Goal: Task Accomplishment & Management: Use online tool/utility

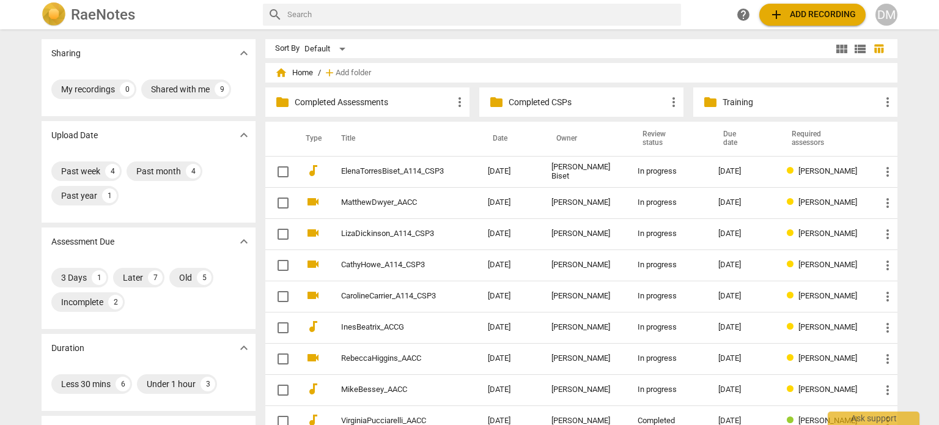
scroll to position [64, 0]
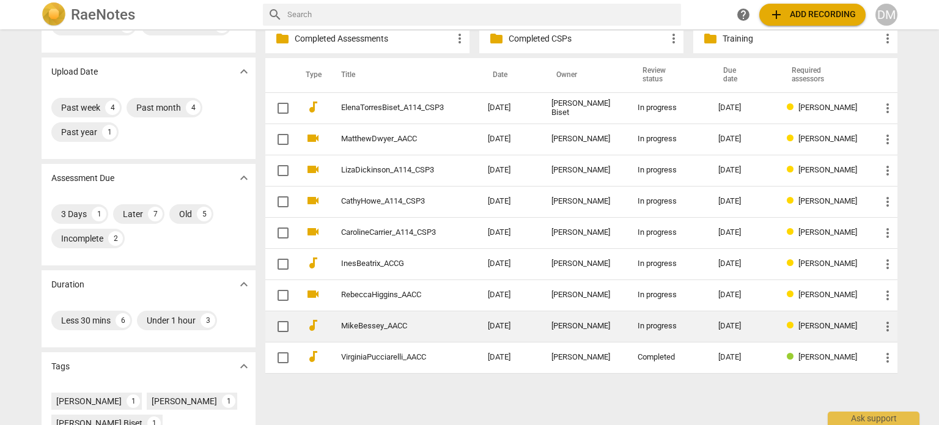
click at [357, 326] on link "MikeBessey_AACC" at bounding box center [392, 326] width 103 height 9
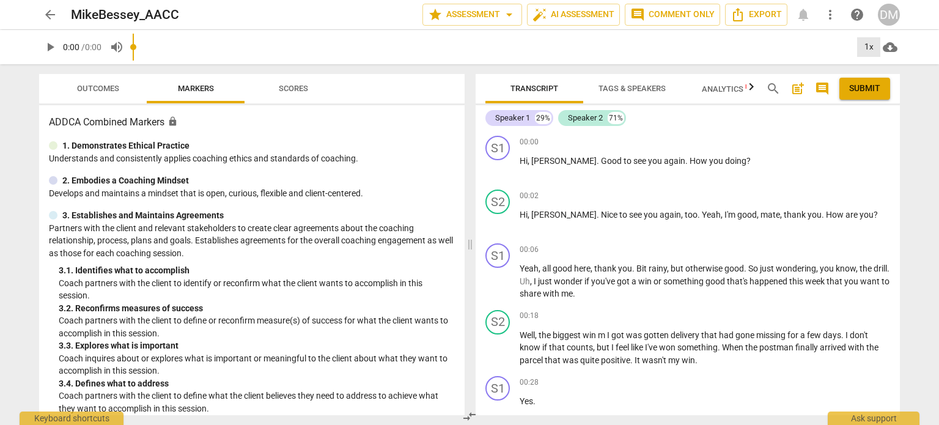
click at [870, 47] on div "1x" at bounding box center [868, 47] width 23 height 20
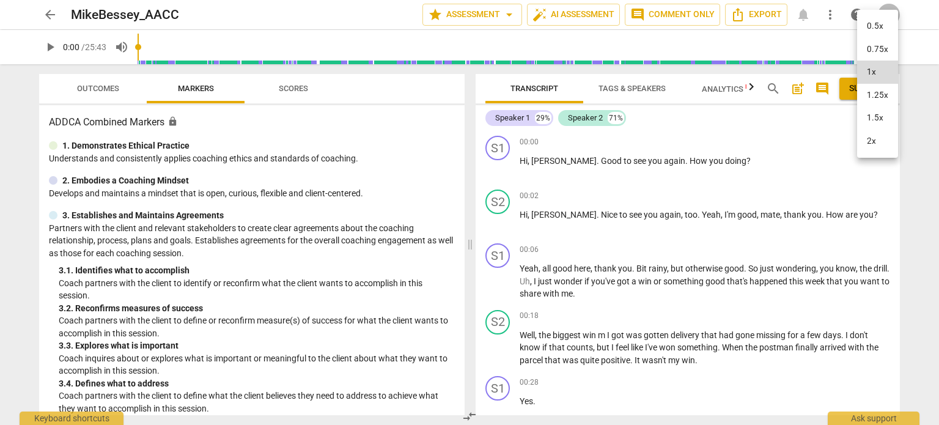
click at [883, 121] on li "1.5x" at bounding box center [877, 117] width 41 height 23
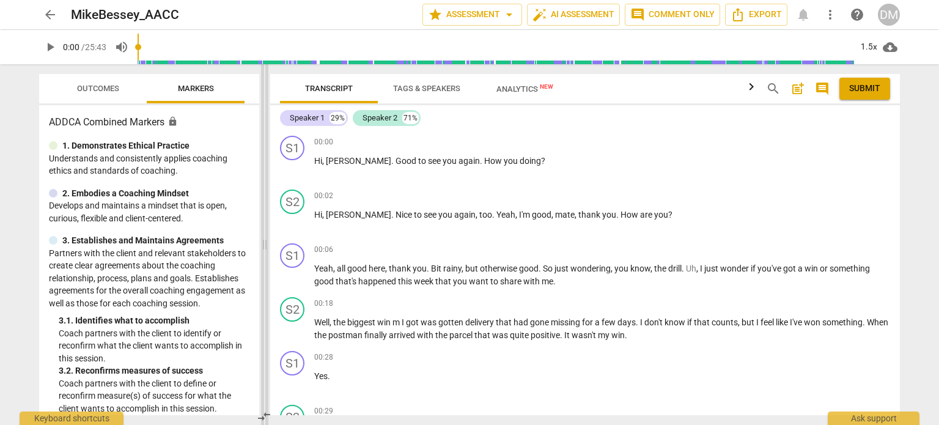
drag, startPoint x: 469, startPoint y: 244, endPoint x: 252, endPoint y: 262, distance: 217.7
click at [261, 262] on span at bounding box center [264, 244] width 7 height 361
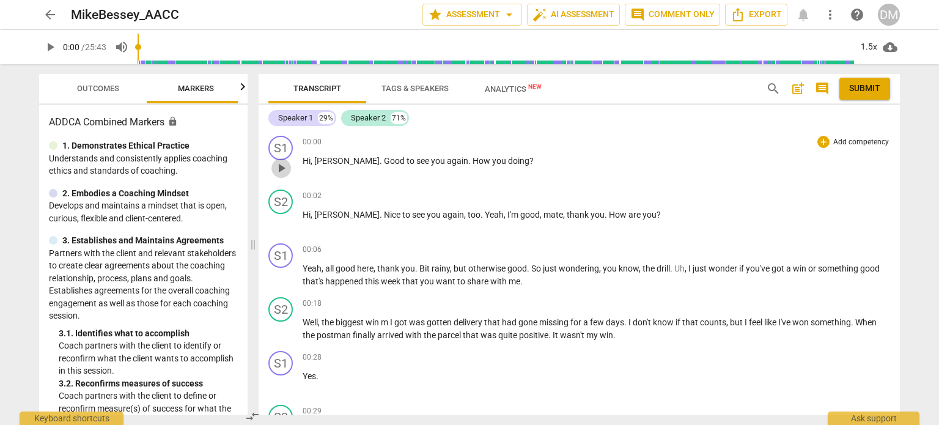
click at [283, 168] on span "play_arrow" at bounding box center [281, 168] width 15 height 15
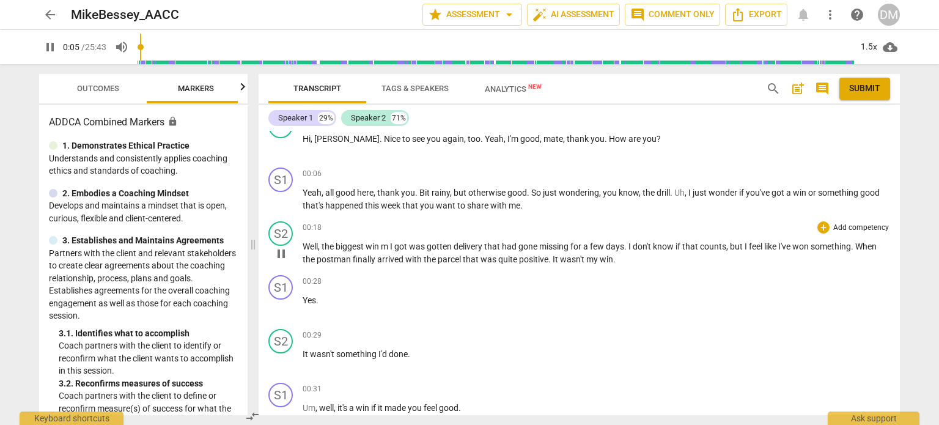
scroll to position [77, 0]
click at [888, 47] on span "cloud_download" at bounding box center [890, 47] width 15 height 15
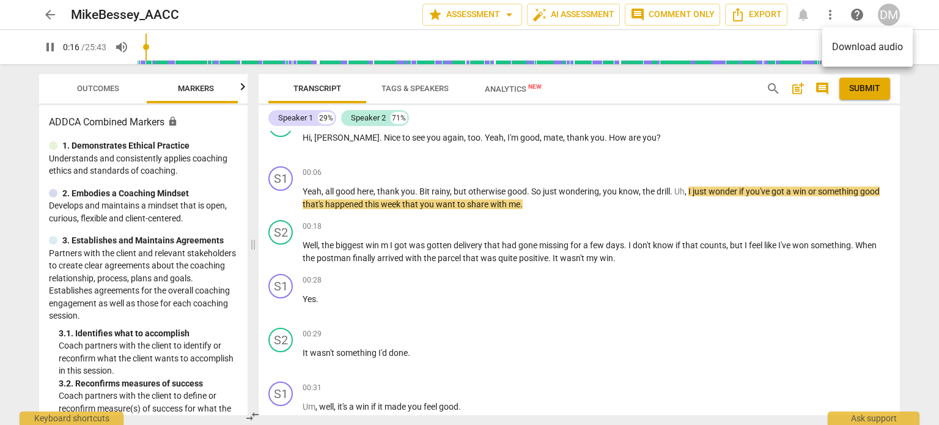
click at [750, 227] on div at bounding box center [469, 212] width 939 height 425
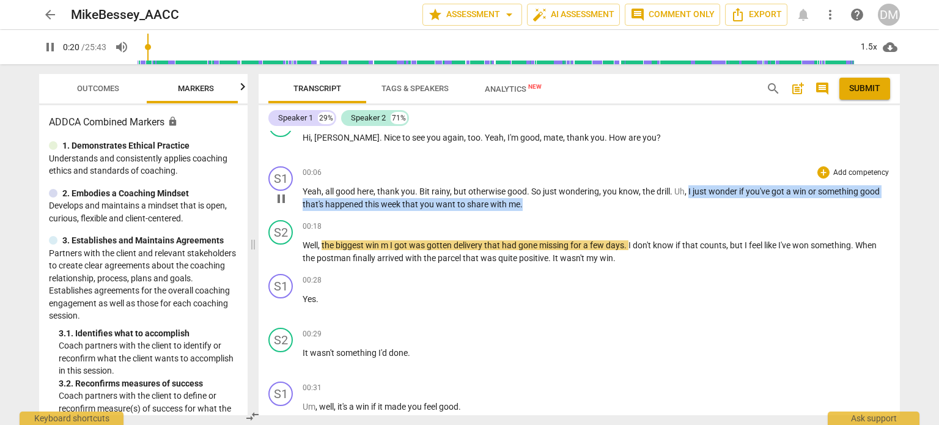
drag, startPoint x: 784, startPoint y: 194, endPoint x: 790, endPoint y: 211, distance: 17.4
click at [790, 210] on p "Yeah , all good here , thank you . Bit rainy , but otherwise good . So just won…" at bounding box center [596, 197] width 587 height 25
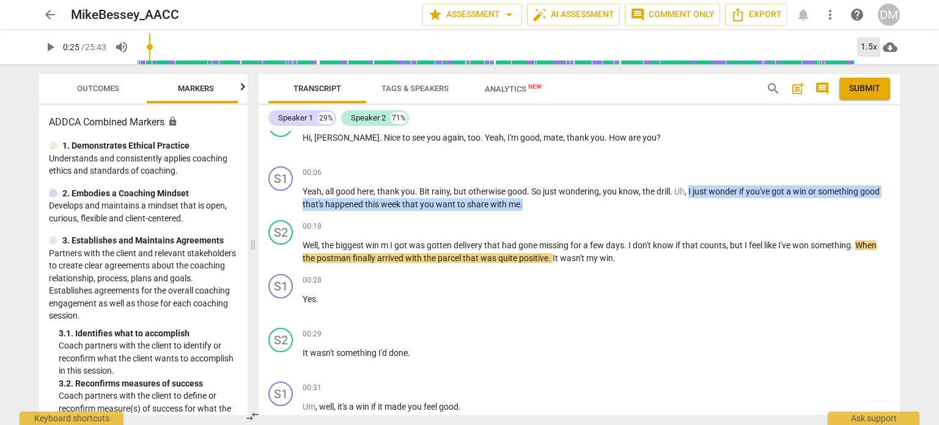
click at [877, 46] on div "1.5x" at bounding box center [868, 47] width 23 height 20
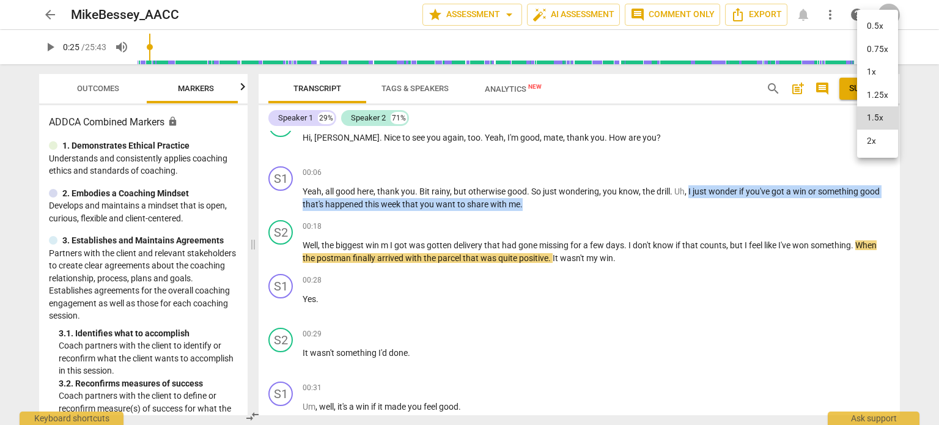
click at [878, 106] on li "1.25x" at bounding box center [877, 95] width 41 height 23
type input "25"
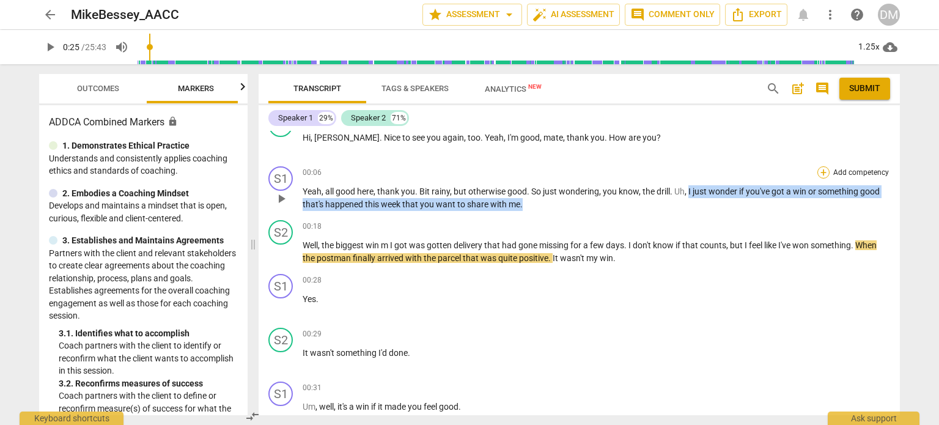
click at [822, 171] on div "+" at bounding box center [823, 172] width 12 height 12
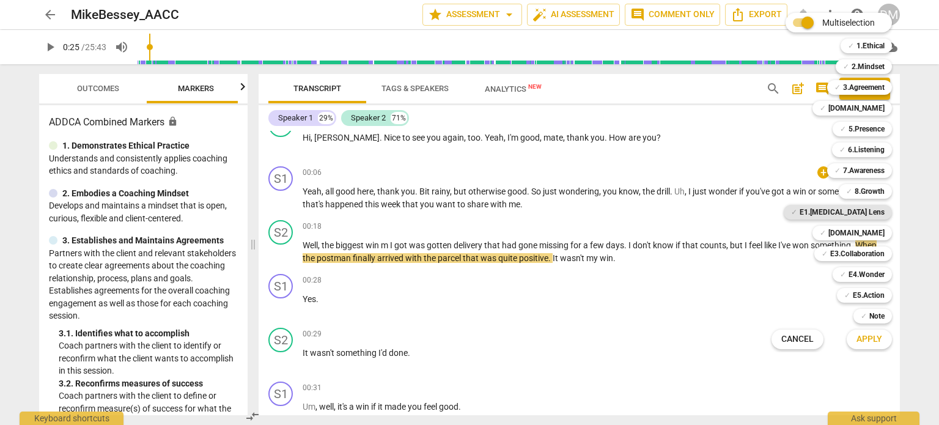
click at [885, 210] on b "E1.[MEDICAL_DATA] Lens" at bounding box center [842, 212] width 85 height 15
click at [870, 339] on span "Apply" at bounding box center [869, 339] width 26 height 12
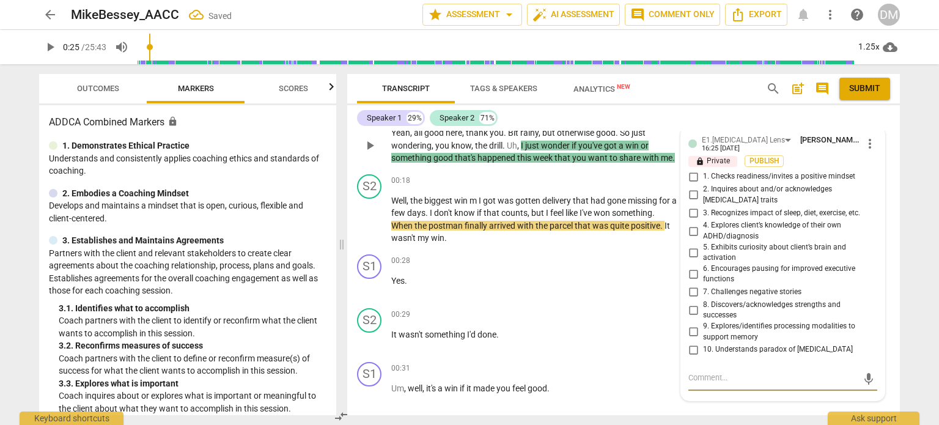
scroll to position [139, 0]
click at [692, 183] on input "1. Checks readiness/invites a positive mindset" at bounding box center [693, 176] width 20 height 15
checkbox input "true"
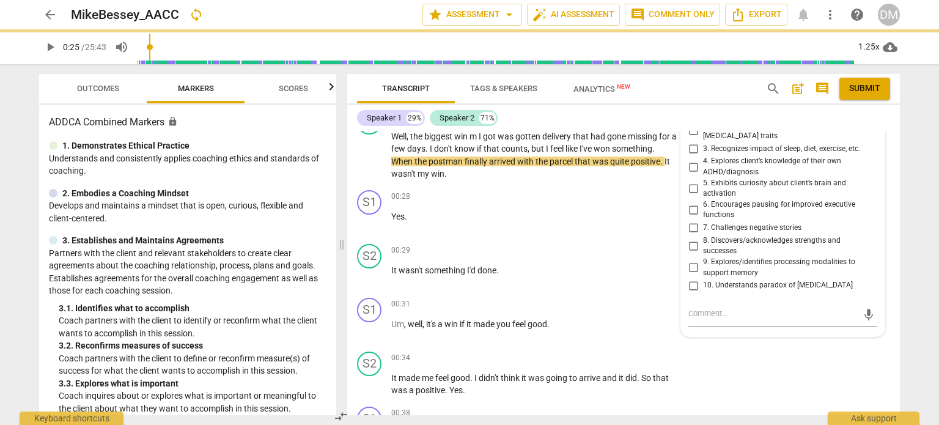
scroll to position [205, 0]
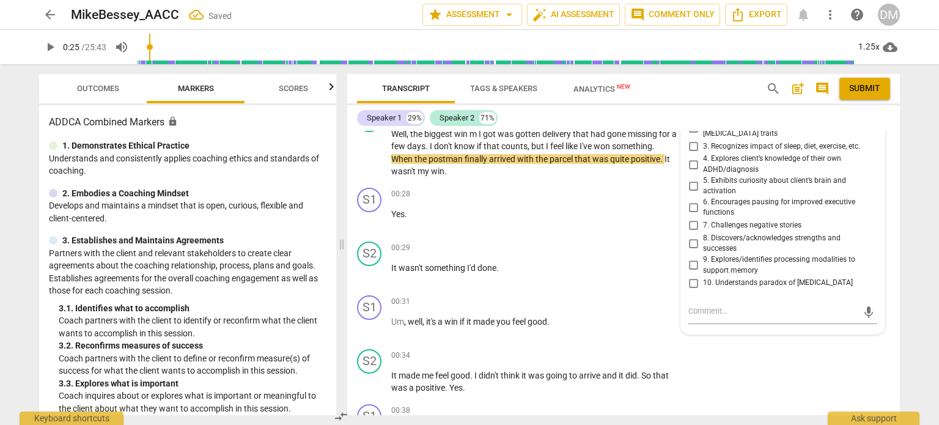
click at [690, 251] on input "8. Discovers/acknowledges strengths and successes" at bounding box center [693, 243] width 20 height 15
checkbox input "true"
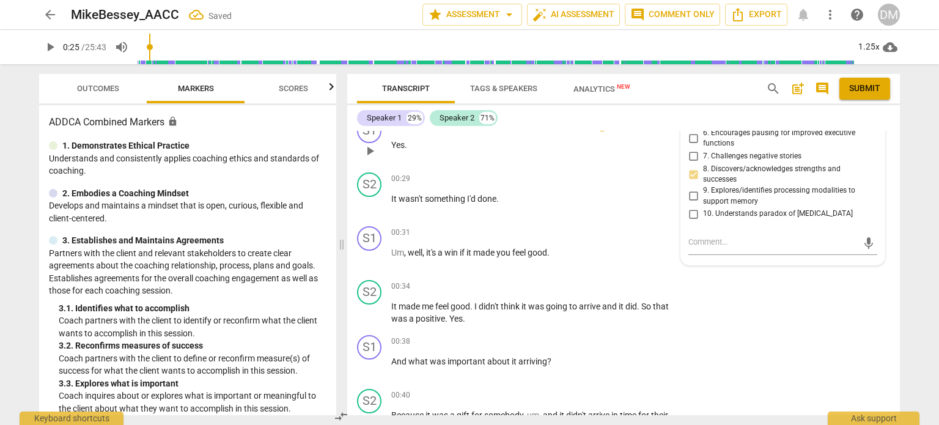
scroll to position [278, 0]
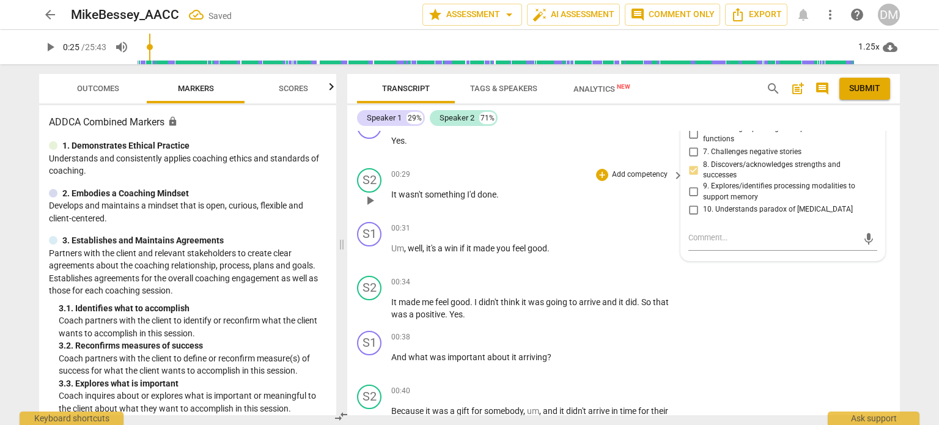
click at [359, 212] on div "S2 play_arrow pause" at bounding box center [374, 190] width 34 height 44
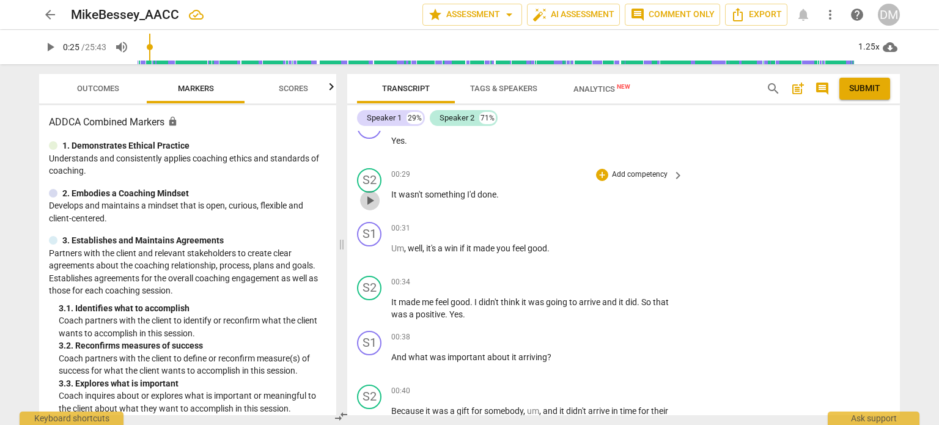
click at [374, 208] on span "play_arrow" at bounding box center [369, 200] width 15 height 15
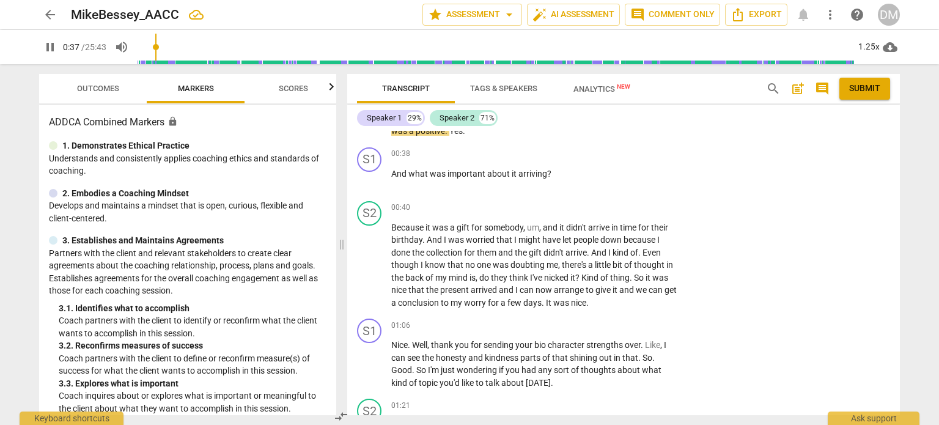
scroll to position [471, 0]
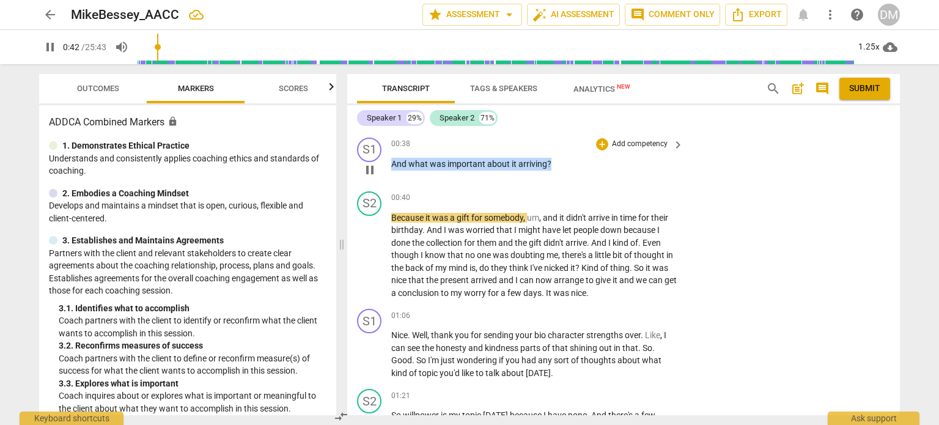
drag, startPoint x: 594, startPoint y: 227, endPoint x: 388, endPoint y: 222, distance: 206.1
click at [388, 186] on div "S1 play_arrow pause 00:38 + Add competency keyboard_arrow_right And what was im…" at bounding box center [623, 160] width 553 height 54
click at [600, 150] on div "+" at bounding box center [602, 144] width 12 height 12
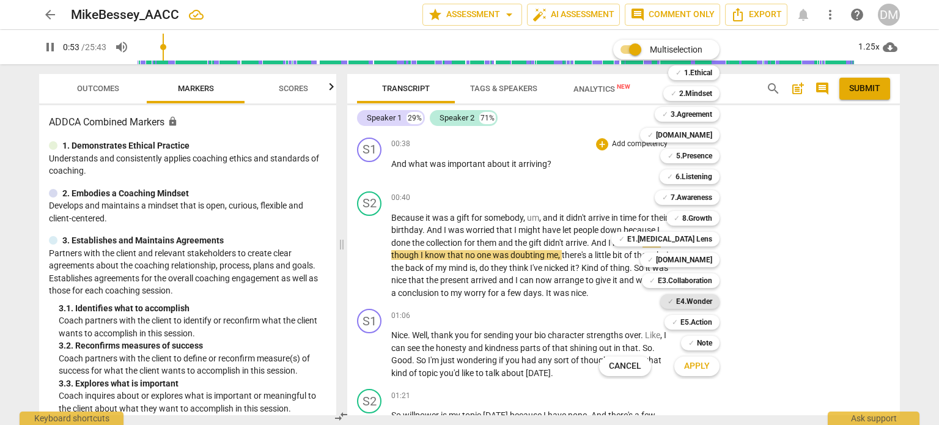
click at [712, 301] on b "E4.Wonder" at bounding box center [694, 301] width 36 height 15
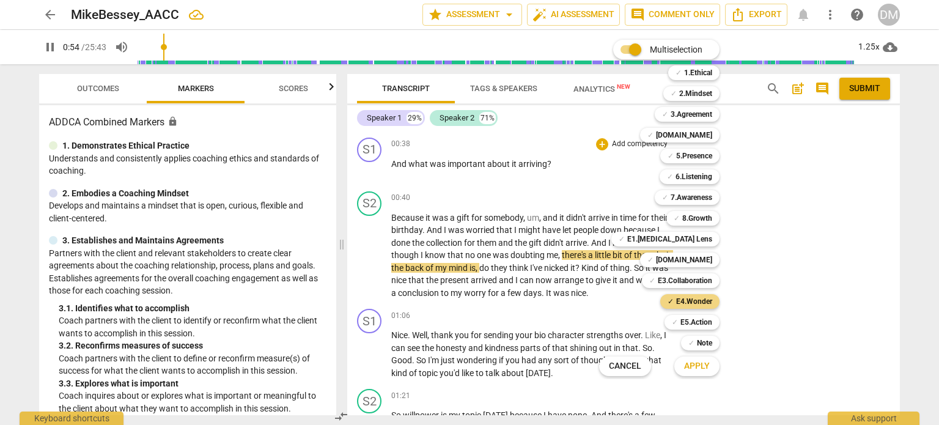
click at [712, 374] on button "Apply" at bounding box center [696, 366] width 45 height 22
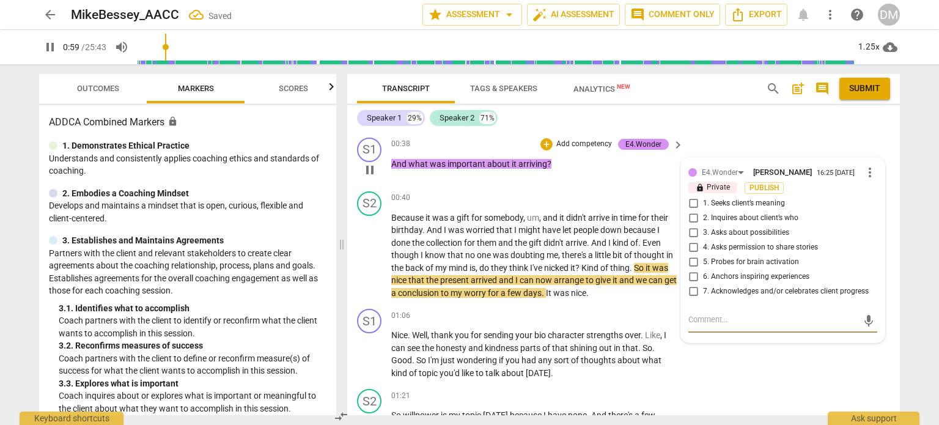
type input "59"
click at [690, 211] on input "1. Seeks client’s meaning" at bounding box center [693, 203] width 20 height 15
checkbox input "true"
click at [747, 186] on div "S1 play_arrow pause 00:38 + Add competency E4.Wonder keyboard_arrow_right And w…" at bounding box center [623, 160] width 553 height 54
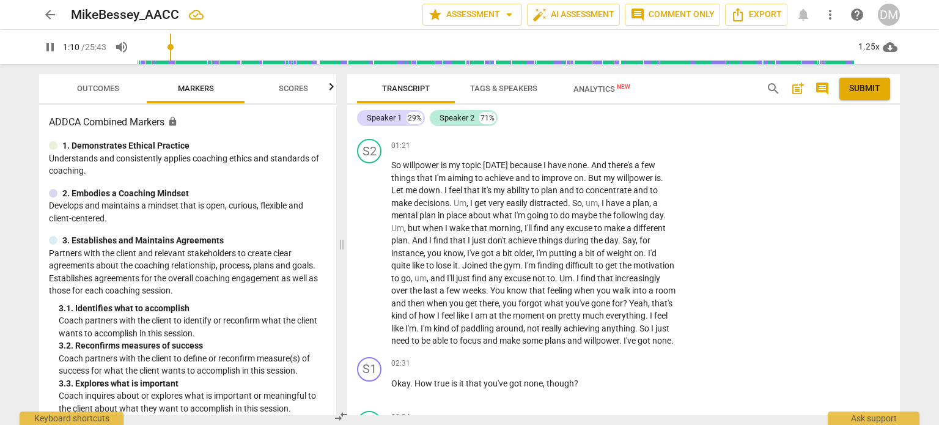
scroll to position [721, 0]
type input "80"
drag, startPoint x: 485, startPoint y: 218, endPoint x: 537, endPoint y: 233, distance: 54.7
click at [537, 129] on p "Nice . Well , thank you for sending your bio character strengths over . Like , …" at bounding box center [534, 104] width 286 height 50
click at [600, 72] on div "+" at bounding box center [602, 65] width 12 height 12
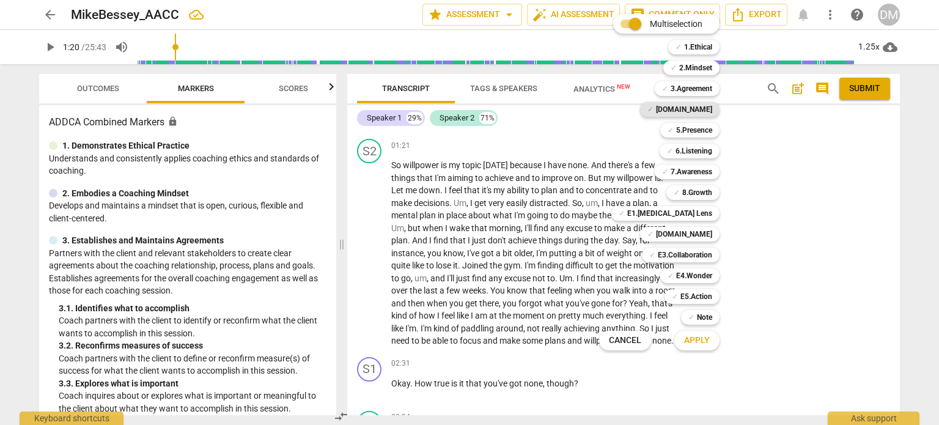
click at [712, 109] on b "[DOMAIN_NAME]" at bounding box center [684, 109] width 56 height 15
click at [712, 215] on b "E1.[MEDICAL_DATA] Lens" at bounding box center [669, 213] width 85 height 15
click at [710, 347] on span "Apply" at bounding box center [697, 340] width 26 height 12
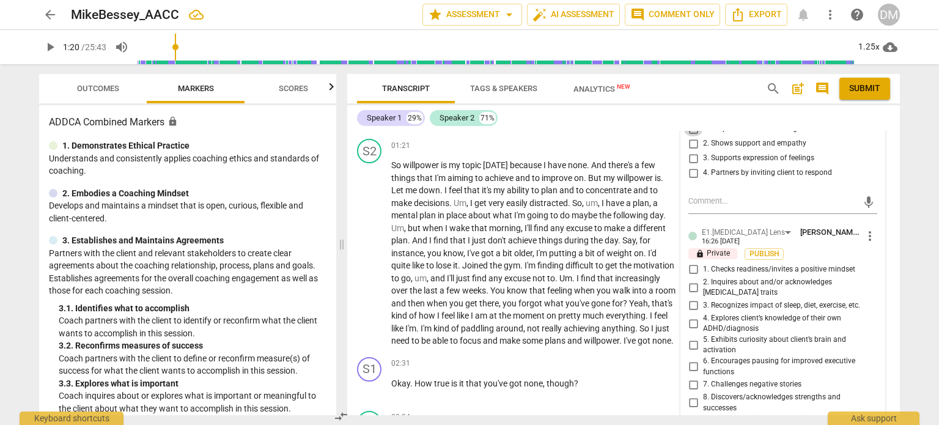
click at [690, 136] on input "1. Respects talents and insights" at bounding box center [693, 129] width 20 height 15
checkbox input "true"
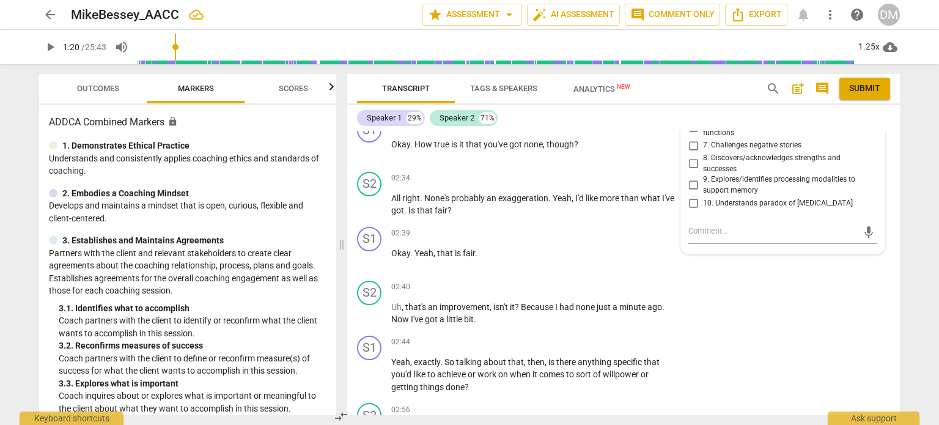
scroll to position [961, 0]
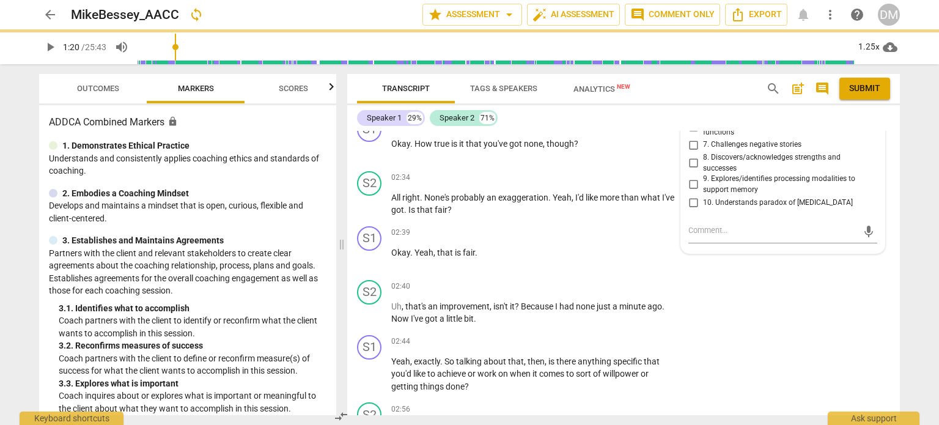
click at [694, 171] on input "8. Discovers/acknowledges strengths and successes" at bounding box center [693, 163] width 20 height 15
checkbox input "true"
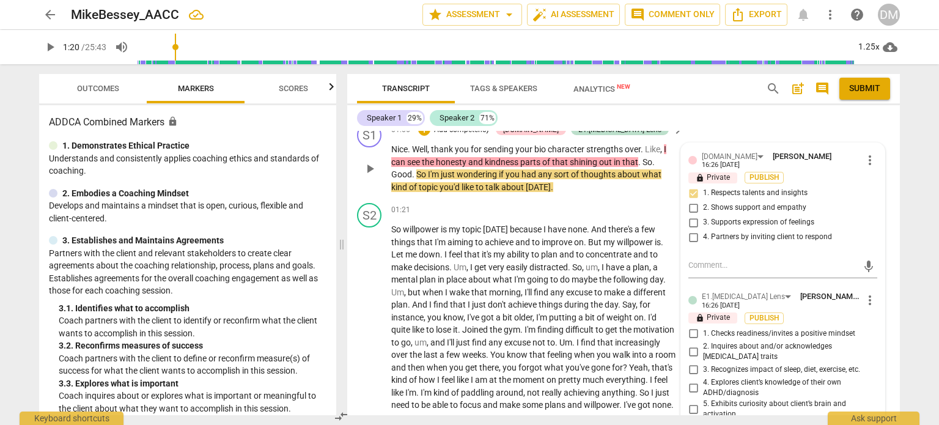
scroll to position [658, 0]
click at [623, 193] on p "Nice . Well , thank you for sending your bio character strengths over . Like , …" at bounding box center [534, 167] width 286 height 50
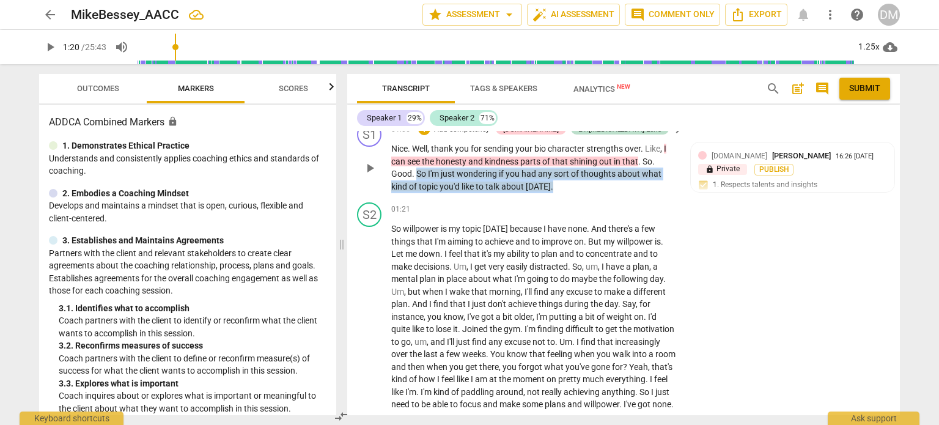
drag, startPoint x: 591, startPoint y: 297, endPoint x: 597, endPoint y: 331, distance: 34.8
click at [597, 193] on p "Nice . Well , thank you for sending your bio character strengths over . Like , …" at bounding box center [534, 167] width 286 height 50
click at [430, 135] on div "+" at bounding box center [424, 129] width 12 height 12
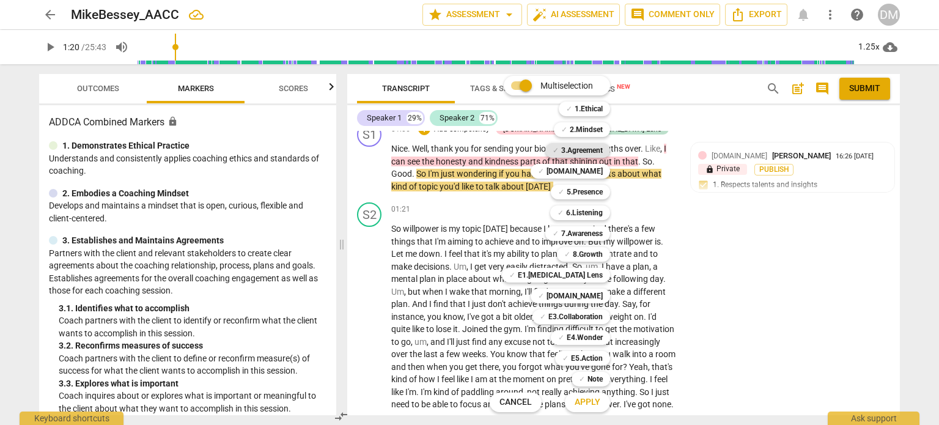
click at [603, 151] on b "3.Agreement" at bounding box center [582, 150] width 42 height 15
click at [603, 292] on b "[DOMAIN_NAME]" at bounding box center [574, 296] width 56 height 15
click at [600, 405] on span "Apply" at bounding box center [588, 402] width 26 height 12
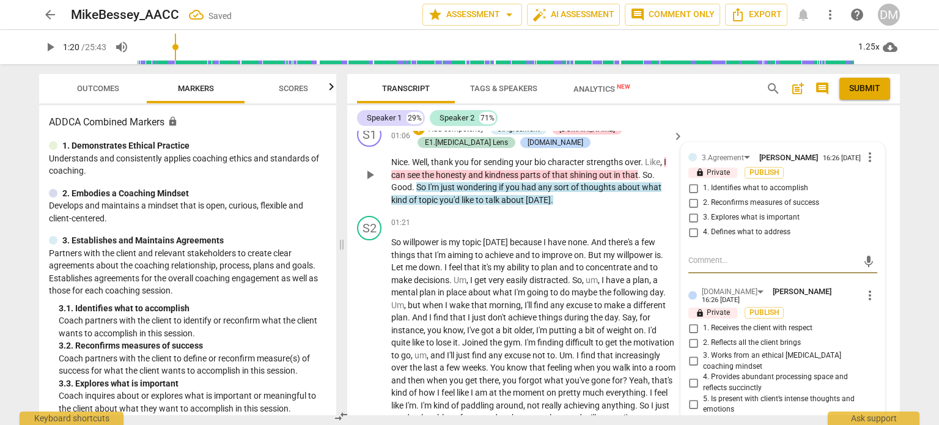
click at [691, 196] on input "1. Identifies what to accomplish" at bounding box center [693, 188] width 20 height 15
checkbox input "true"
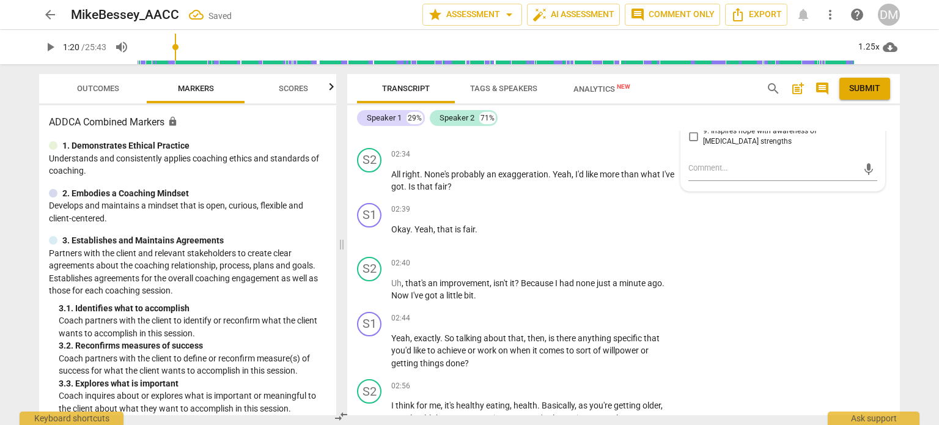
scroll to position [998, 0]
click at [688, 111] on input "7. Identifies and explores outcomes" at bounding box center [693, 104] width 20 height 15
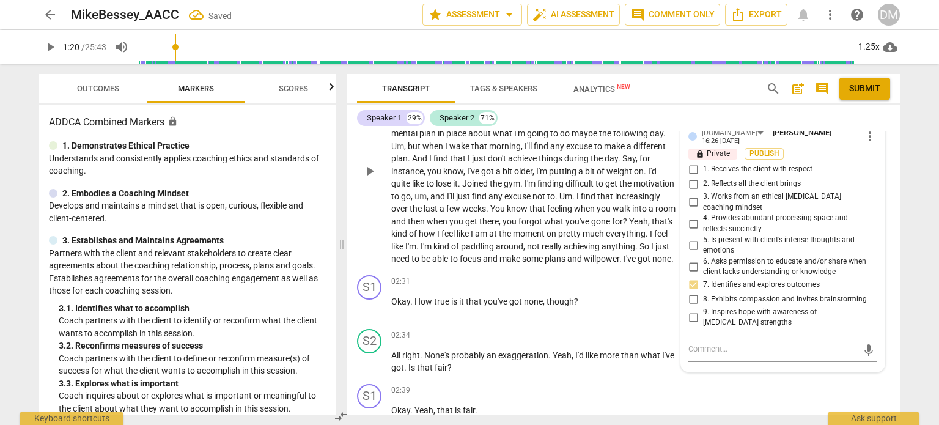
scroll to position [782, 0]
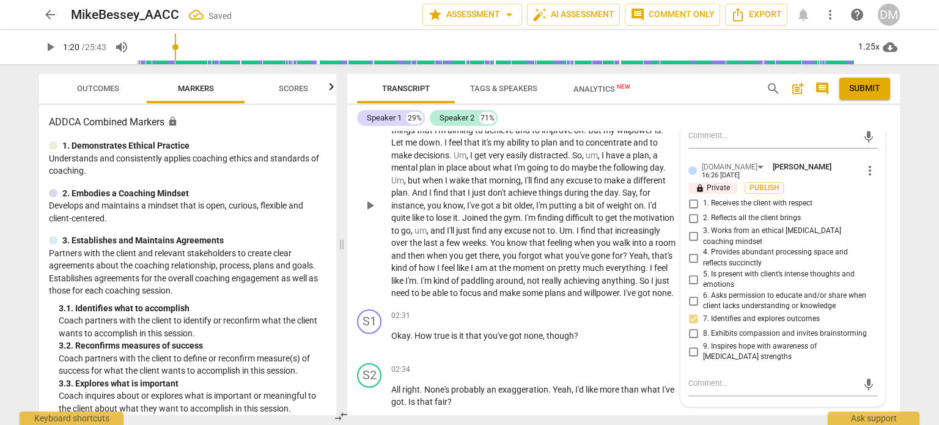
click at [683, 312] on input "7. Identifies and explores outcomes" at bounding box center [693, 319] width 20 height 15
checkbox input "true"
click at [560, 105] on div "01:21 + Add competency keyboard_arrow_right" at bounding box center [537, 97] width 293 height 13
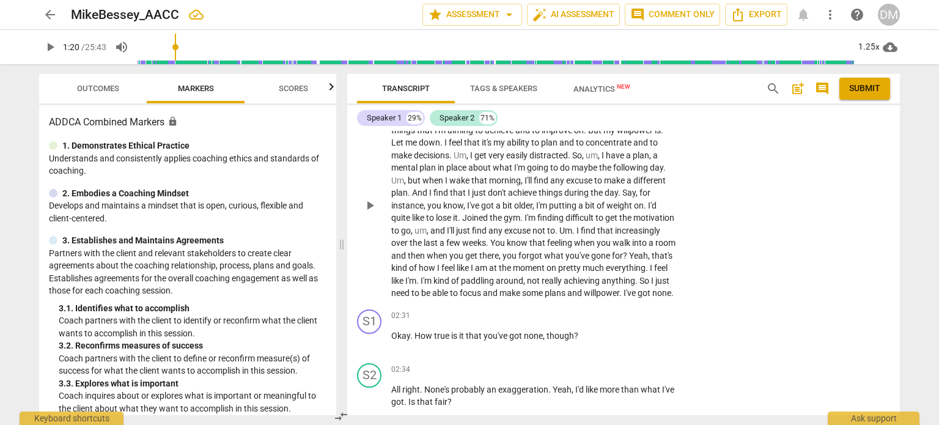
click at [403, 122] on span "So" at bounding box center [397, 117] width 12 height 10
click at [402, 122] on span "So" at bounding box center [397, 117] width 12 height 10
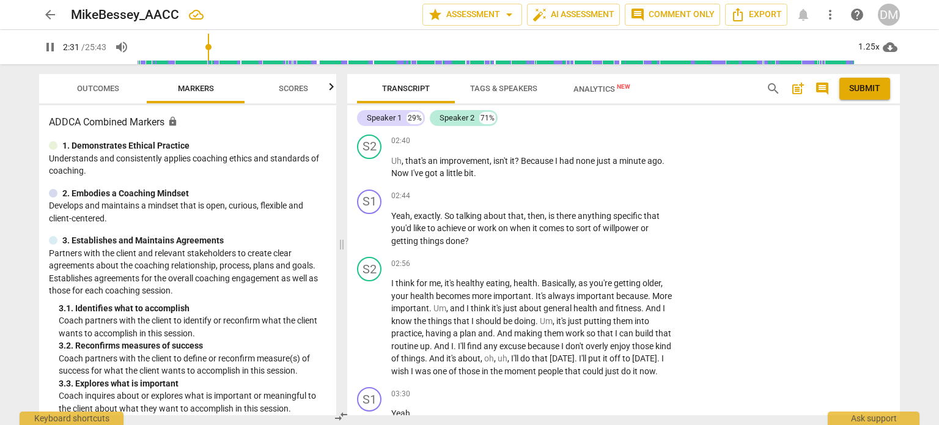
scroll to position [1120, 0]
drag, startPoint x: 420, startPoint y: 265, endPoint x: 653, endPoint y: 273, distance: 233.0
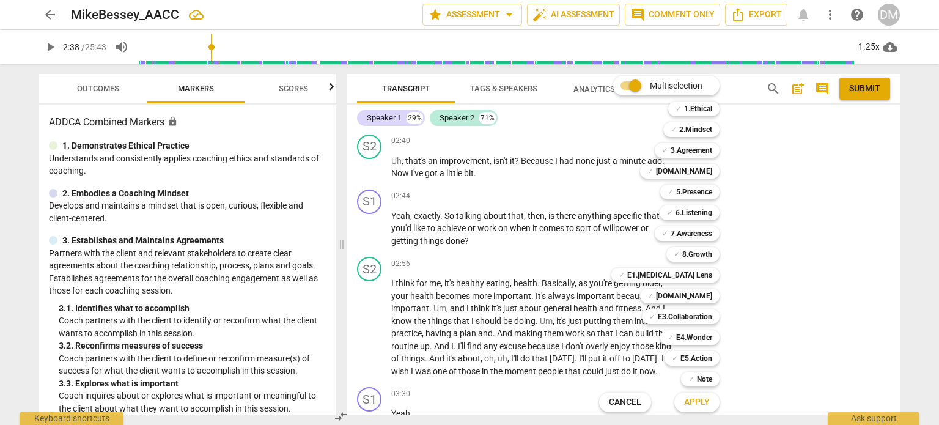
type input "159"
click at [712, 276] on b "E1.[MEDICAL_DATA] Lens" at bounding box center [669, 275] width 85 height 15
click at [710, 405] on span "Apply" at bounding box center [697, 402] width 26 height 12
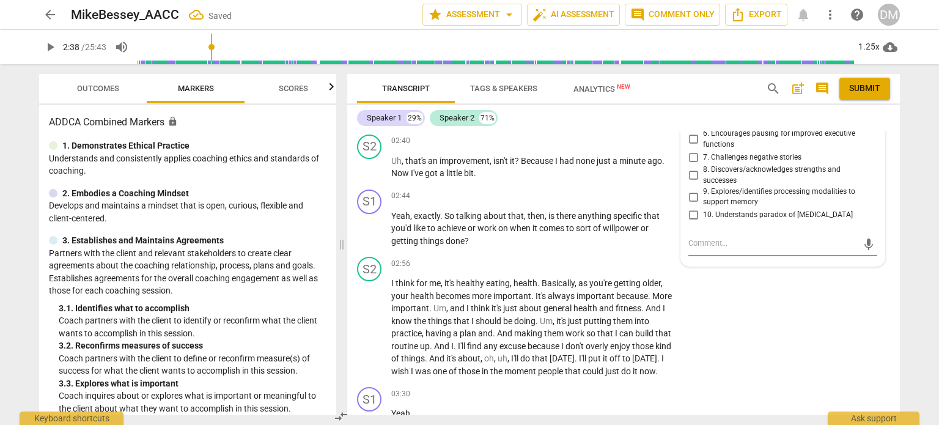
scroll to position [1423, 0]
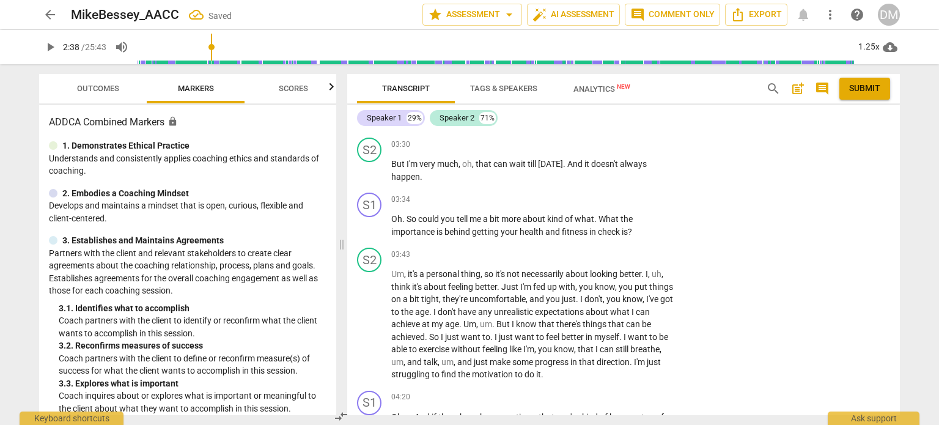
checkbox input "true"
click at [797, 79] on div "S2 play_arrow pause 02:56 + Add competency keyboard_arrow_right I think for me …" at bounding box center [623, 14] width 553 height 130
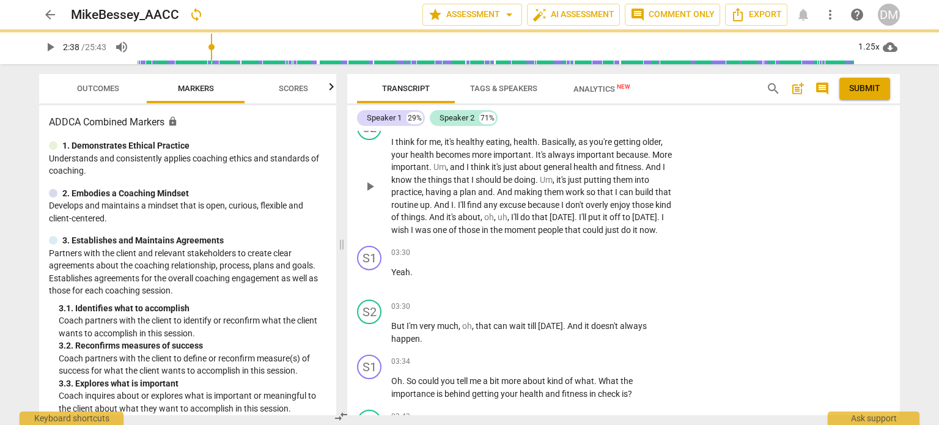
scroll to position [1231, 0]
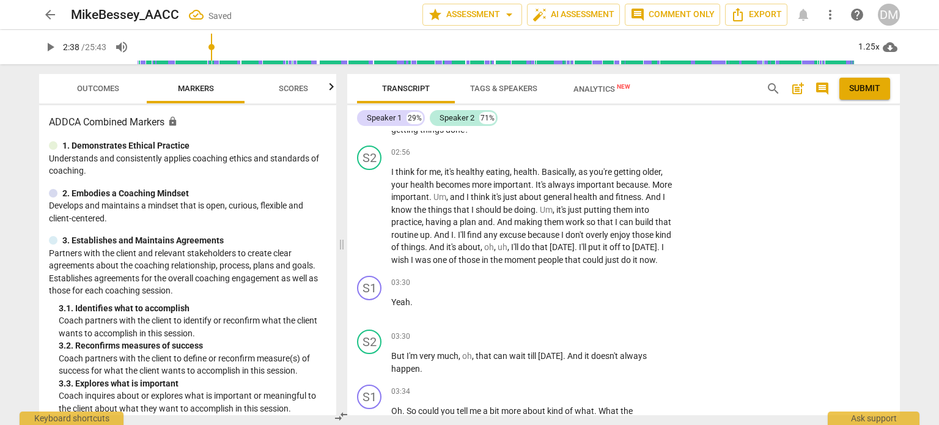
click at [367, 9] on span "play_arrow" at bounding box center [369, 1] width 15 height 15
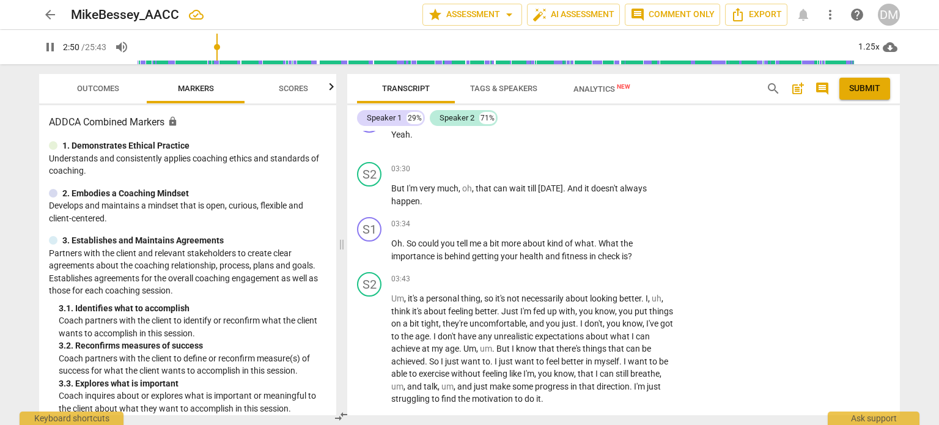
scroll to position [1399, 0]
drag, startPoint x: 587, startPoint y: 216, endPoint x: 603, endPoint y: 256, distance: 42.6
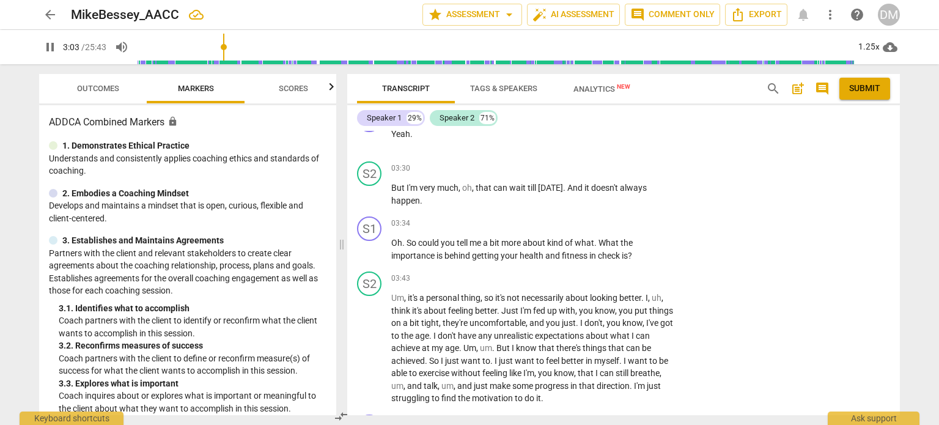
drag, startPoint x: 587, startPoint y: 221, endPoint x: 602, endPoint y: 251, distance: 33.4
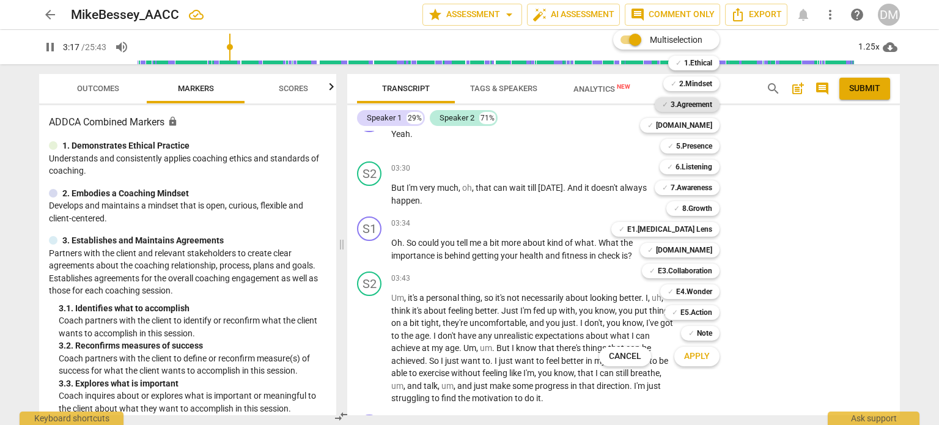
click at [712, 101] on b "3.Agreement" at bounding box center [692, 104] width 42 height 15
click at [712, 247] on b "[DOMAIN_NAME]" at bounding box center [684, 250] width 56 height 15
click at [710, 355] on span "Apply" at bounding box center [697, 356] width 26 height 12
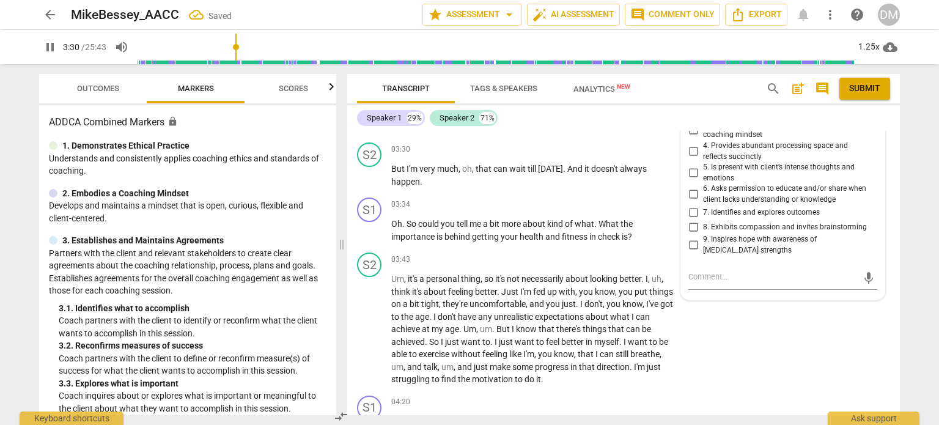
scroll to position [1418, 0]
type input "214"
click at [690, 9] on input "4. Defines what to address" at bounding box center [693, 1] width 20 height 15
checkbox input "true"
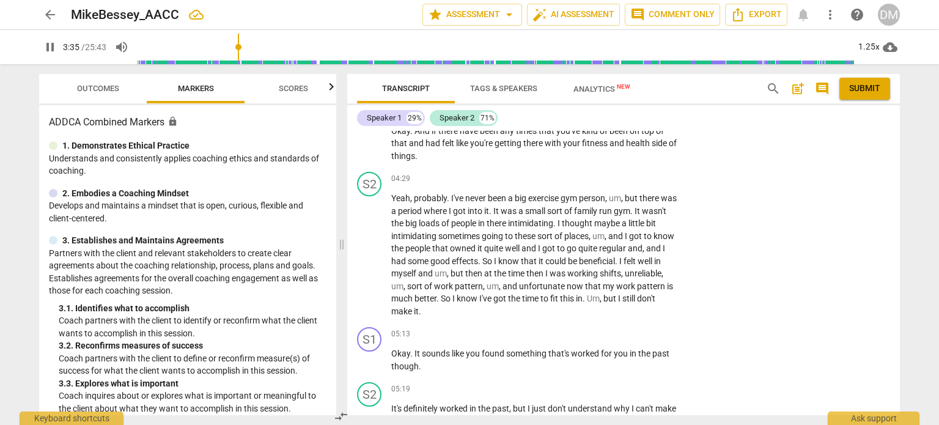
scroll to position [1701, 0]
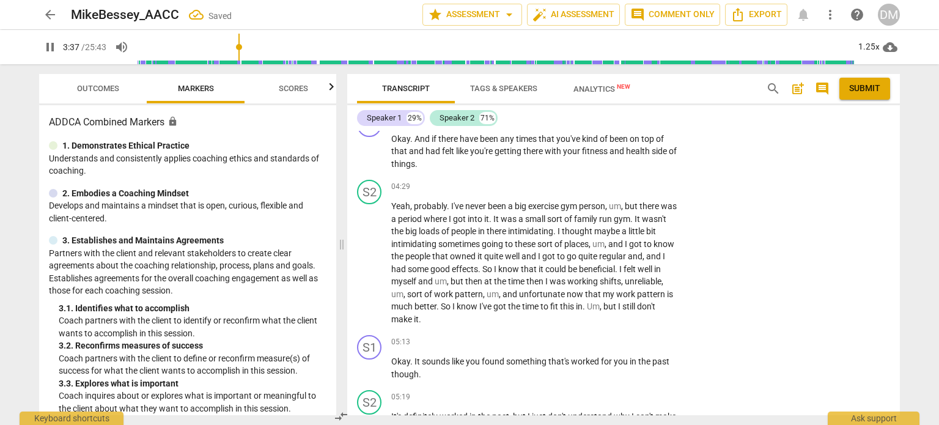
type input "218"
checkbox input "true"
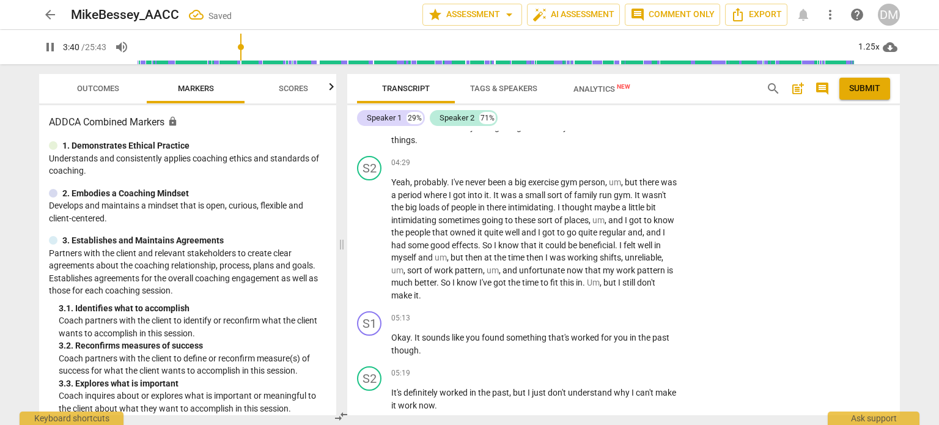
scroll to position [1726, 0]
drag, startPoint x: 523, startPoint y: 322, endPoint x: 408, endPoint y: 279, distance: 122.8
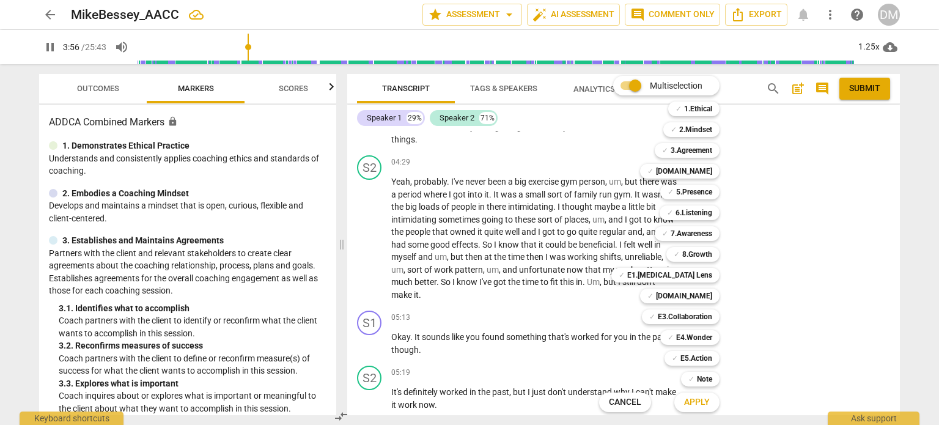
scroll to position [2015, 0]
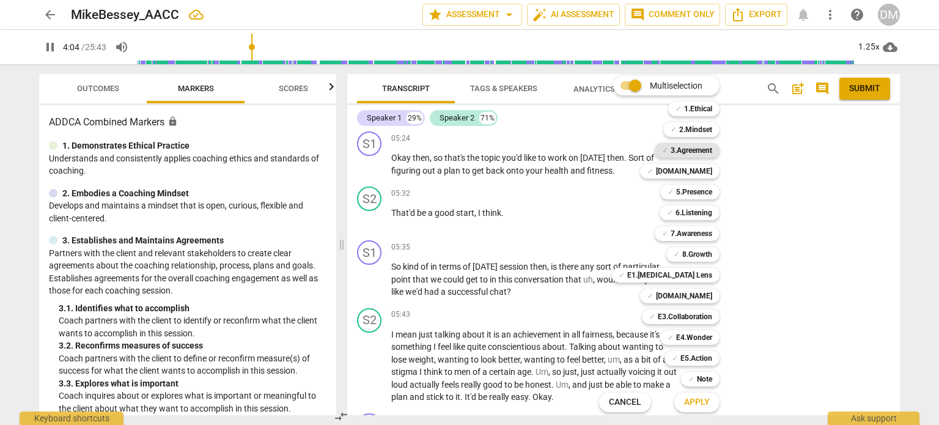
click at [712, 152] on b "3.Agreement" at bounding box center [692, 150] width 42 height 15
click at [712, 335] on b "E4.Wonder" at bounding box center [694, 337] width 36 height 15
click at [710, 403] on span "Apply" at bounding box center [697, 402] width 26 height 12
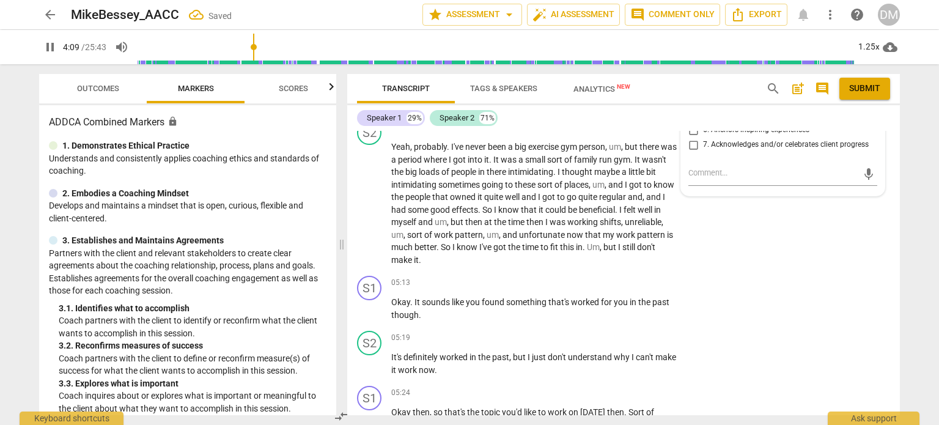
scroll to position [1745, 0]
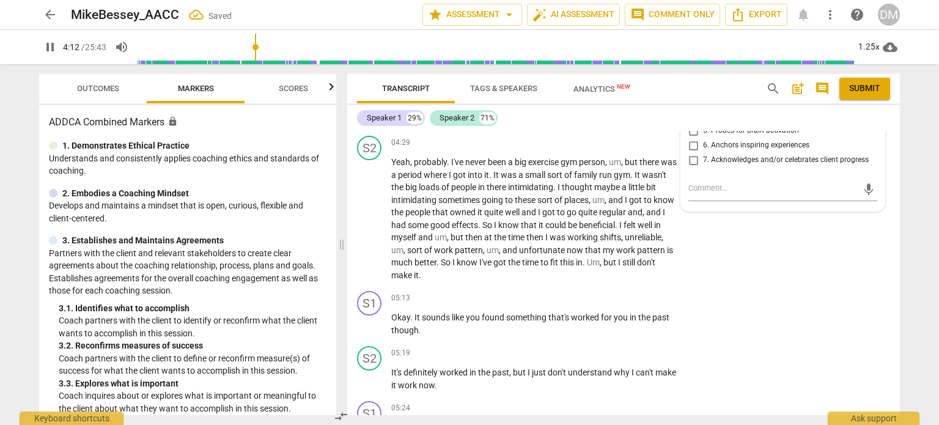
type input "253"
checkbox input "true"
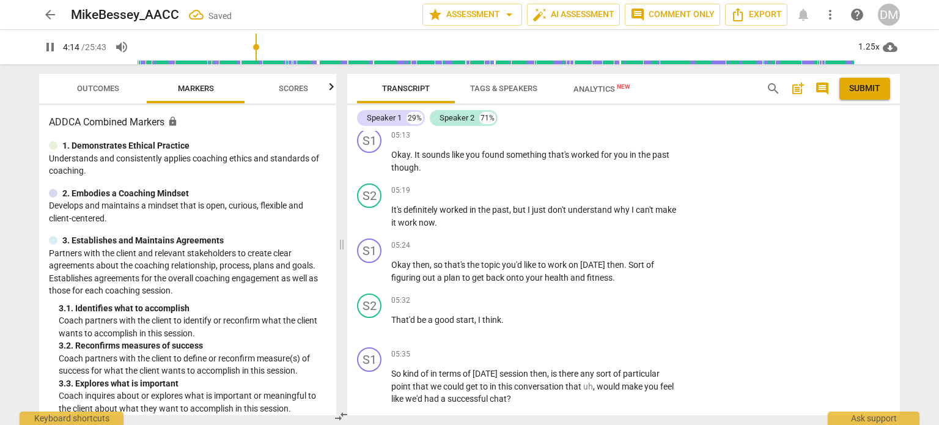
scroll to position [1917, 0]
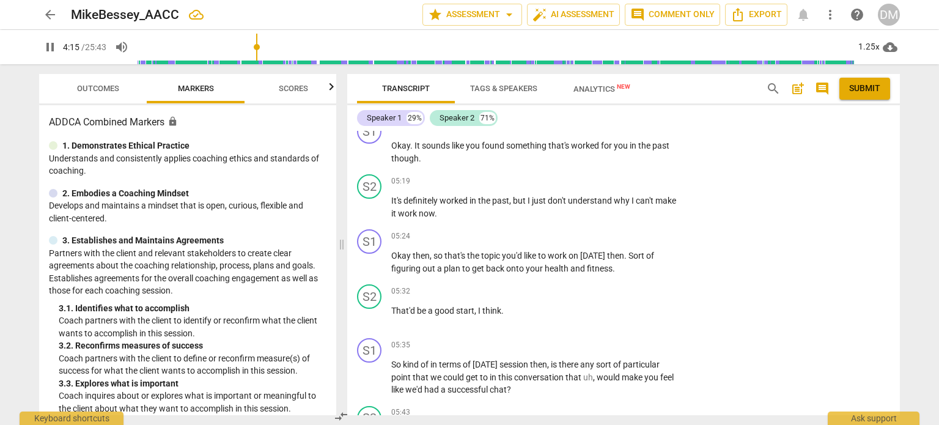
type input "256"
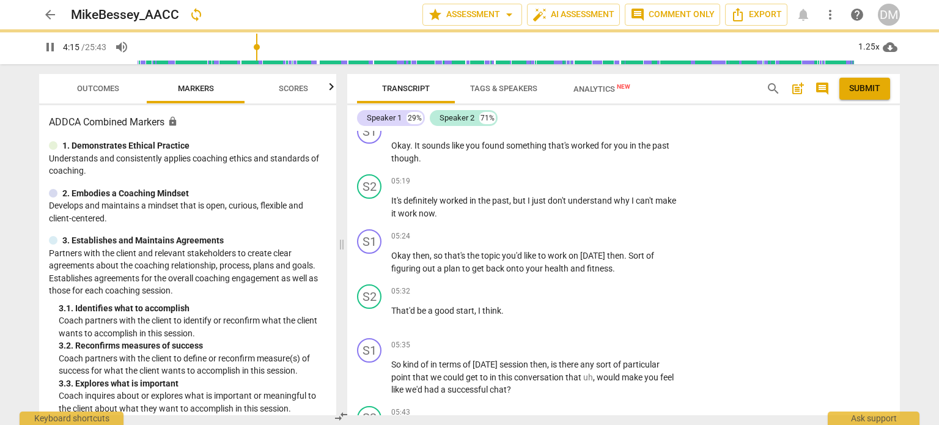
checkbox input "true"
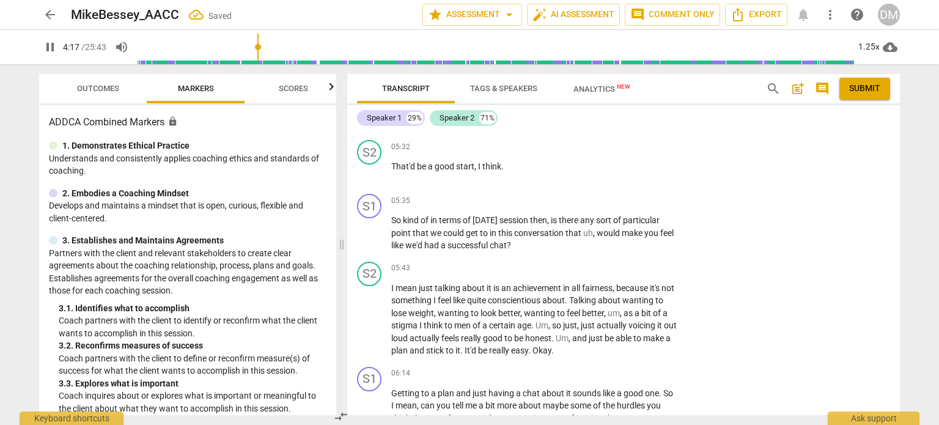
scroll to position [2072, 0]
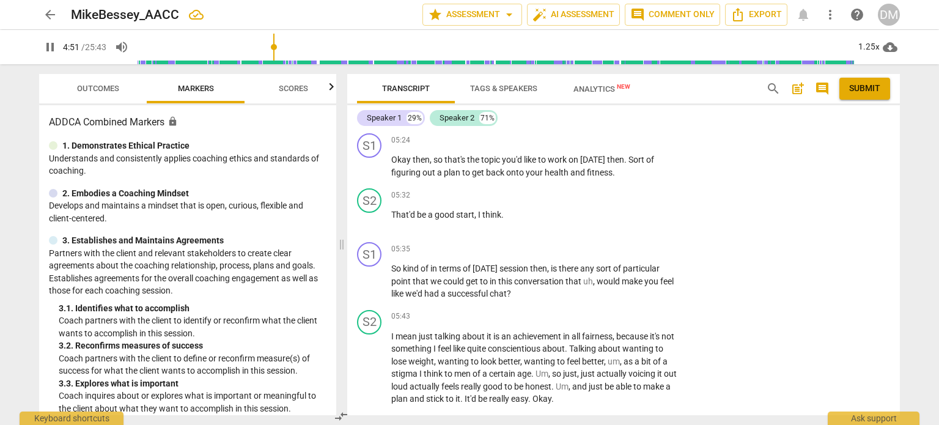
scroll to position [2014, 0]
type input "293"
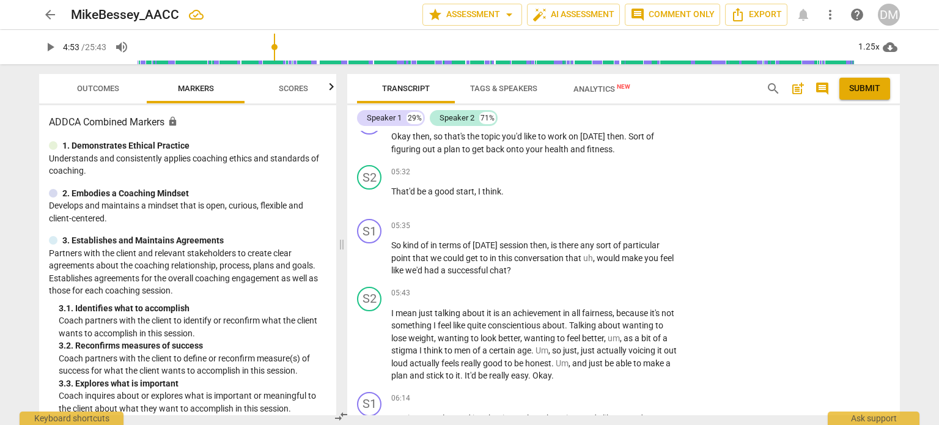
drag, startPoint x: 413, startPoint y: 254, endPoint x: 618, endPoint y: 288, distance: 207.5
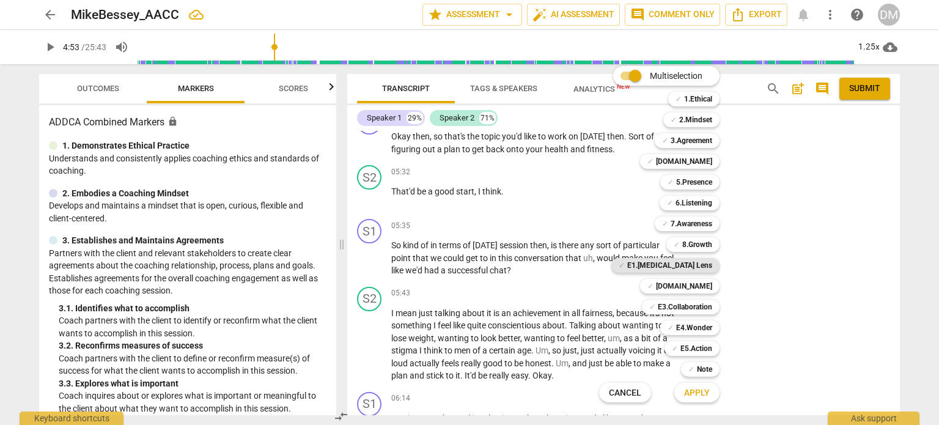
click at [712, 267] on b "E1.[MEDICAL_DATA] Lens" at bounding box center [669, 265] width 85 height 15
click at [719, 185] on div "✓ 5.Presence" at bounding box center [689, 182] width 59 height 15
click at [712, 226] on b "7.Awareness" at bounding box center [692, 223] width 42 height 15
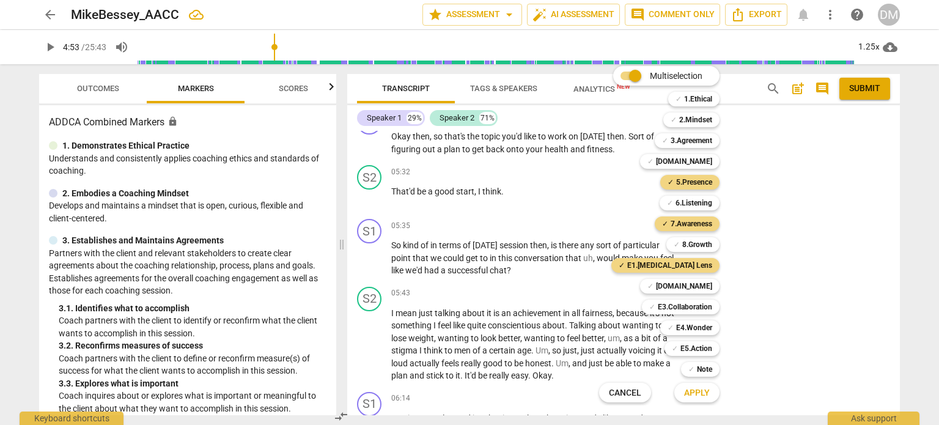
click at [708, 392] on span "Apply" at bounding box center [697, 393] width 26 height 12
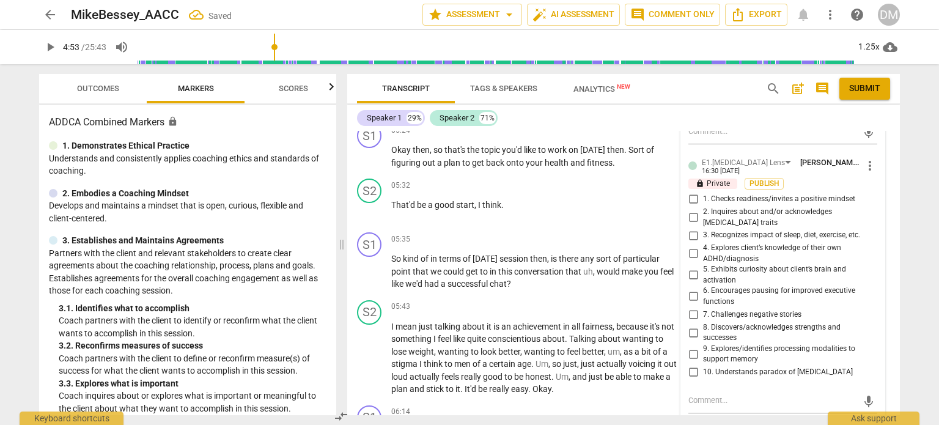
scroll to position [2191, 0]
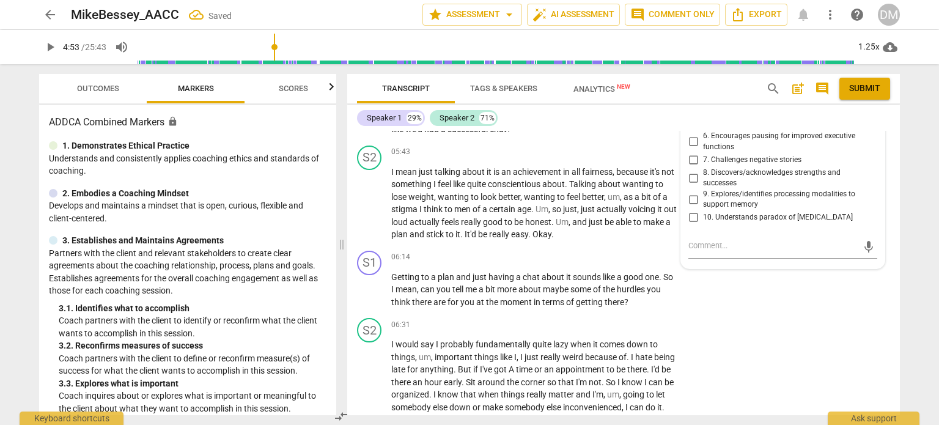
checkbox input "true"
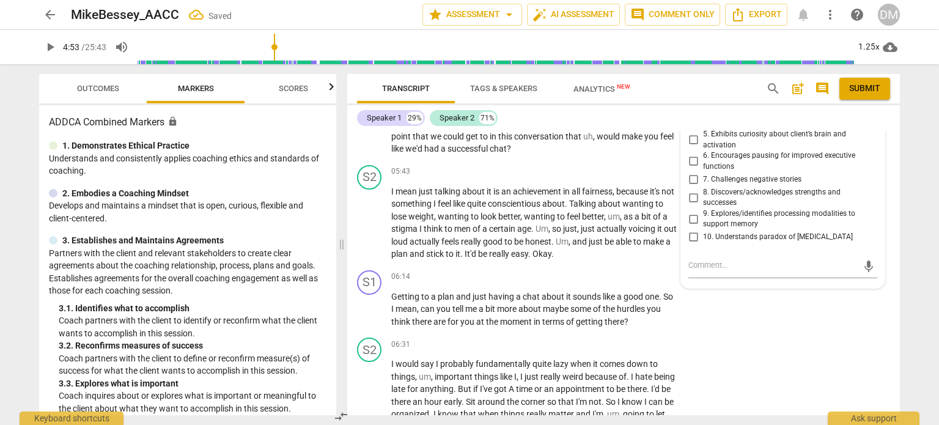
scroll to position [2173, 0]
checkbox input "true"
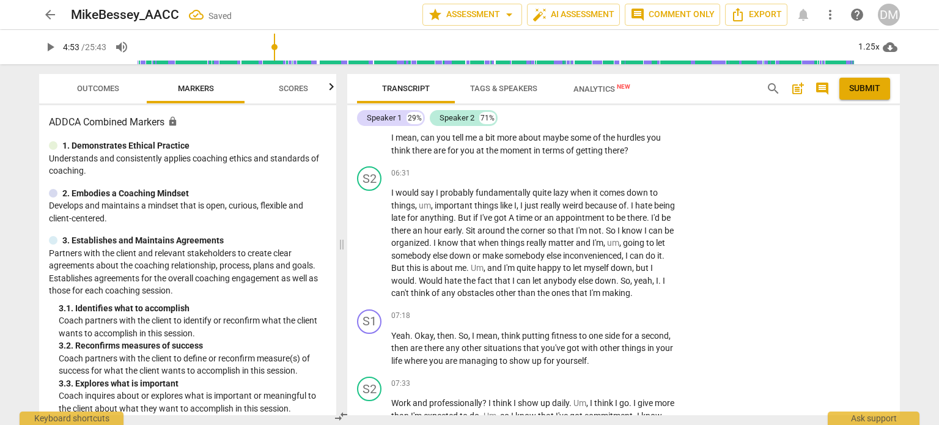
scroll to position [2347, 0]
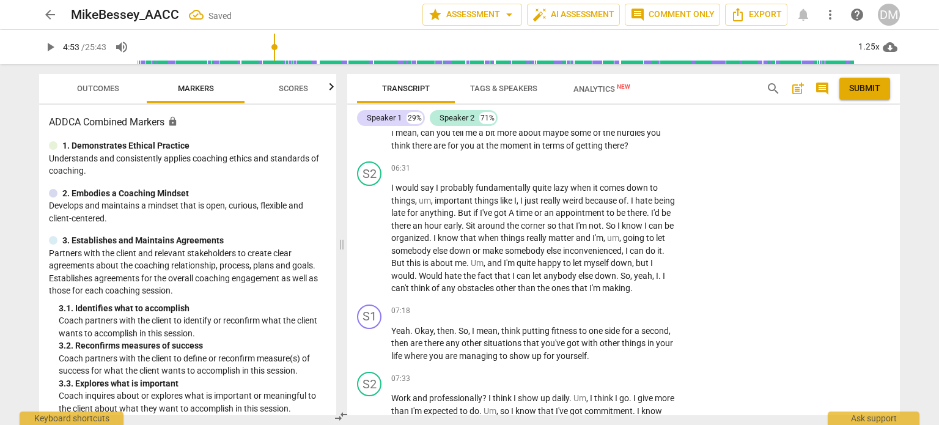
checkbox input "true"
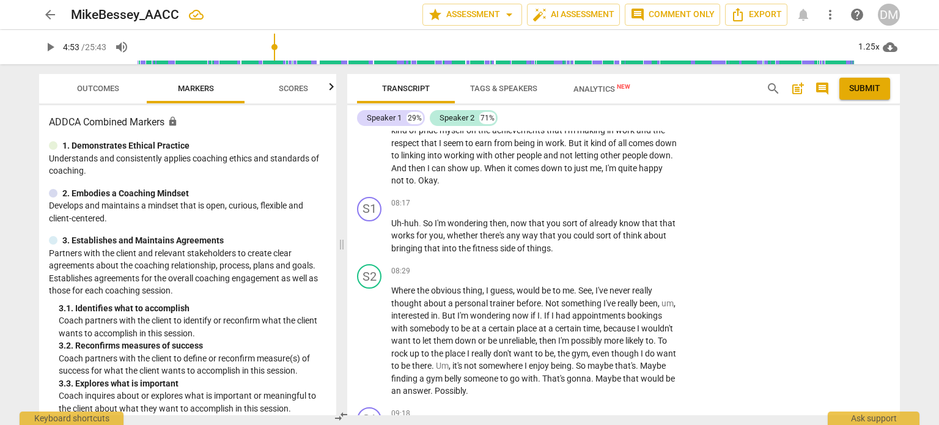
scroll to position [2665, 0]
checkbox input "true"
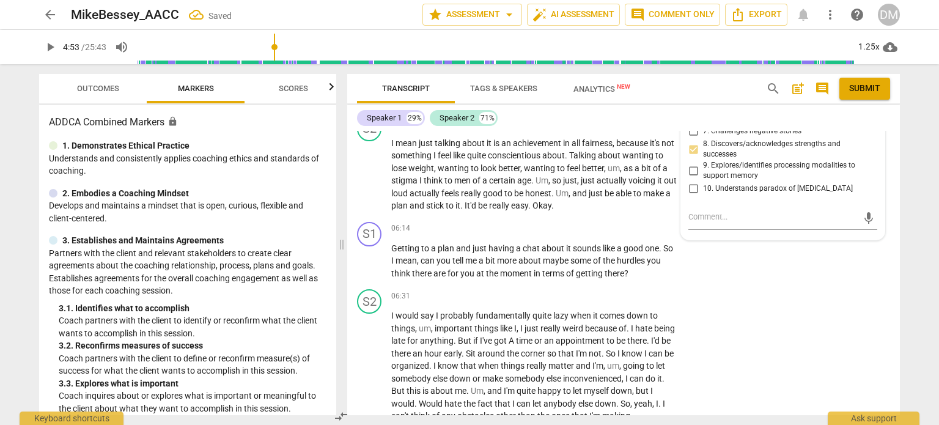
scroll to position [2221, 0]
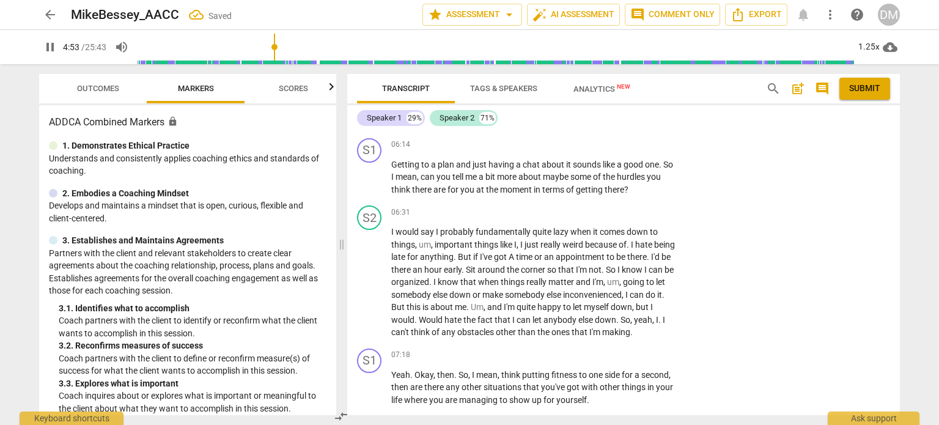
scroll to position [2305, 0]
drag, startPoint x: 420, startPoint y: 295, endPoint x: 517, endPoint y: 311, distance: 97.9
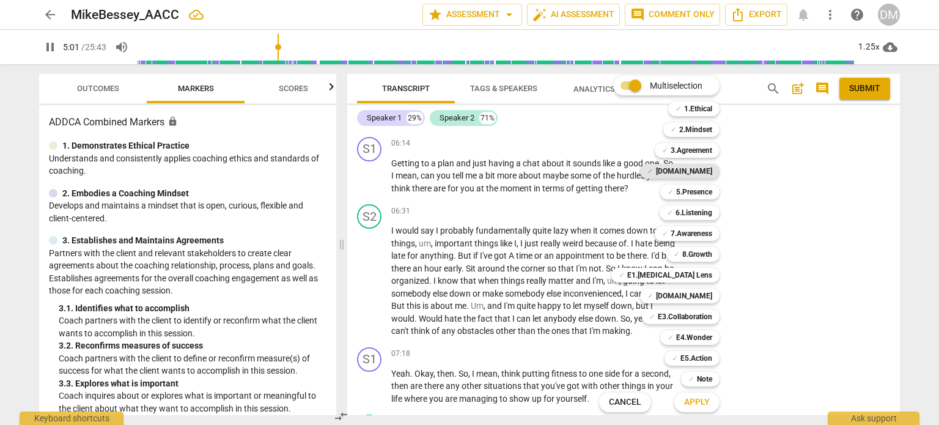
click at [712, 172] on b "[DOMAIN_NAME]" at bounding box center [684, 171] width 56 height 15
click at [719, 279] on div "✓ E1.[MEDICAL_DATA] Lens" at bounding box center [665, 275] width 108 height 15
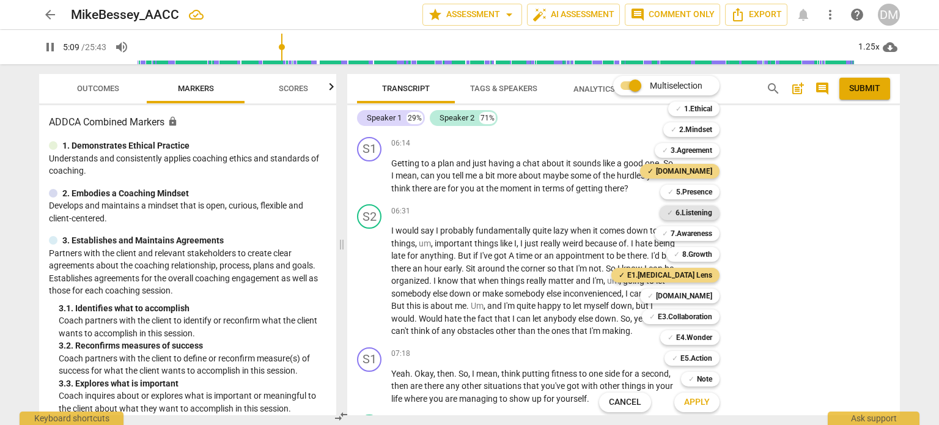
click at [712, 212] on b "6.Listening" at bounding box center [693, 212] width 37 height 15
click at [712, 295] on b "[DOMAIN_NAME]" at bounding box center [684, 296] width 56 height 15
click at [710, 400] on span "Apply" at bounding box center [697, 402] width 26 height 12
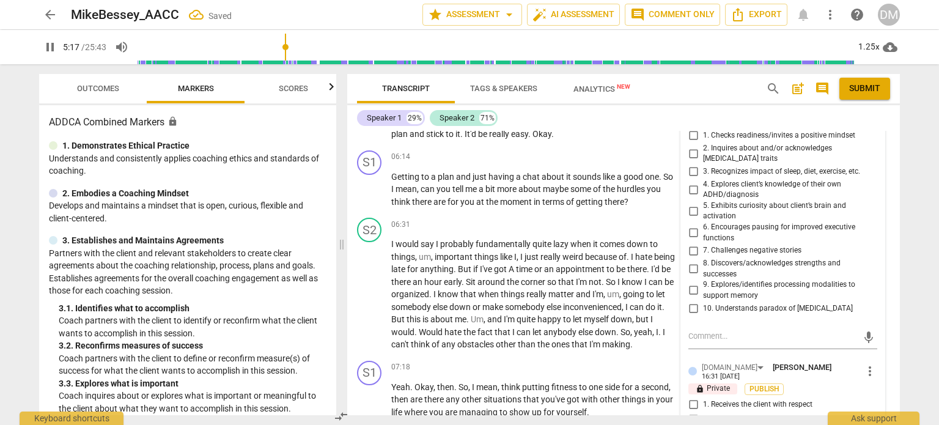
scroll to position [2313, 0]
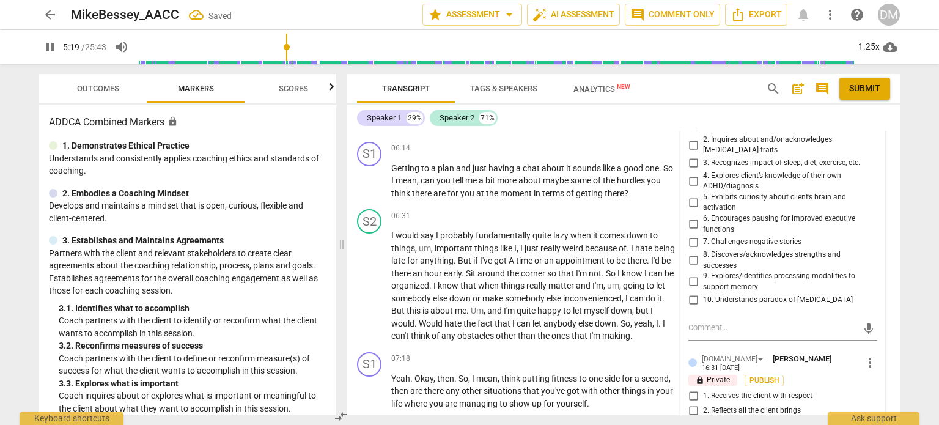
type input "320"
checkbox input "true"
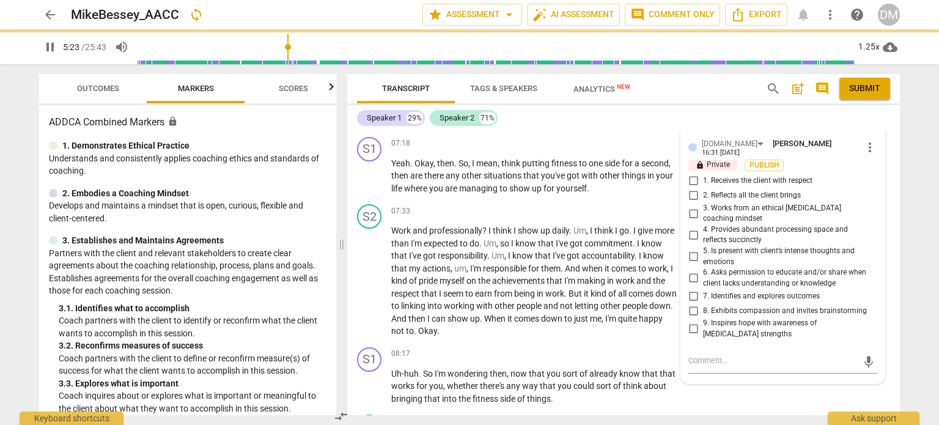
scroll to position [2542, 0]
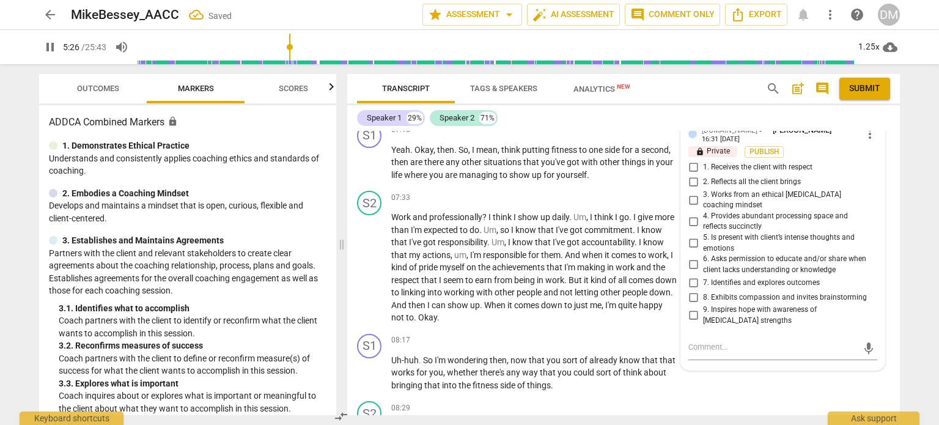
type input "327"
checkbox input "true"
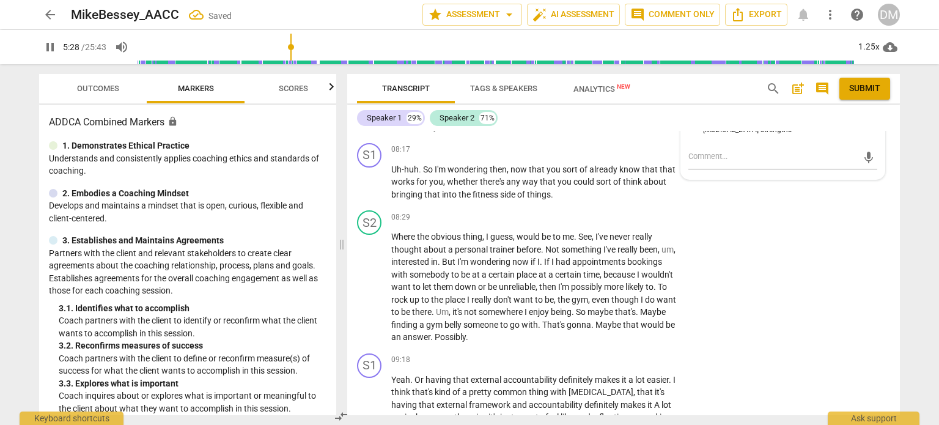
type input "329"
checkbox input "true"
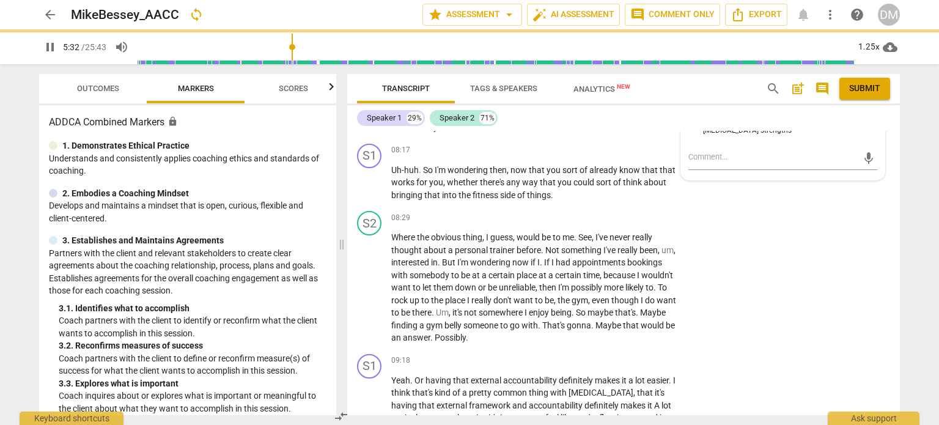
type input "332"
checkbox input "false"
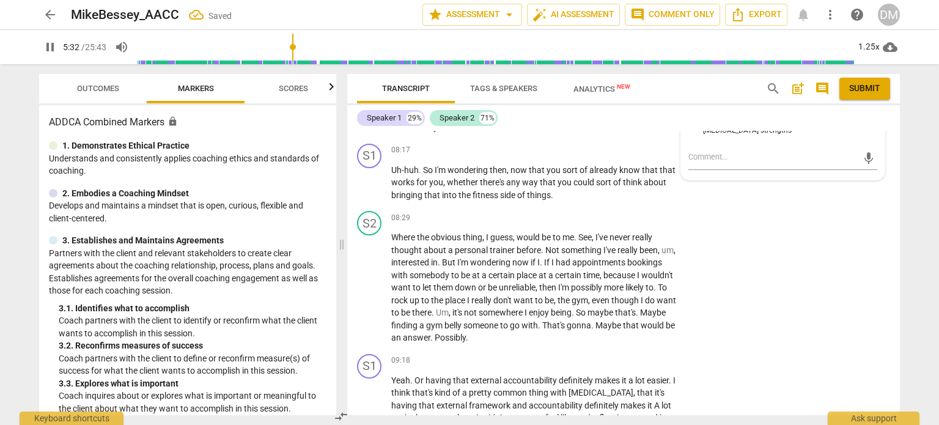
type input "333"
checkbox input "true"
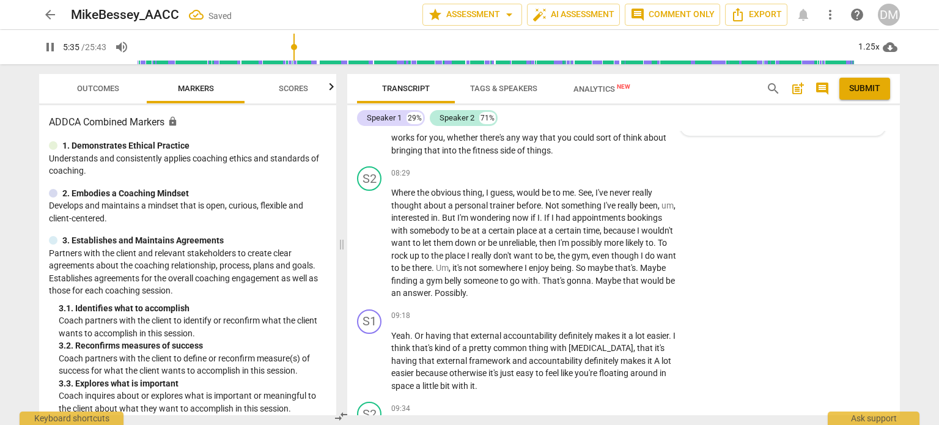
scroll to position [2778, 0]
click at [49, 53] on span "pause" at bounding box center [50, 47] width 15 height 15
type input "340"
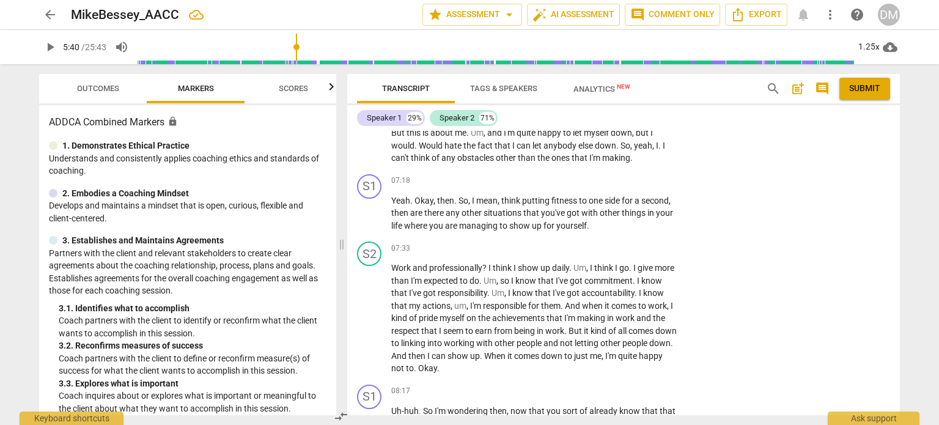
scroll to position [2492, 0]
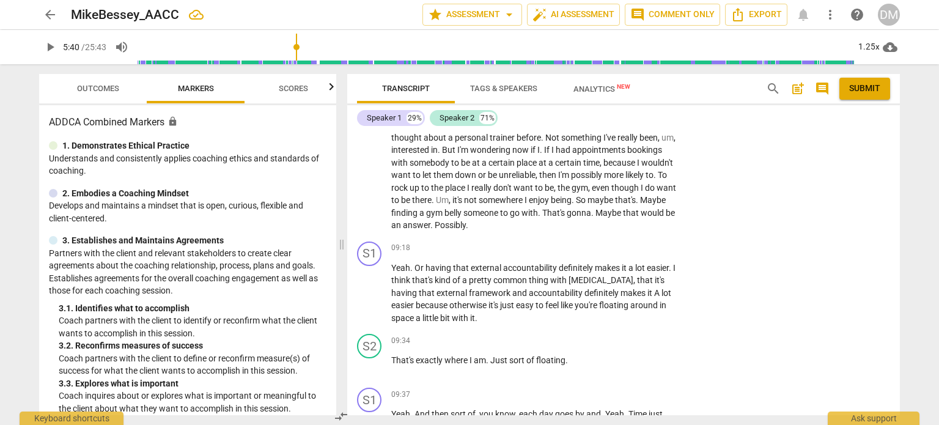
scroll to position [2844, 0]
checkbox input "true"
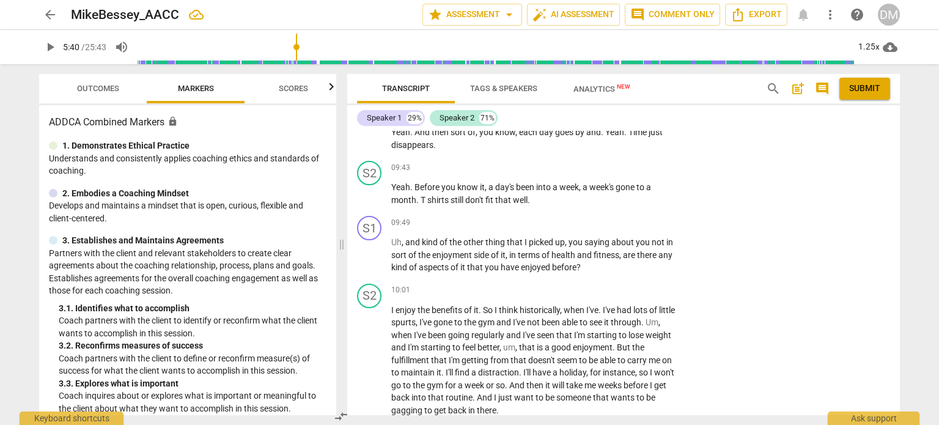
scroll to position [3127, 0]
checkbox input "true"
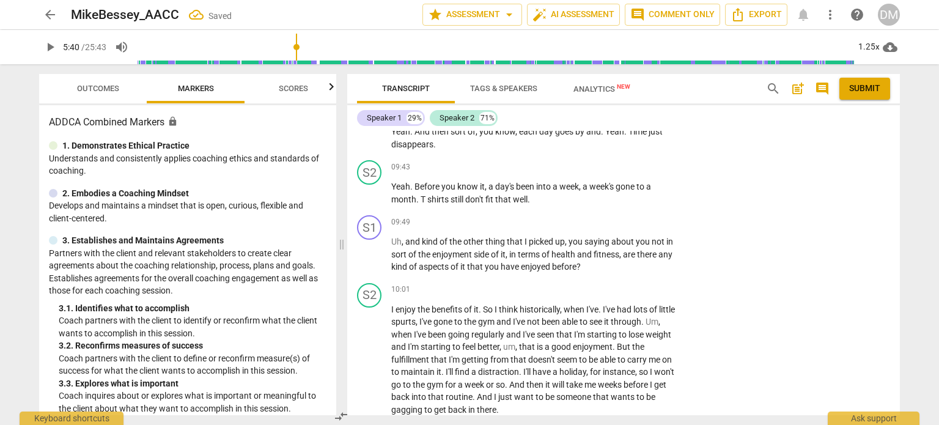
checkbox input "true"
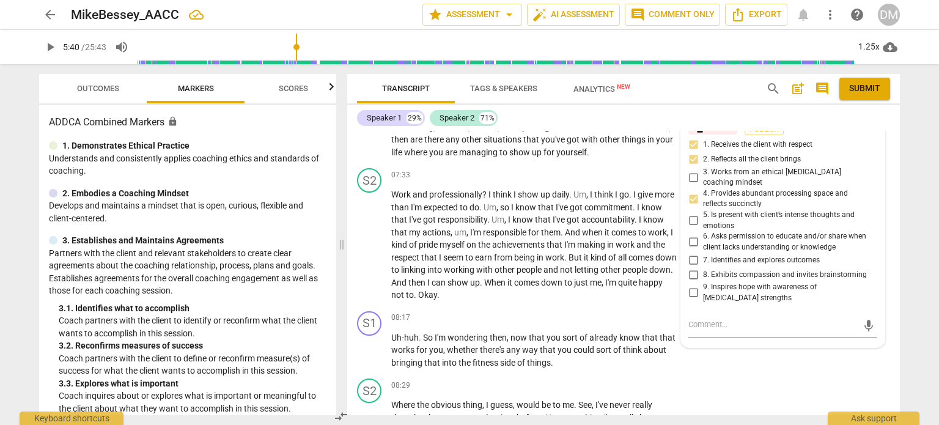
scroll to position [2565, 0]
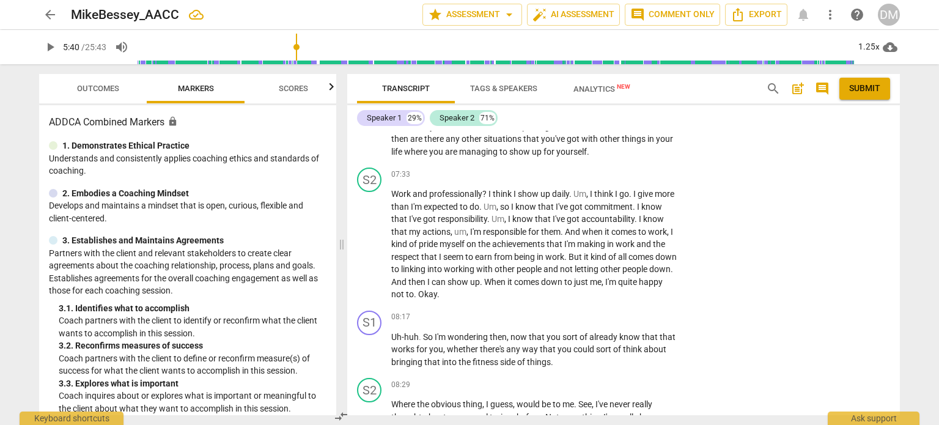
drag, startPoint x: 391, startPoint y: 300, endPoint x: 638, endPoint y: 345, distance: 251.8
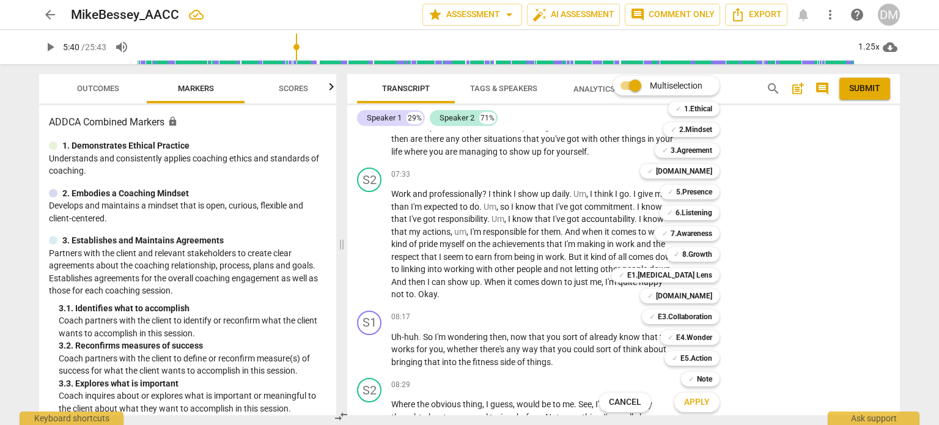
drag, startPoint x: 584, startPoint y: 315, endPoint x: 514, endPoint y: 344, distance: 75.9
click at [514, 344] on div at bounding box center [469, 212] width 939 height 425
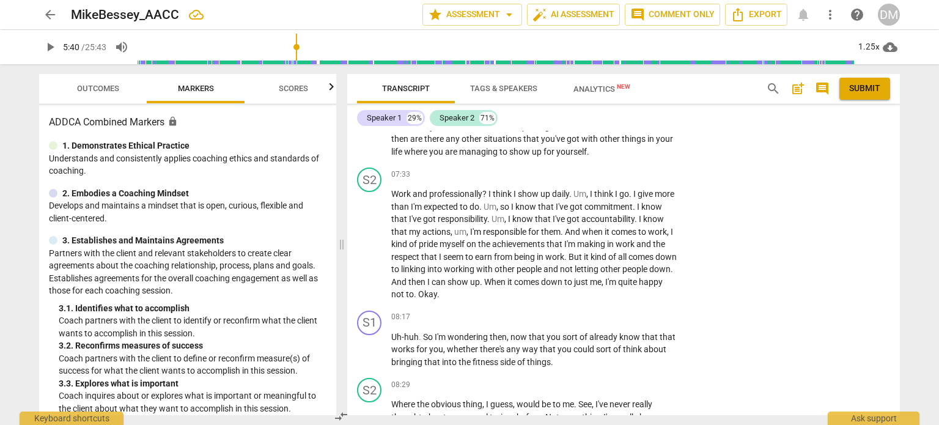
drag, startPoint x: 392, startPoint y: 302, endPoint x: 440, endPoint y: 349, distance: 67.4
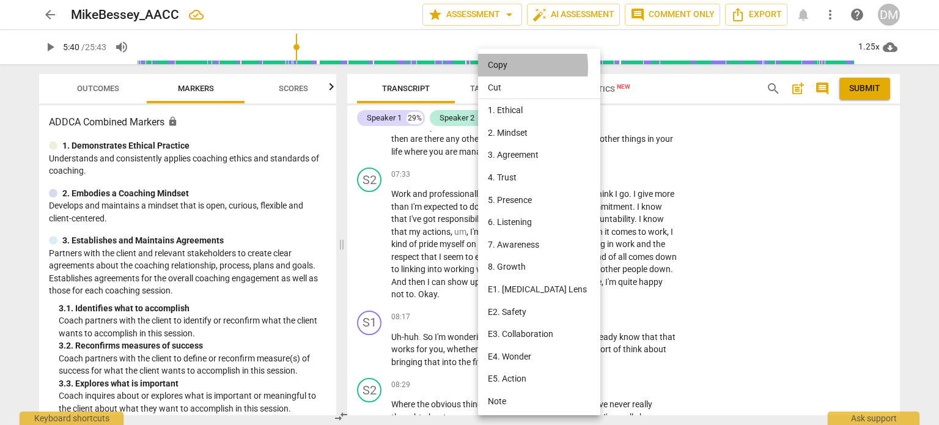
click at [506, 67] on li "Copy" at bounding box center [541, 65] width 126 height 23
copy p "So kind of in terms of [DATE] session then , is there any sort of particular po…"
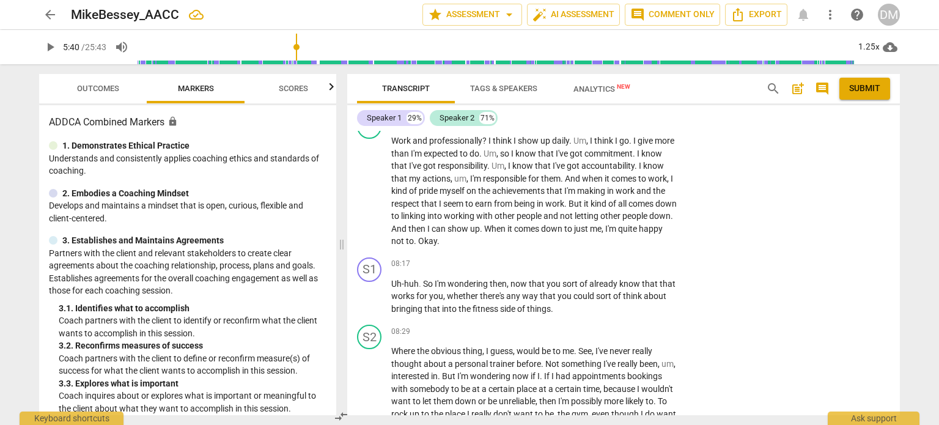
scroll to position [2619, 0]
drag, startPoint x: 391, startPoint y: 245, endPoint x: 447, endPoint y: 296, distance: 76.2
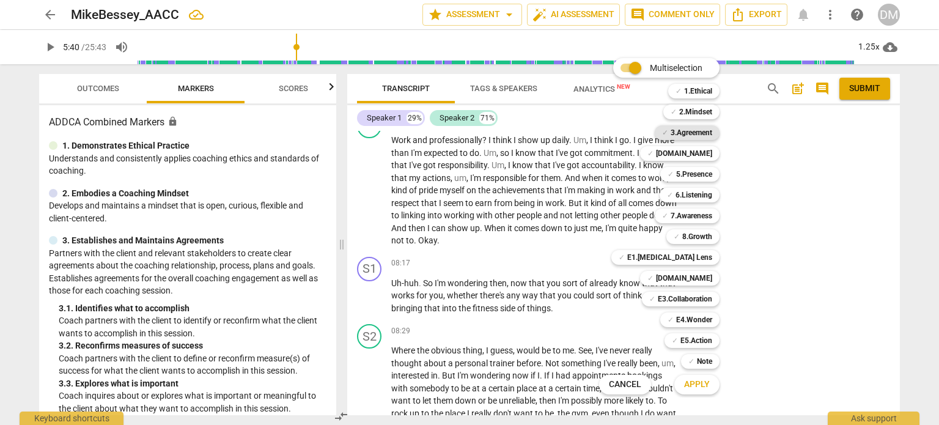
click at [712, 131] on b "3.Agreement" at bounding box center [692, 132] width 42 height 15
click at [712, 296] on b "E3.Collaboration" at bounding box center [685, 299] width 54 height 15
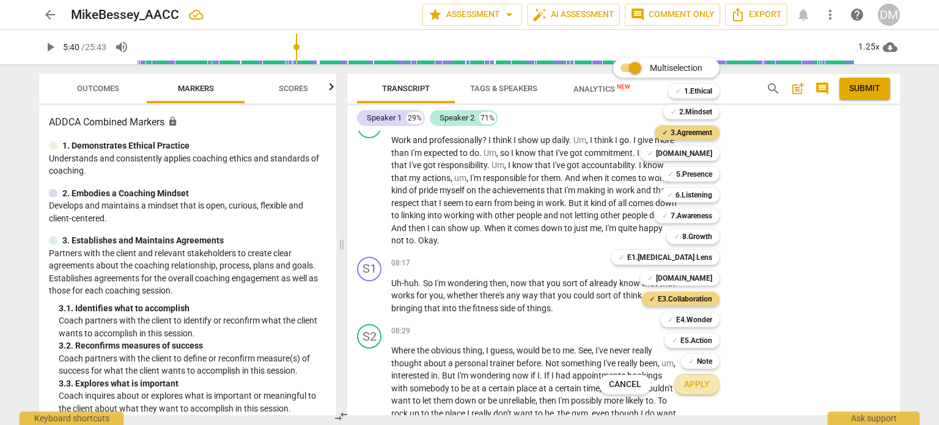
click at [710, 383] on span "Apply" at bounding box center [697, 384] width 26 height 12
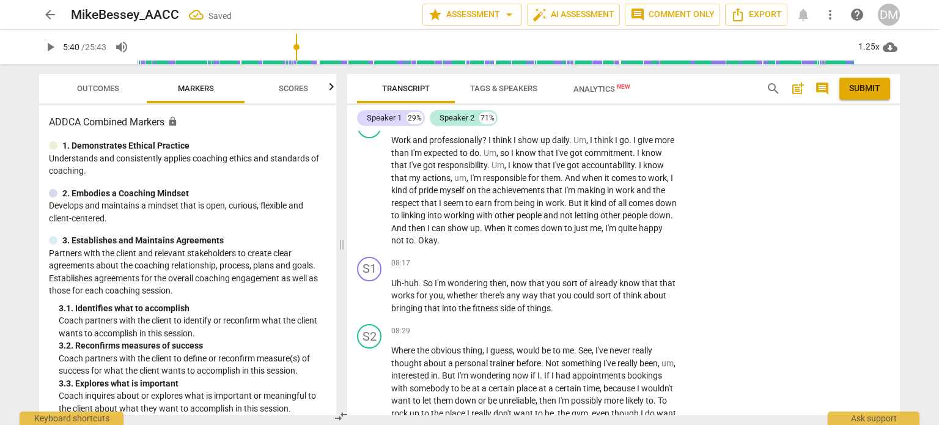
checkbox input "true"
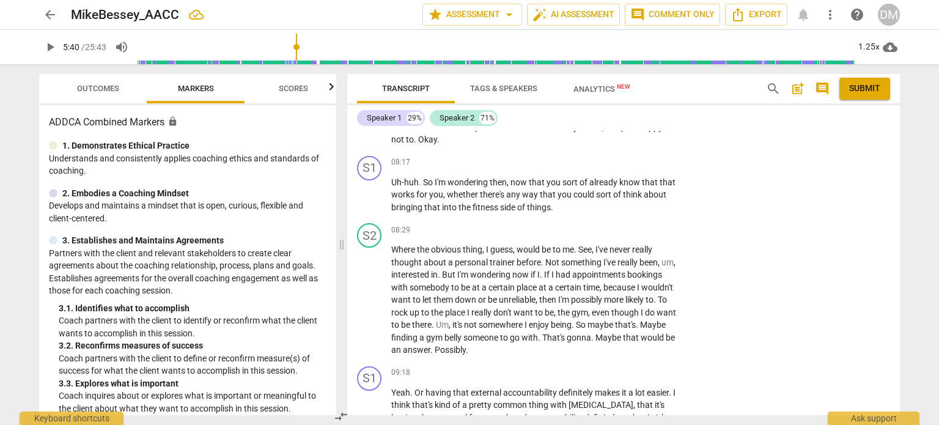
scroll to position [2726, 0]
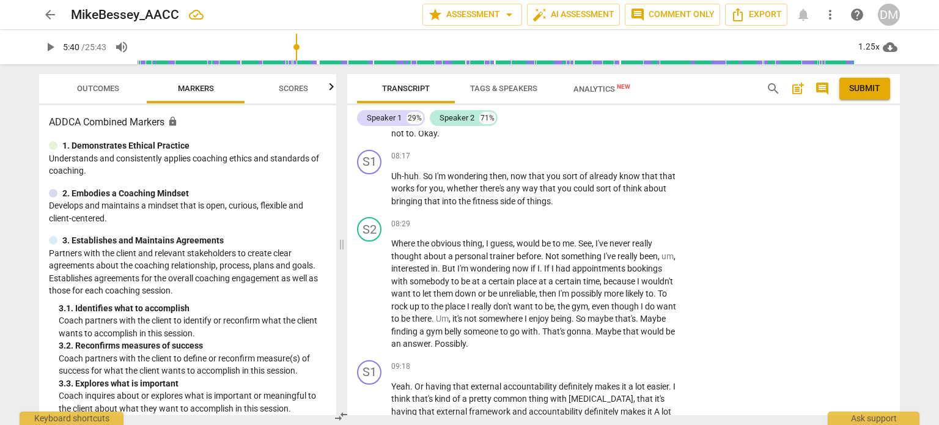
click at [875, 322] on li "Delete" at bounding box center [880, 320] width 42 height 23
drag, startPoint x: 389, startPoint y: 142, endPoint x: 419, endPoint y: 188, distance: 54.4
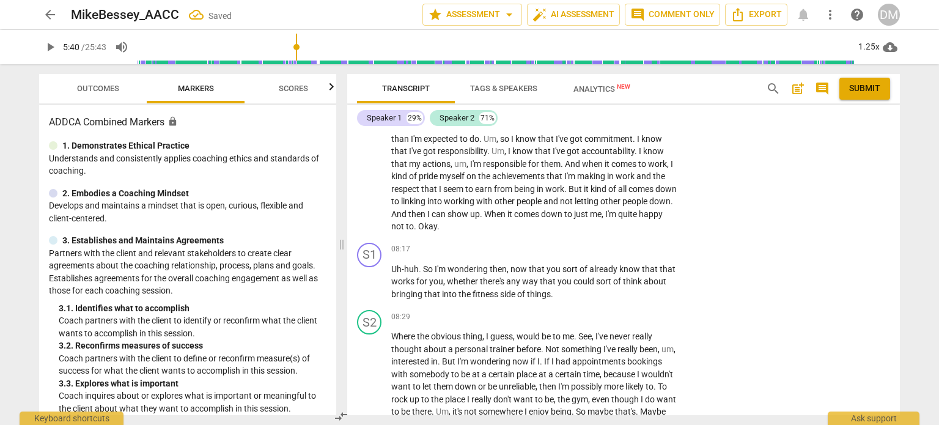
scroll to position [2629, 0]
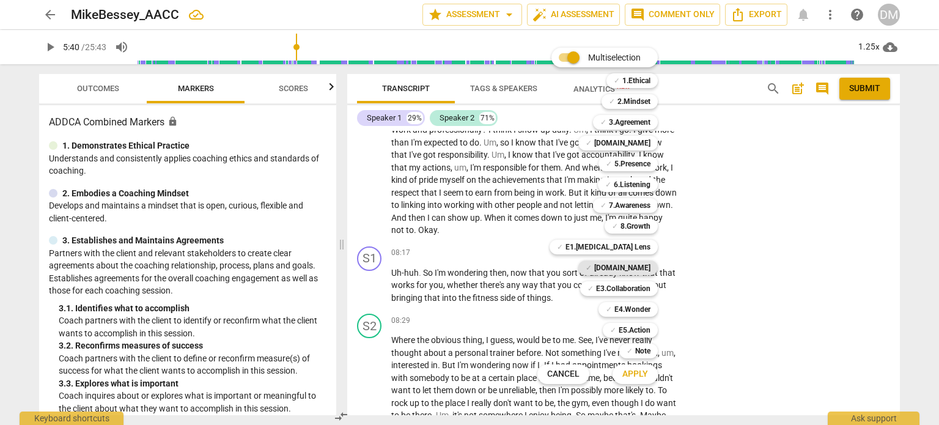
click at [650, 268] on b "[DOMAIN_NAME]" at bounding box center [622, 267] width 56 height 15
click at [648, 374] on span "Apply" at bounding box center [635, 374] width 26 height 12
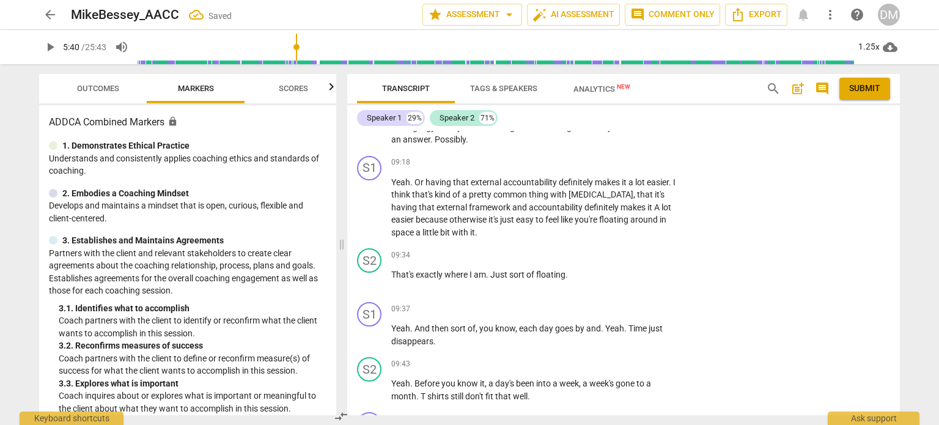
scroll to position [2938, 0]
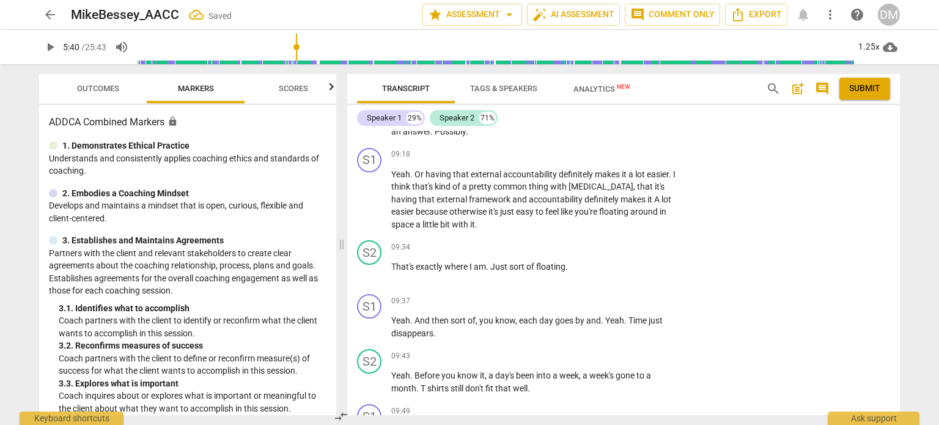
checkbox input "true"
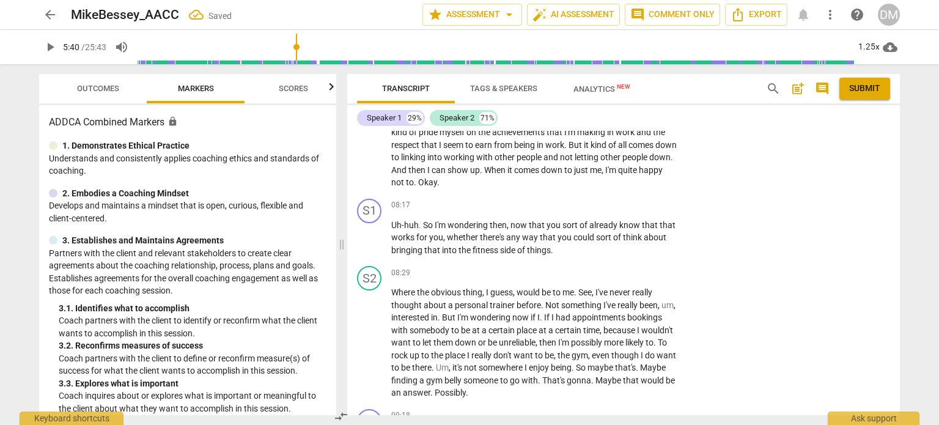
scroll to position [2676, 0]
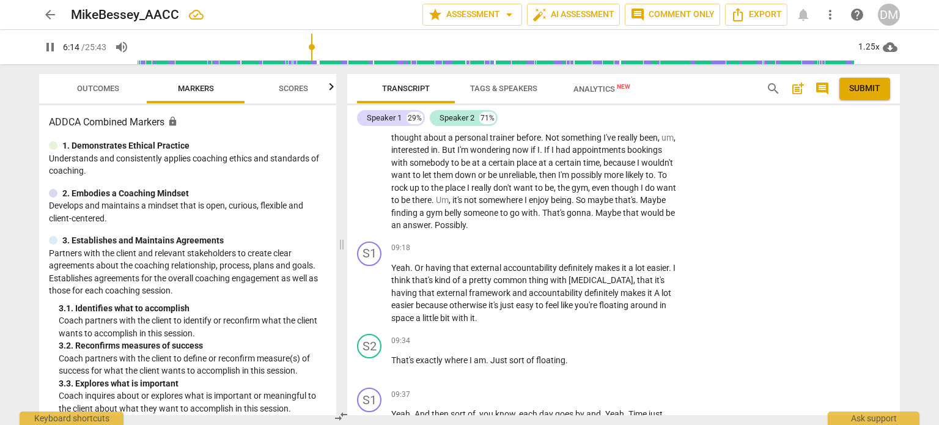
scroll to position [2852, 0]
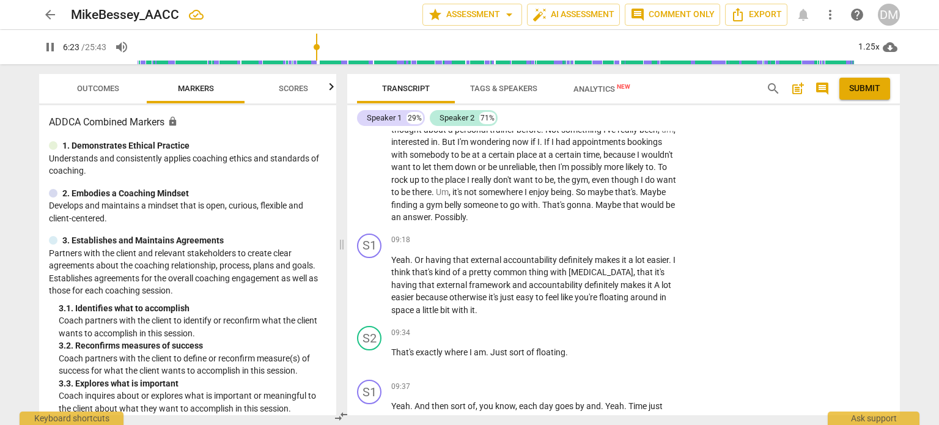
drag, startPoint x: 389, startPoint y: 262, endPoint x: 447, endPoint y: 277, distance: 60.1
type input "385"
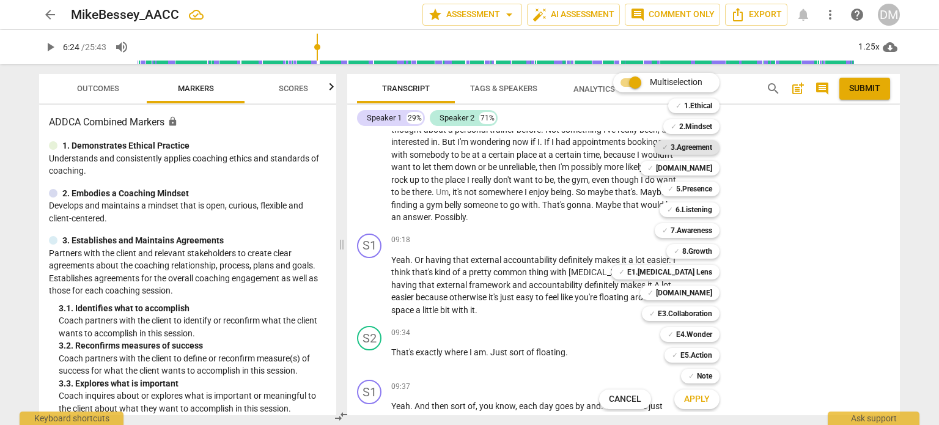
click at [712, 151] on b "3.Agreement" at bounding box center [692, 147] width 42 height 15
click at [710, 394] on span "Apply" at bounding box center [697, 399] width 26 height 12
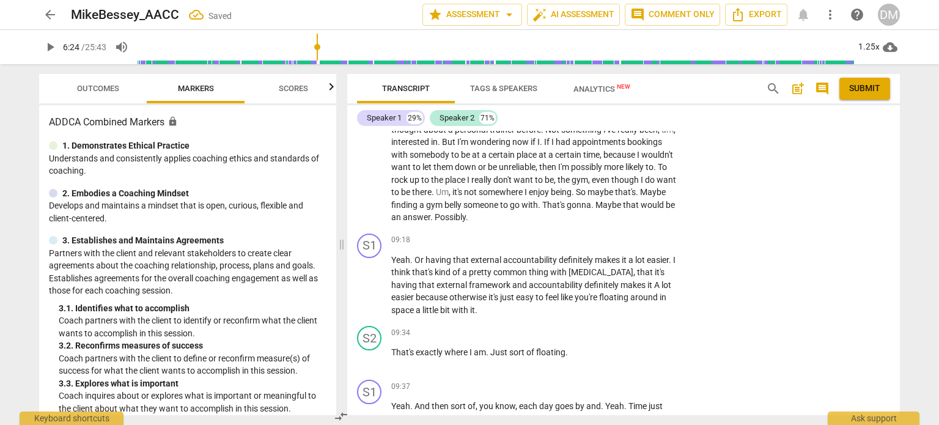
checkbox input "true"
drag, startPoint x: 498, startPoint y: 276, endPoint x: 589, endPoint y: 309, distance: 97.5
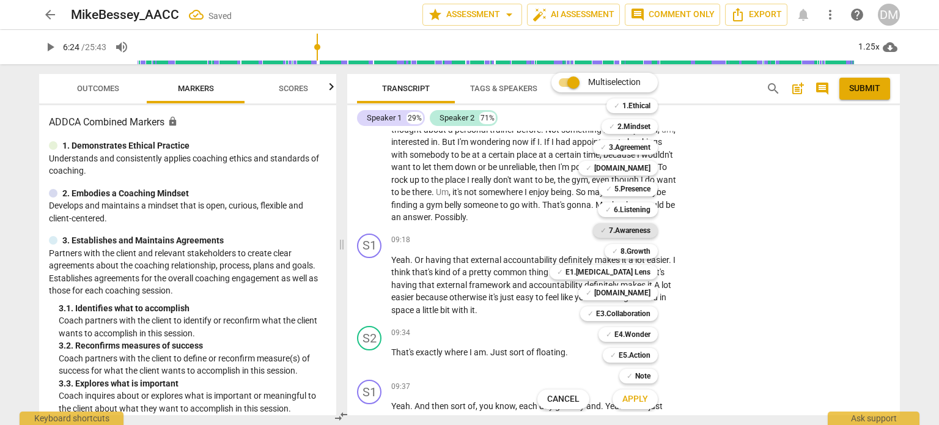
click at [650, 230] on b "7.Awareness" at bounding box center [630, 230] width 42 height 15
click at [650, 187] on b "5.Presence" at bounding box center [632, 189] width 36 height 15
click at [650, 252] on b "8.Growth" at bounding box center [635, 251] width 30 height 15
click at [650, 354] on b "E5.Action" at bounding box center [635, 355] width 32 height 15
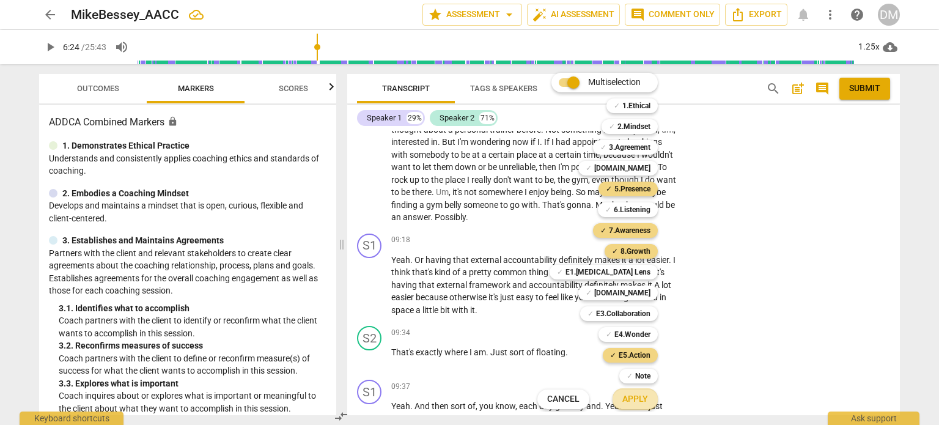
click at [648, 399] on span "Apply" at bounding box center [635, 399] width 26 height 12
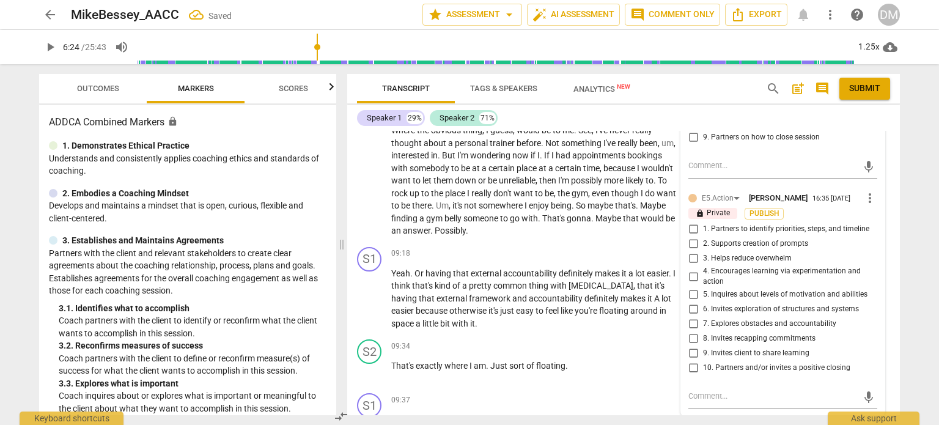
scroll to position [3013, 0]
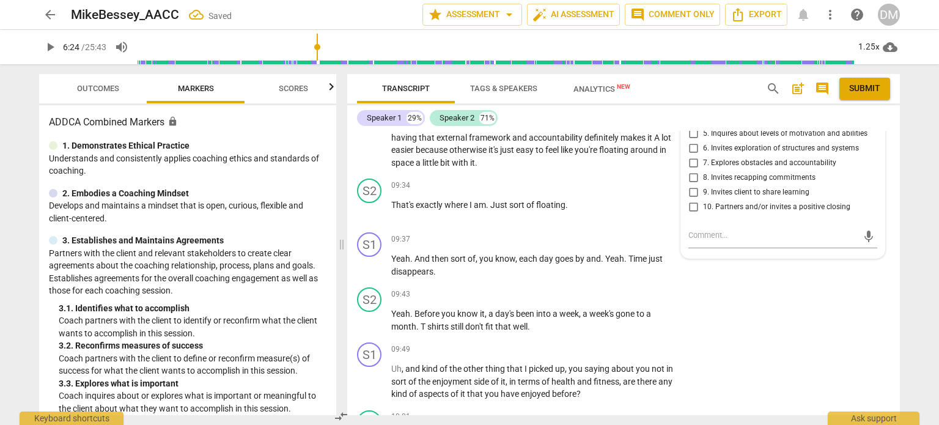
checkbox input "true"
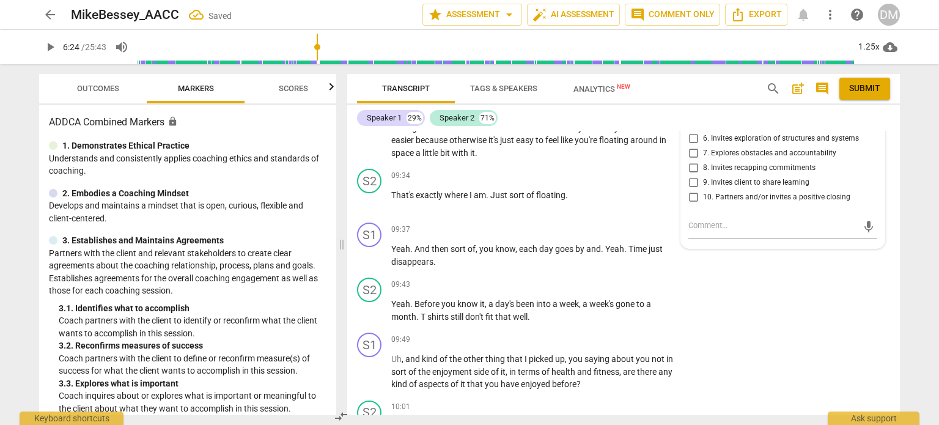
scroll to position [3026, 0]
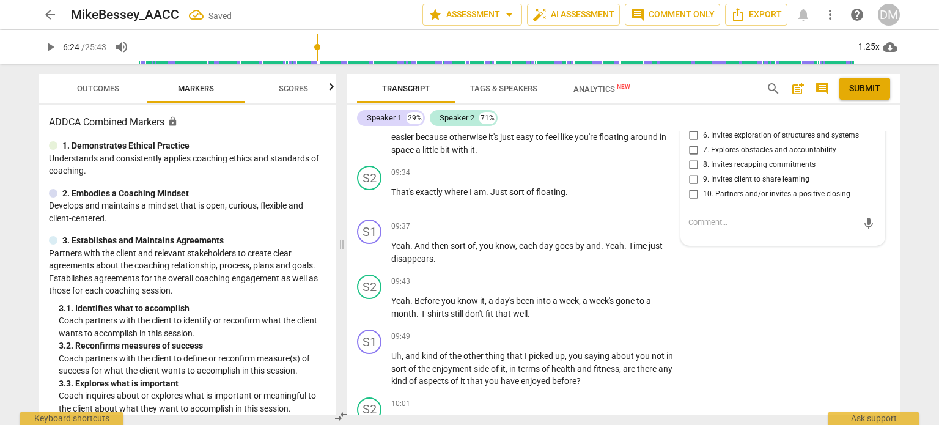
checkbox input "true"
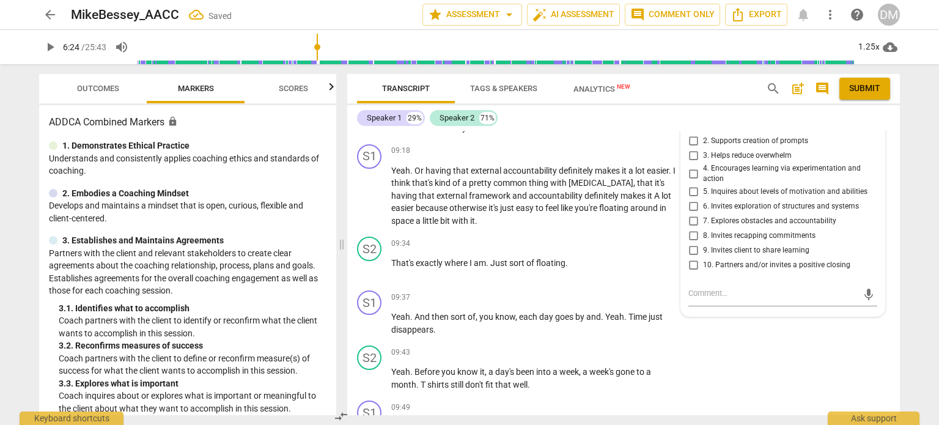
scroll to position [2959, 0]
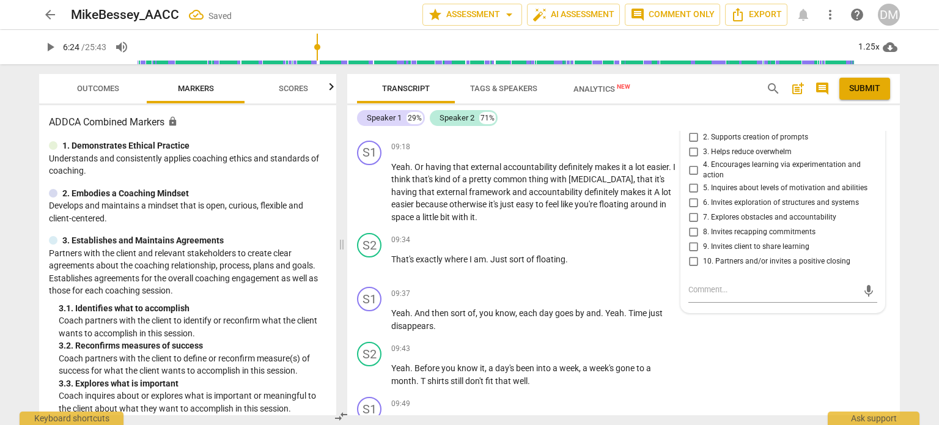
checkbox input "false"
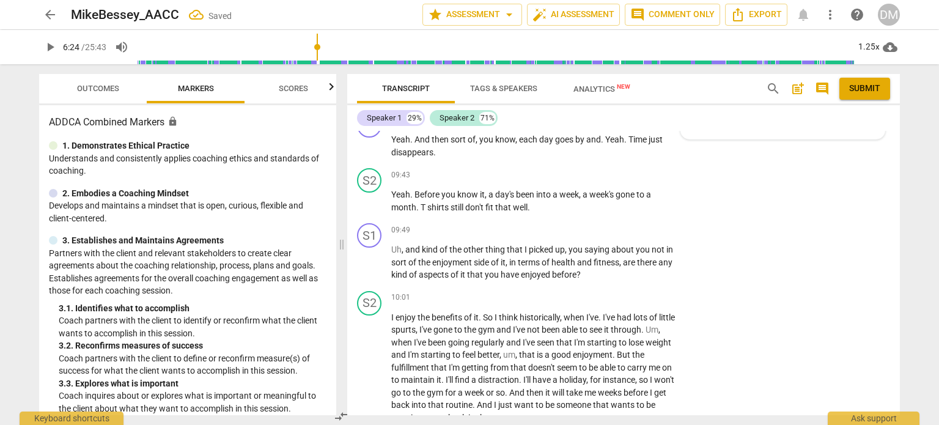
scroll to position [3148, 0]
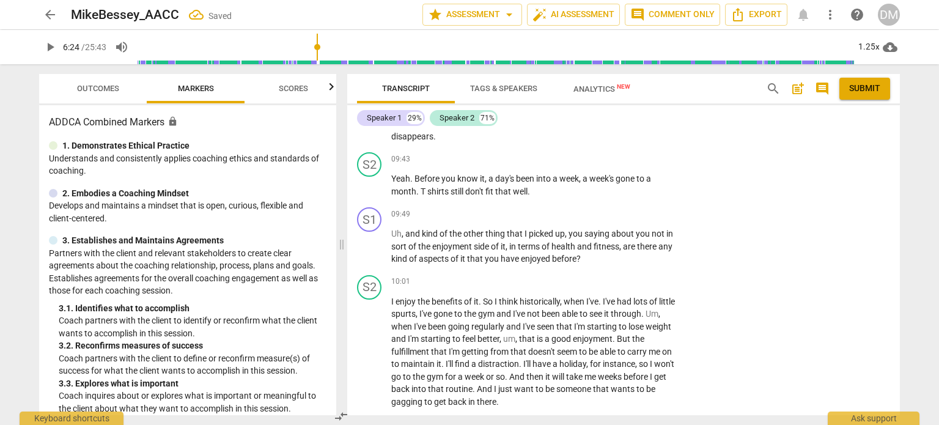
checkbox input "true"
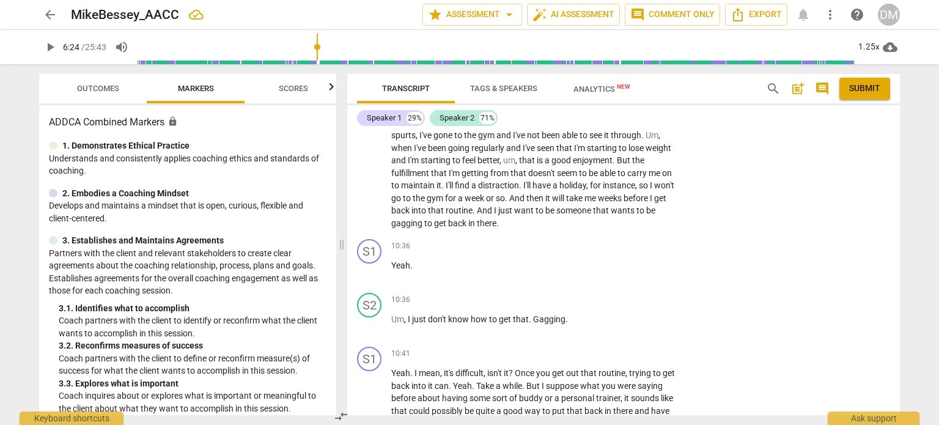
scroll to position [3294, 0]
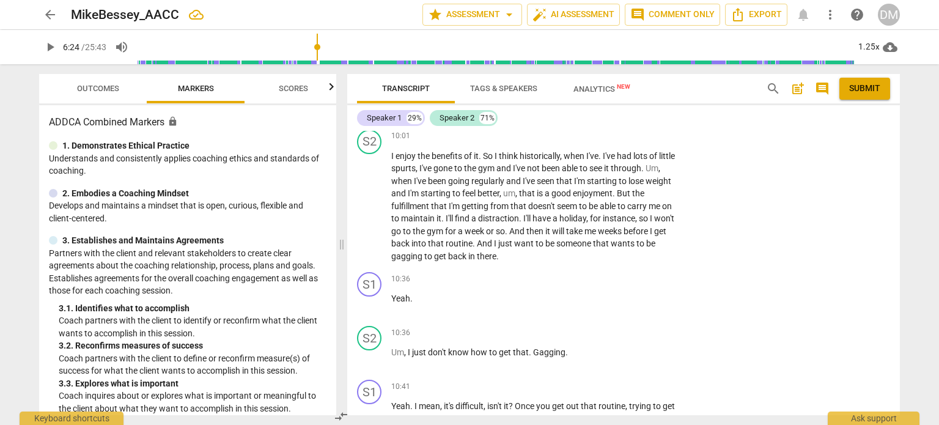
checkbox input "true"
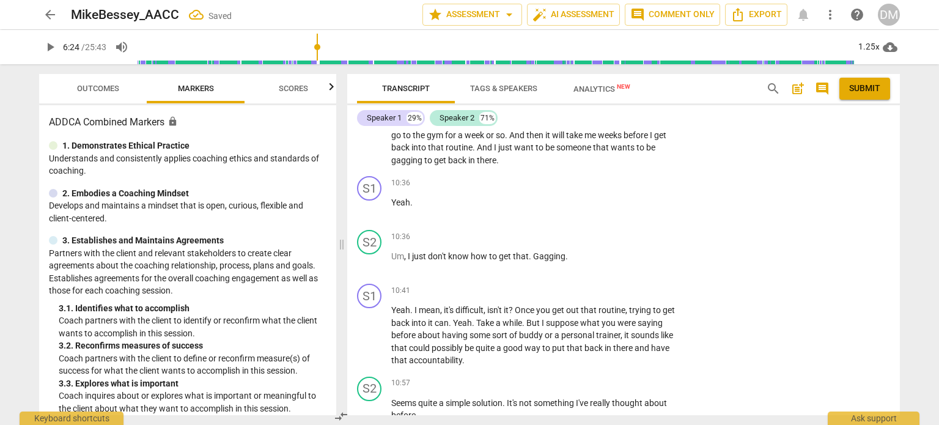
scroll to position [3384, 0]
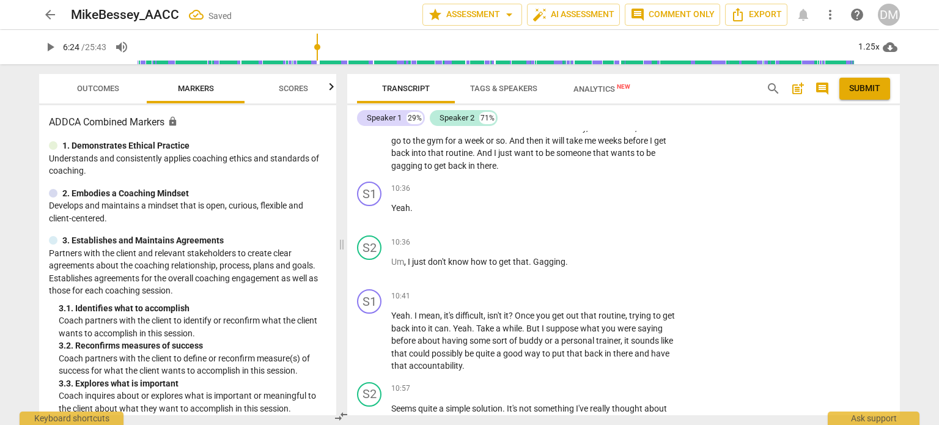
click at [871, 215] on li "Delete" at bounding box center [880, 215] width 42 height 23
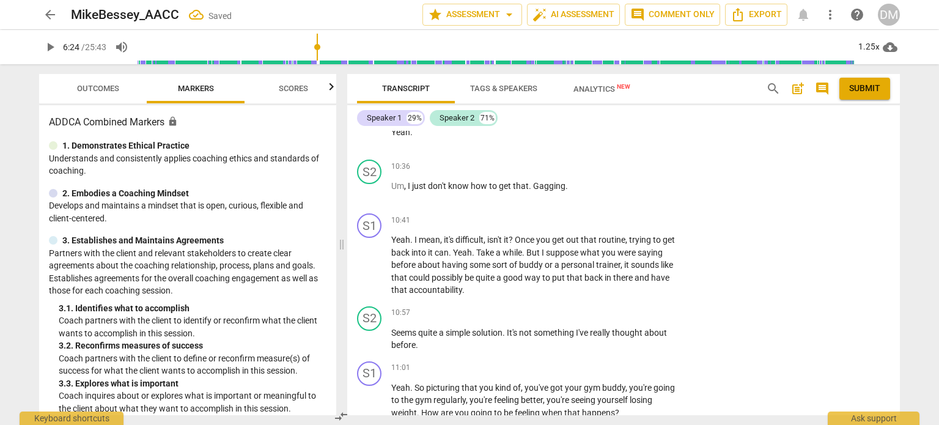
scroll to position [3459, 0]
checkbox input "true"
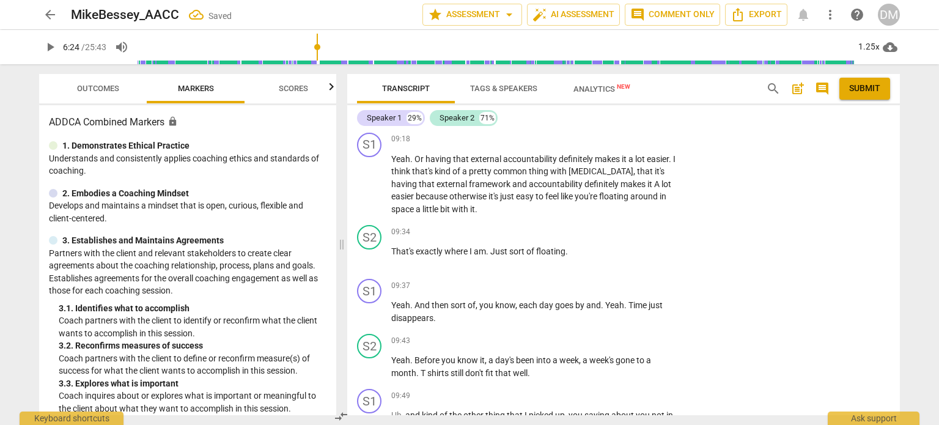
scroll to position [2967, 0]
drag, startPoint x: 506, startPoint y: 177, endPoint x: 574, endPoint y: 207, distance: 74.4
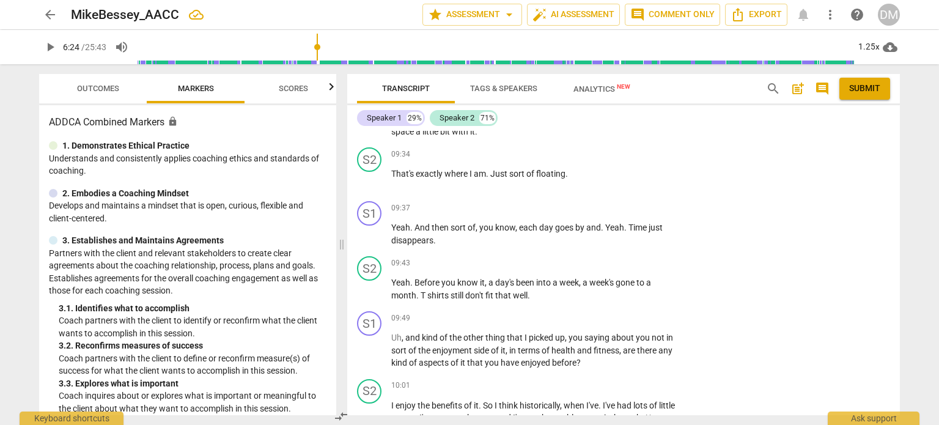
scroll to position [3043, 0]
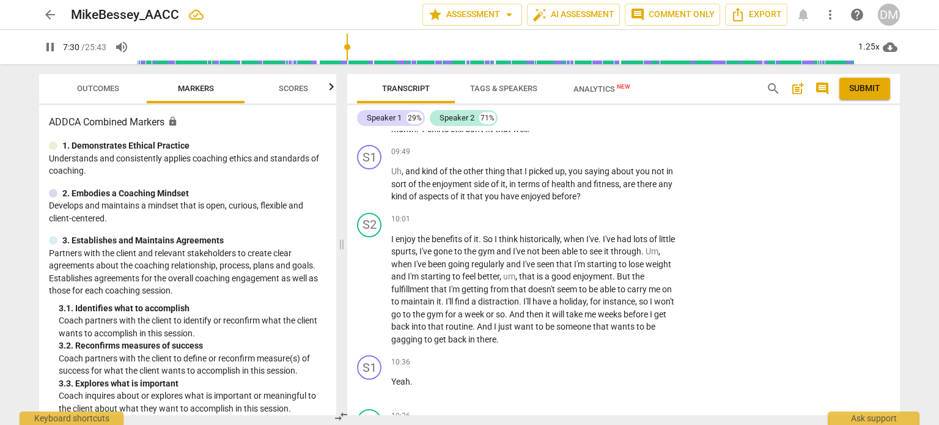
scroll to position [3211, 0]
drag, startPoint x: 477, startPoint y: 245, endPoint x: 581, endPoint y: 276, distance: 109.3
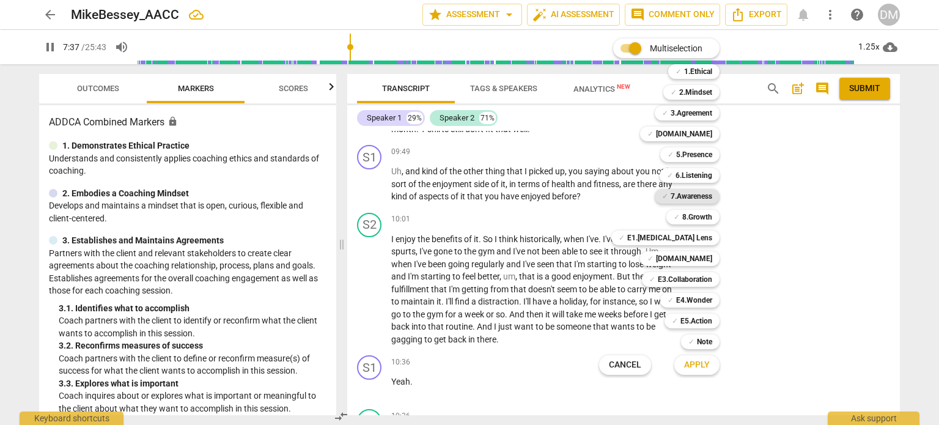
click at [712, 196] on b "7.Awareness" at bounding box center [692, 196] width 42 height 15
click at [712, 153] on b "5.Presence" at bounding box center [694, 154] width 36 height 15
type input "474"
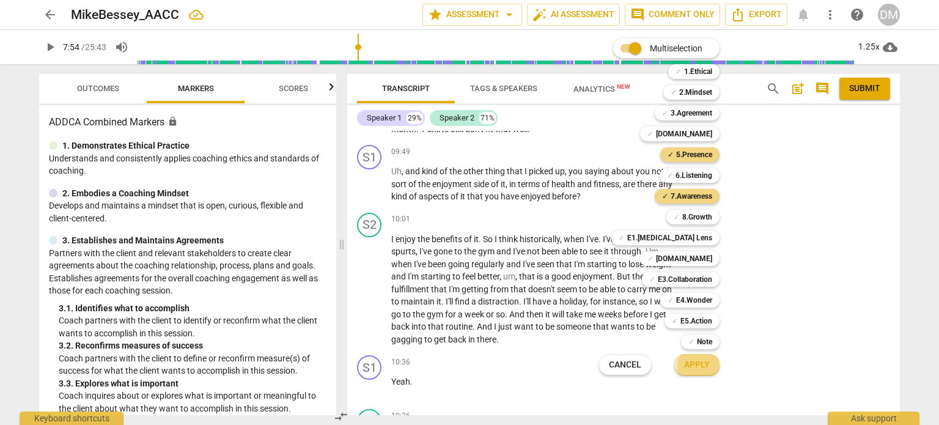
click at [710, 369] on span "Apply" at bounding box center [697, 365] width 26 height 12
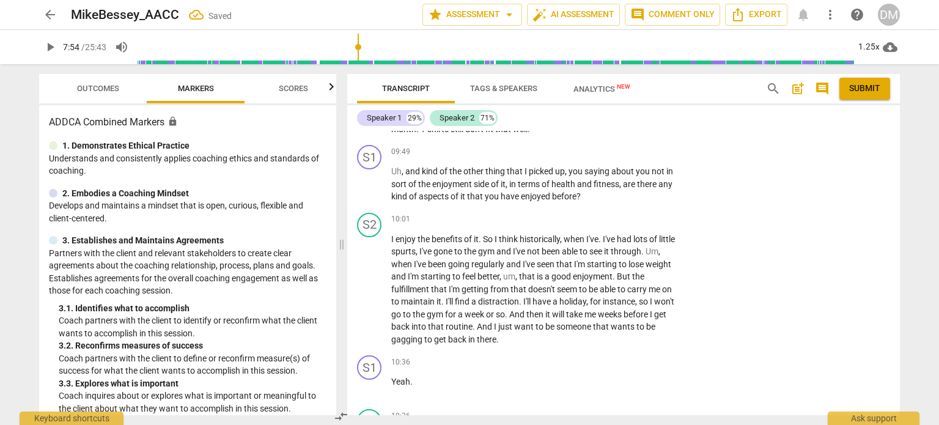
checkbox input "true"
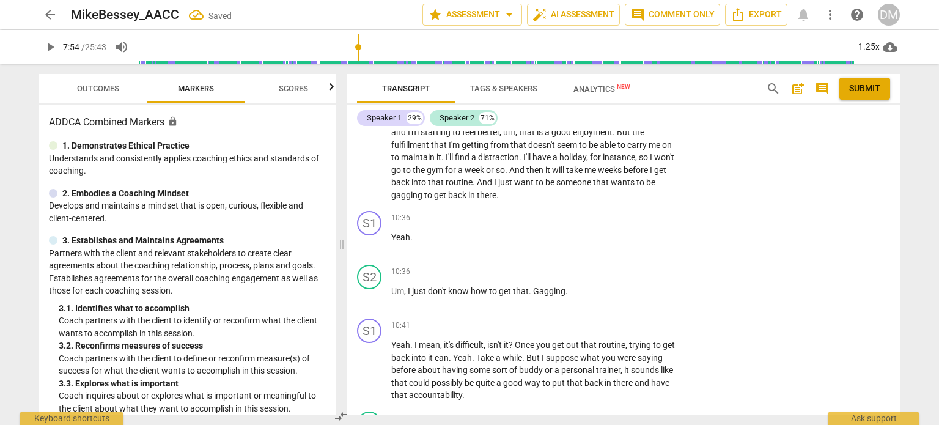
scroll to position [3357, 0]
checkbox input "true"
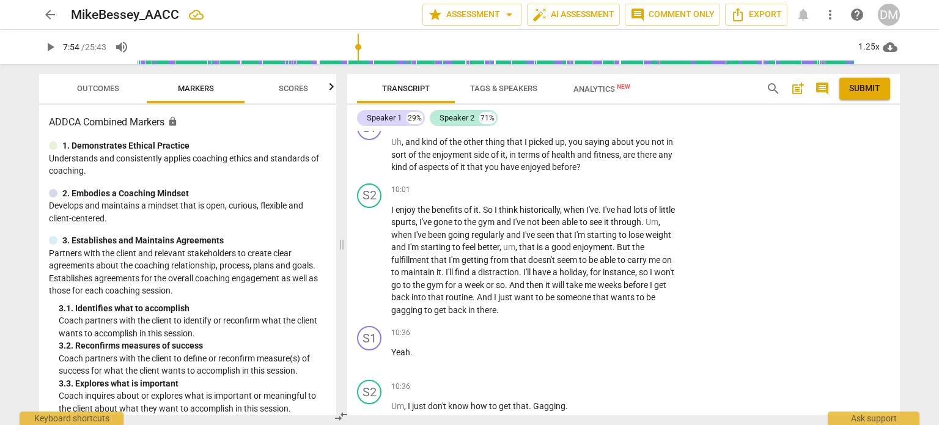
scroll to position [3240, 0]
drag, startPoint x: 476, startPoint y: 217, endPoint x: 561, endPoint y: 248, distance: 89.9
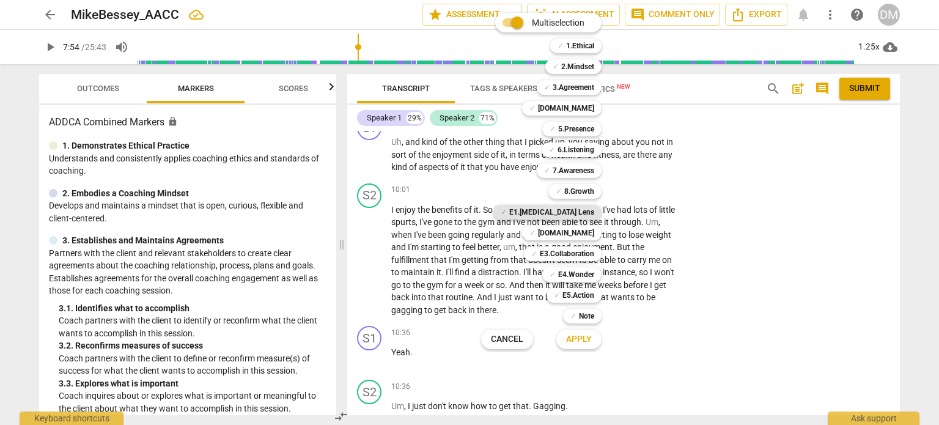
click at [594, 212] on b "E1.[MEDICAL_DATA] Lens" at bounding box center [551, 212] width 85 height 15
click at [592, 337] on span "Apply" at bounding box center [579, 339] width 26 height 12
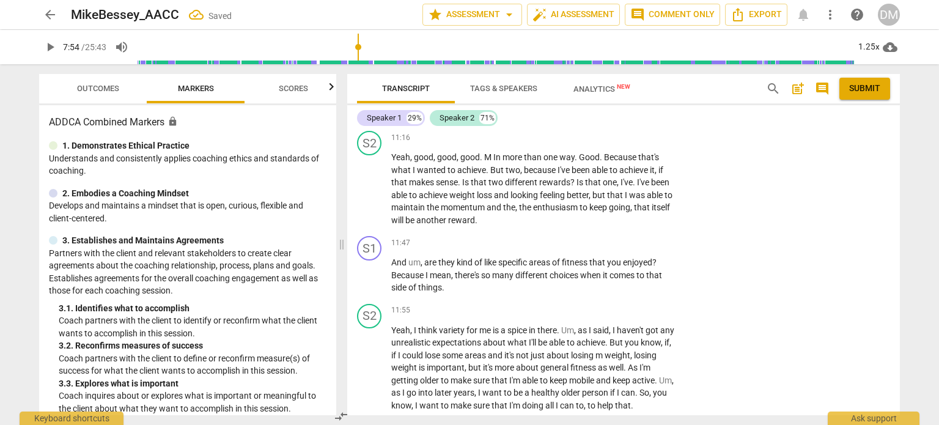
scroll to position [3775, 0]
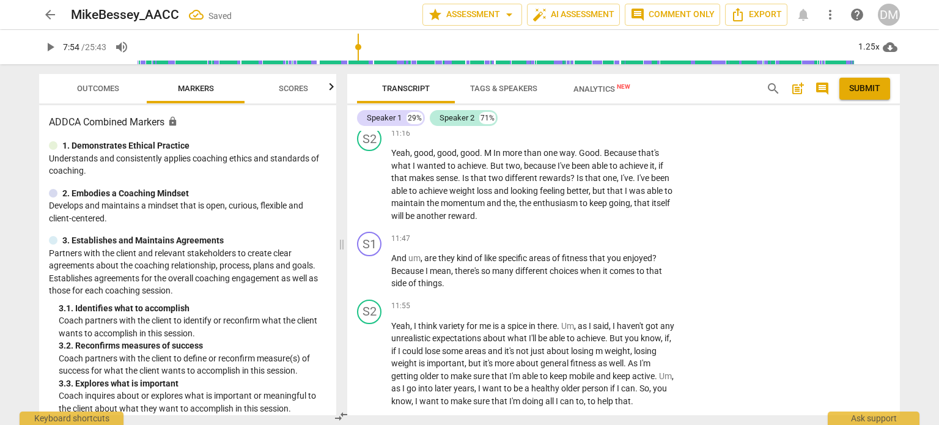
checkbox input "true"
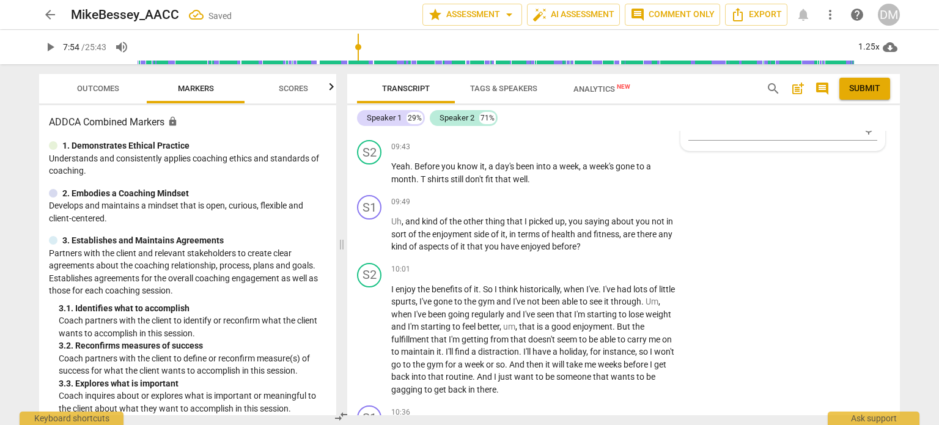
scroll to position [3171, 0]
drag, startPoint x: 478, startPoint y: 295, endPoint x: 561, endPoint y: 336, distance: 91.9
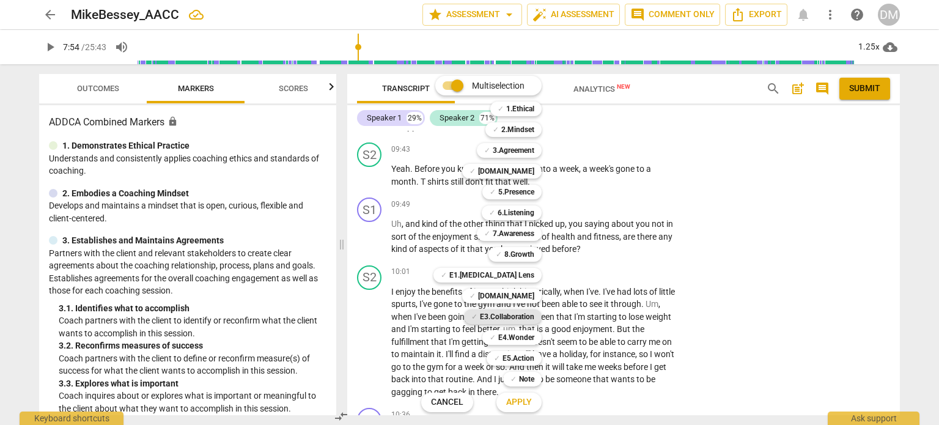
click at [533, 315] on b "E3.Collaboration" at bounding box center [507, 316] width 54 height 15
click at [532, 400] on span "Apply" at bounding box center [519, 402] width 26 height 12
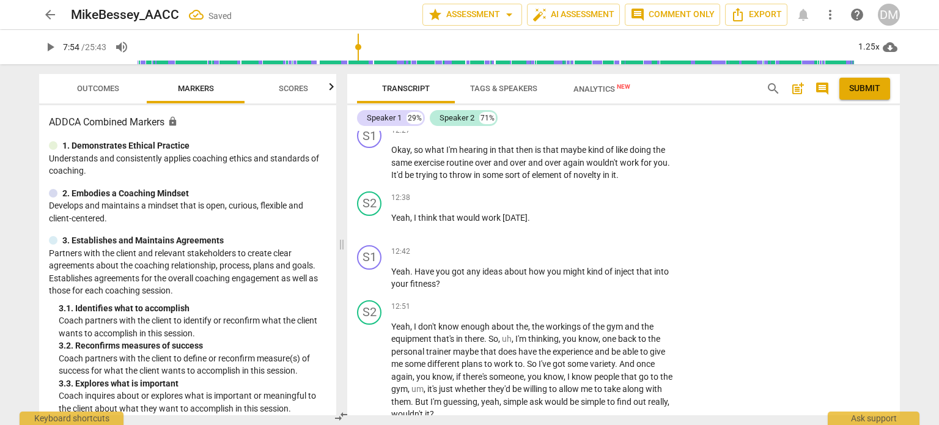
scroll to position [4069, 0]
checkbox input "true"
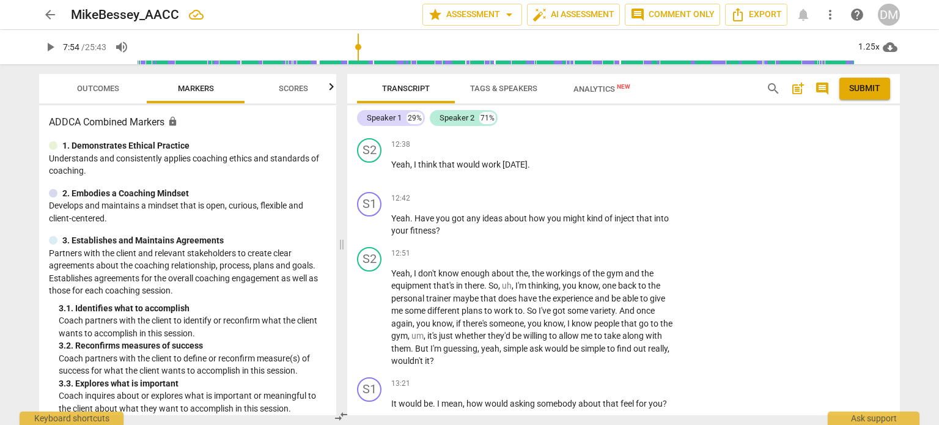
scroll to position [4123, 0]
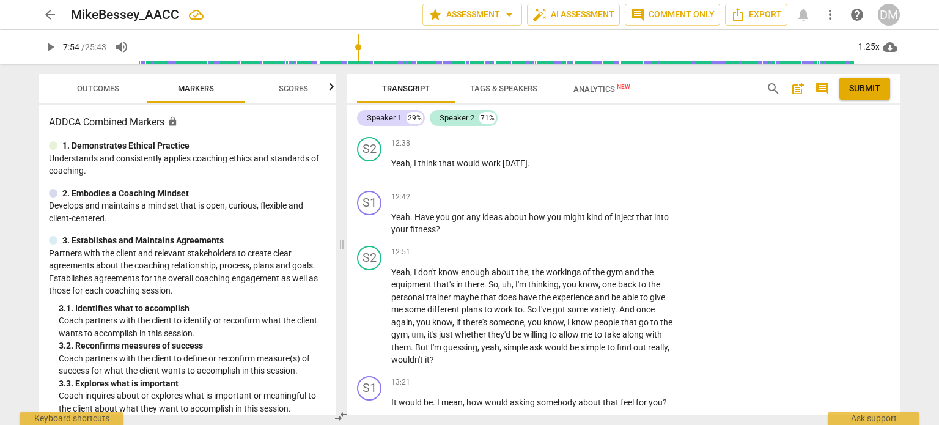
checkbox input "false"
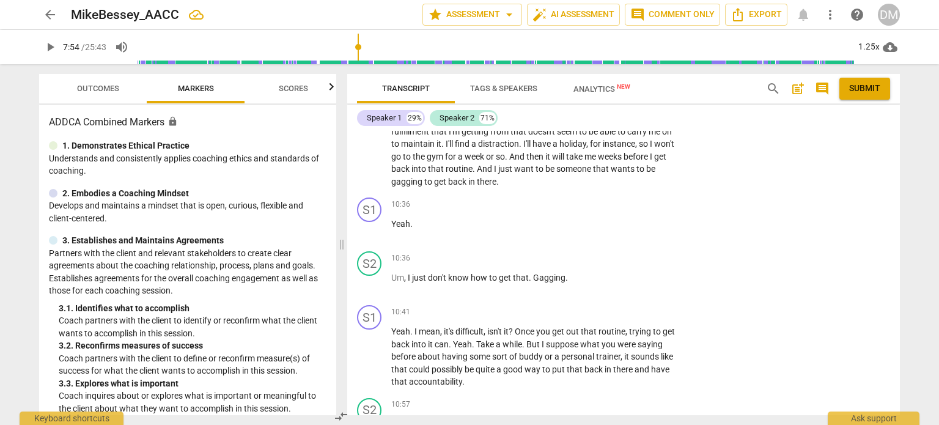
scroll to position [3385, 0]
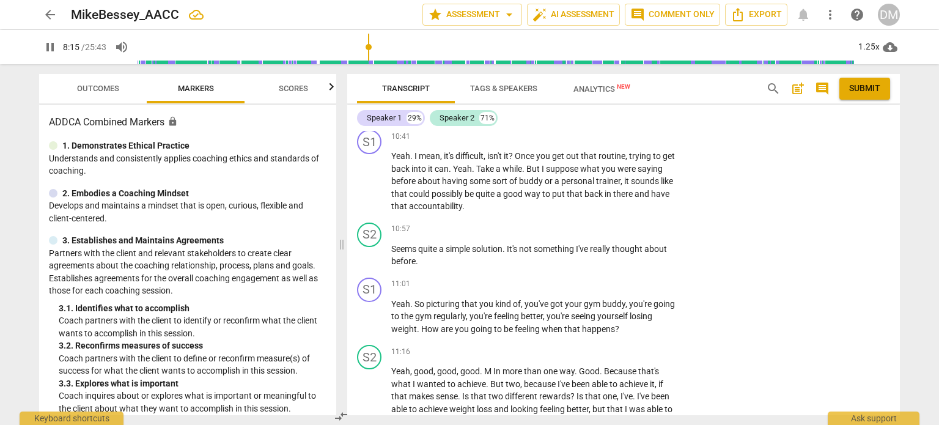
scroll to position [3556, 0]
drag, startPoint x: 429, startPoint y: 191, endPoint x: 463, endPoint y: 243, distance: 62.7
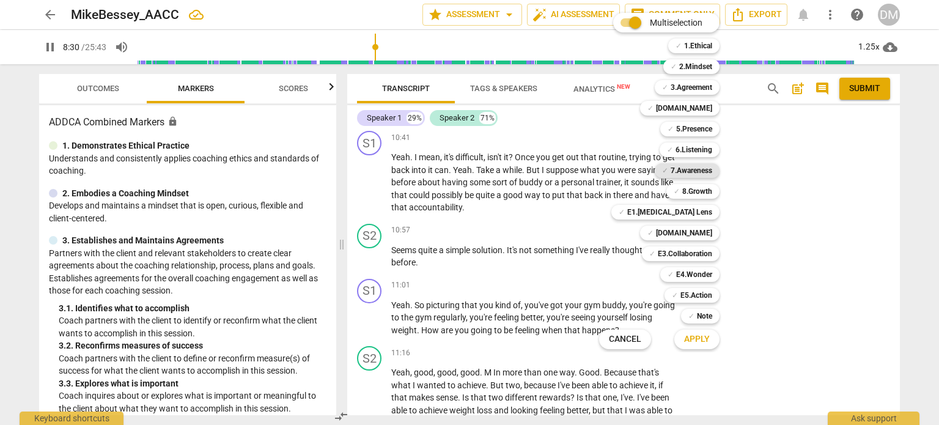
click at [712, 174] on b "7.Awareness" at bounding box center [692, 170] width 42 height 15
type input "514"
click at [712, 229] on b "[DOMAIN_NAME]" at bounding box center [684, 233] width 56 height 15
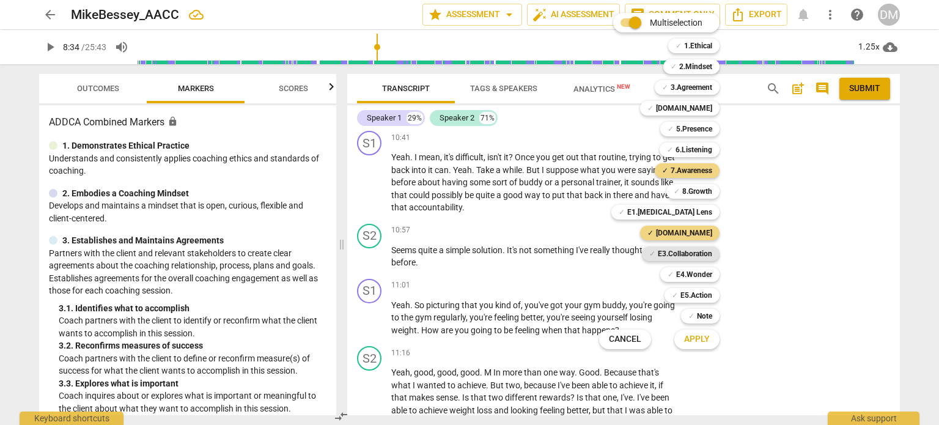
click at [712, 256] on b "E3.Collaboration" at bounding box center [685, 253] width 54 height 15
click at [712, 147] on b "6.Listening" at bounding box center [693, 149] width 37 height 15
click at [710, 342] on span "Apply" at bounding box center [697, 339] width 26 height 12
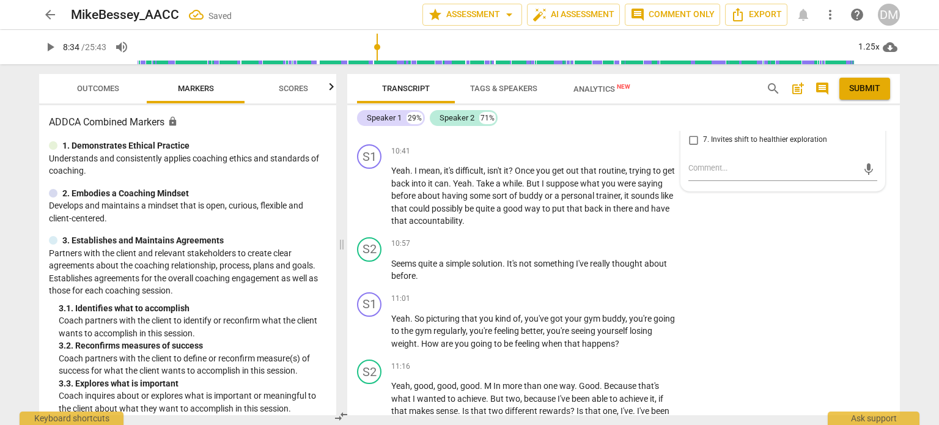
checkbox input "true"
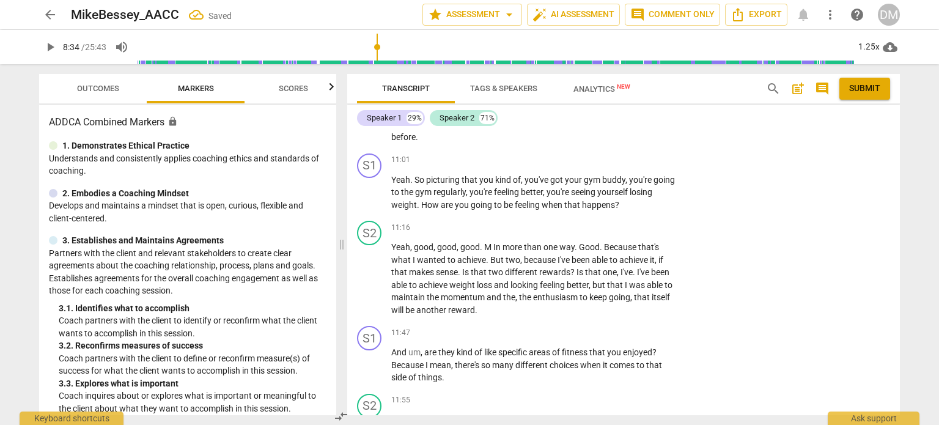
scroll to position [3659, 0]
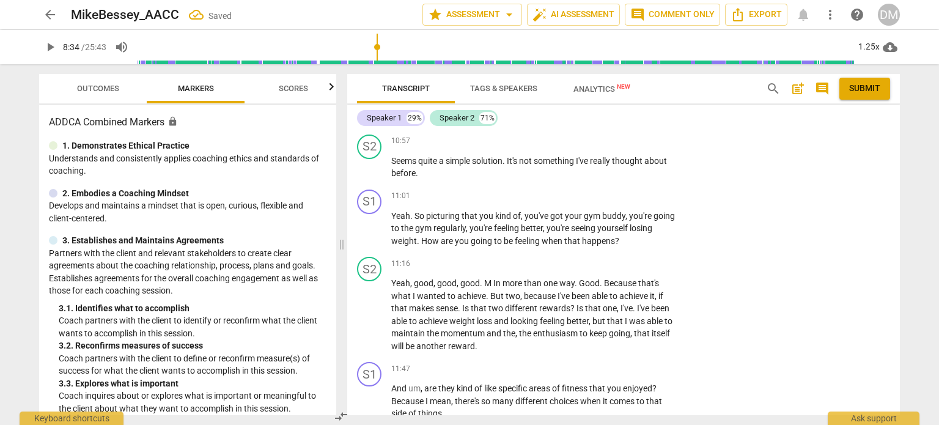
checkbox input "true"
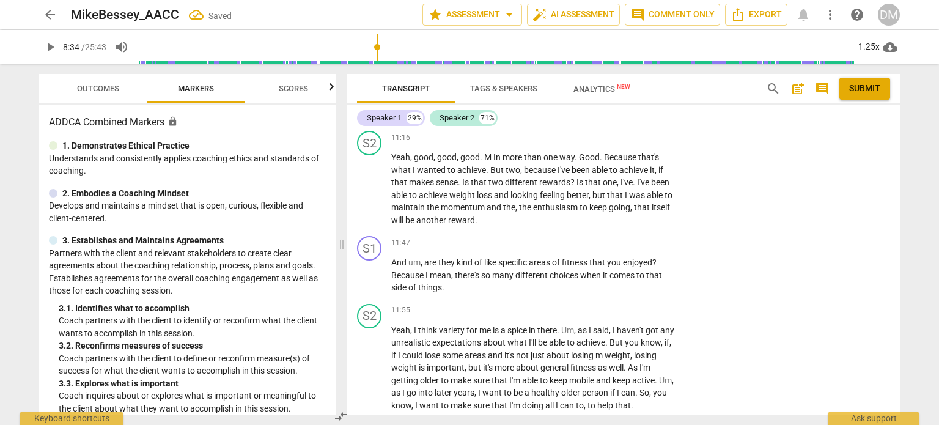
scroll to position [3790, 0]
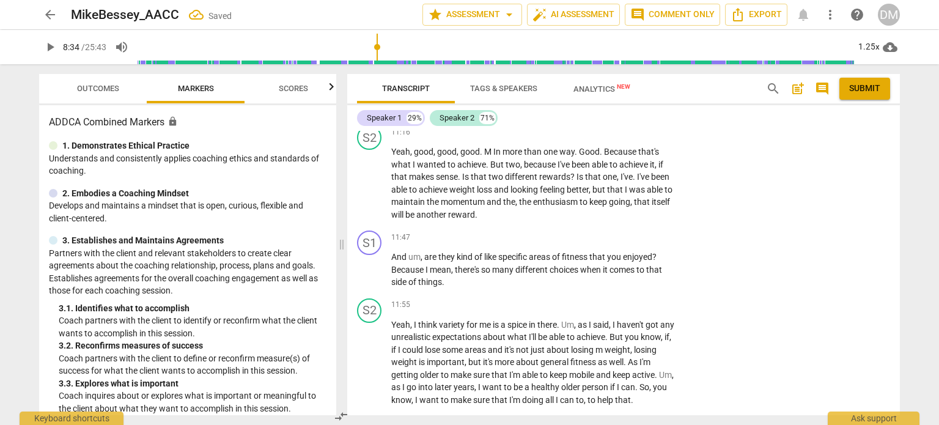
checkbox input "true"
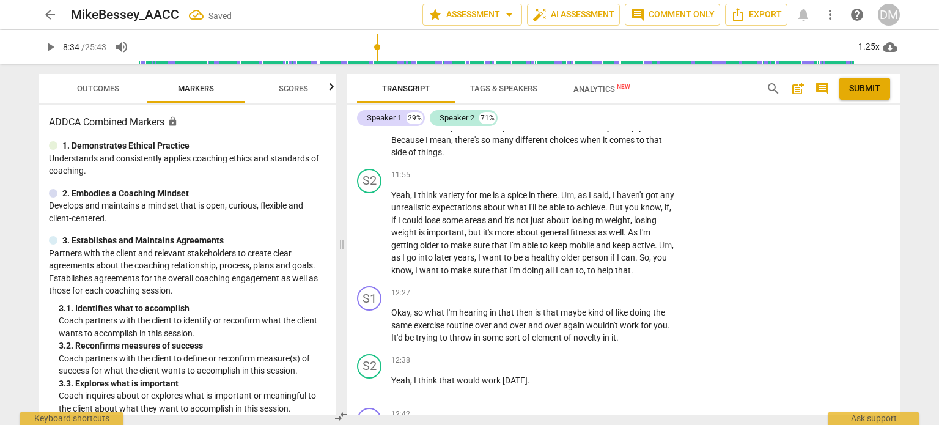
scroll to position [3912, 0]
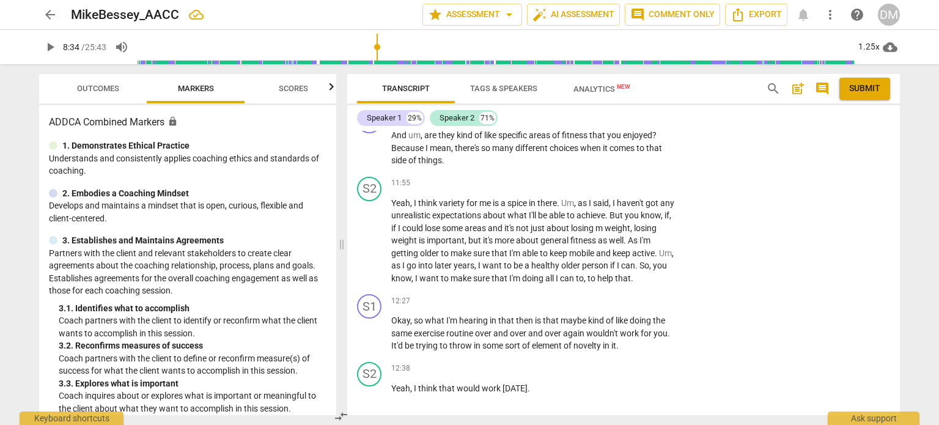
checkbox input "true"
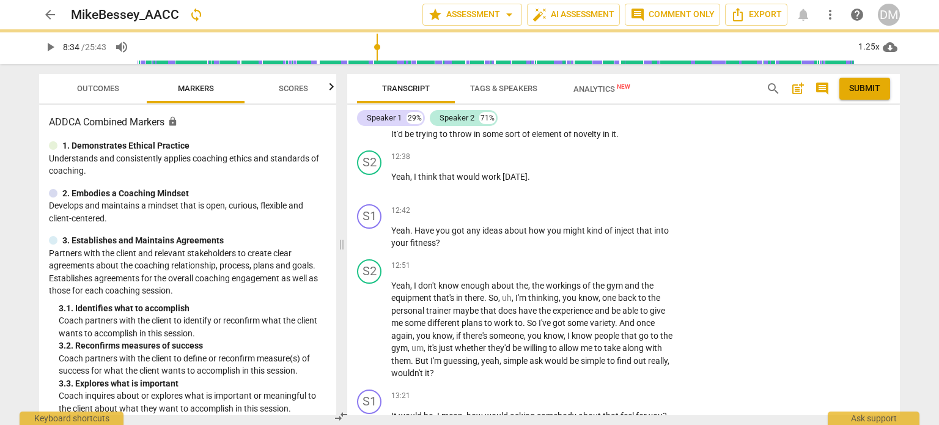
scroll to position [4124, 0]
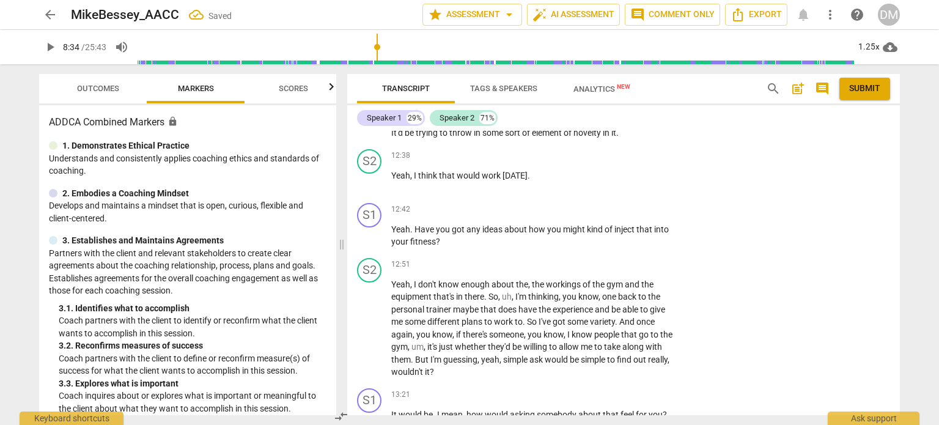
checkbox input "true"
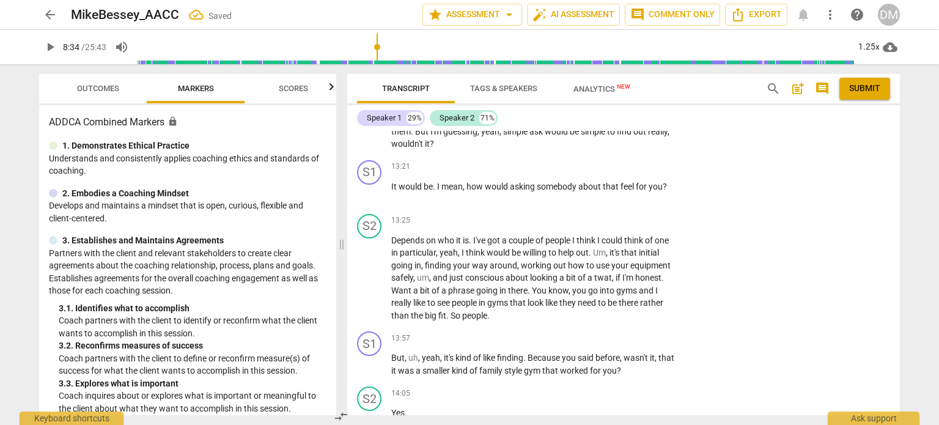
scroll to position [4357, 0]
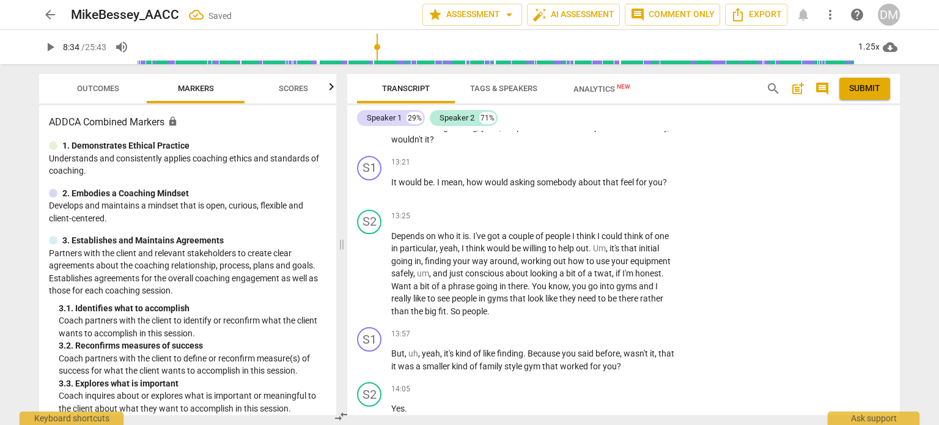
checkbox input "true"
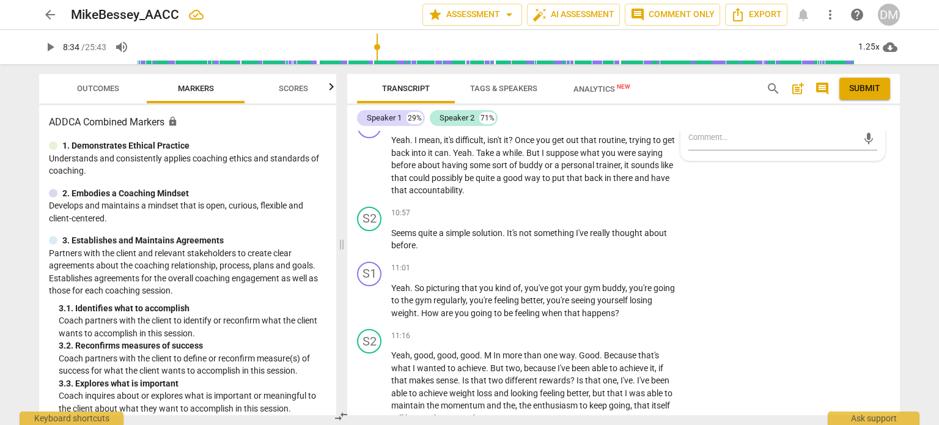
scroll to position [3585, 0]
click at [0, 0] on span "pause" at bounding box center [0, 0] width 0 height 0
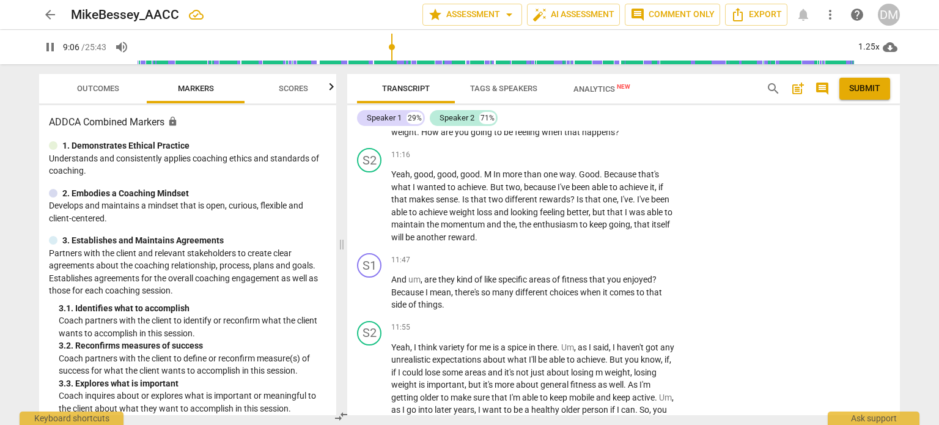
scroll to position [3781, 0]
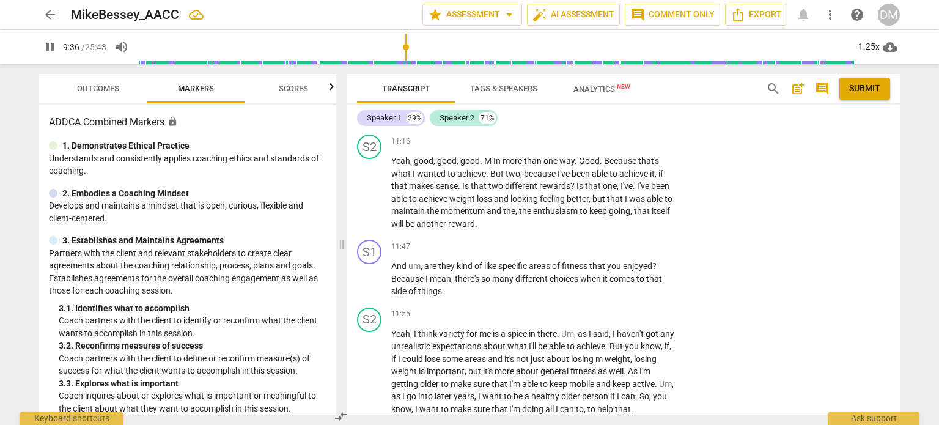
drag, startPoint x: 416, startPoint y: 276, endPoint x: 535, endPoint y: 355, distance: 142.9
type input "577"
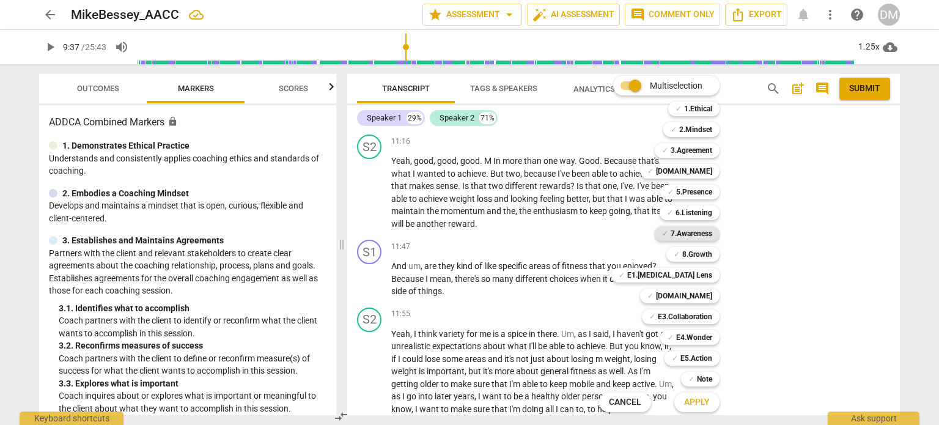
click at [719, 235] on div "✓ 7.Awareness" at bounding box center [687, 233] width 65 height 15
click at [712, 273] on b "E1.[MEDICAL_DATA] Lens" at bounding box center [669, 275] width 85 height 15
click at [712, 254] on b "8.Growth" at bounding box center [697, 254] width 30 height 15
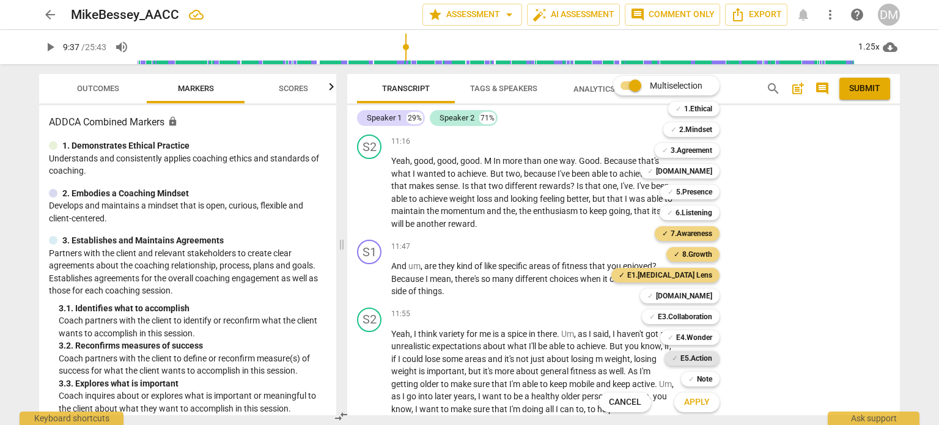
click at [712, 356] on b "E5.Action" at bounding box center [696, 358] width 32 height 15
click at [710, 400] on span "Apply" at bounding box center [697, 402] width 26 height 12
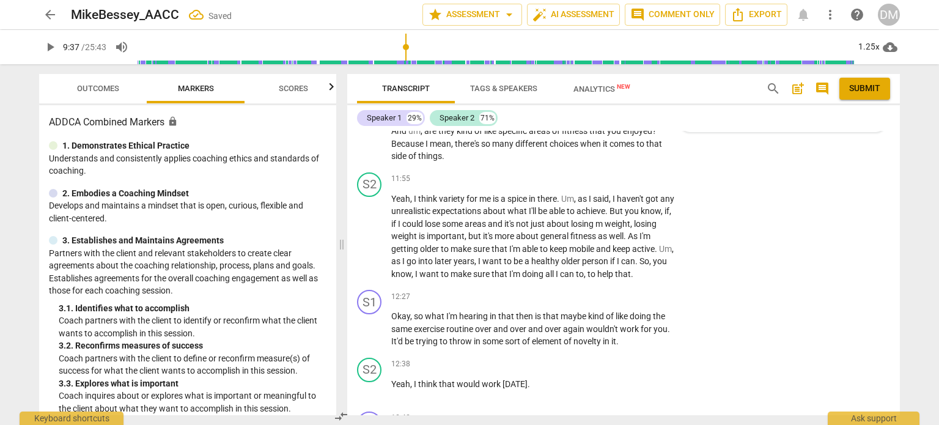
scroll to position [3929, 0]
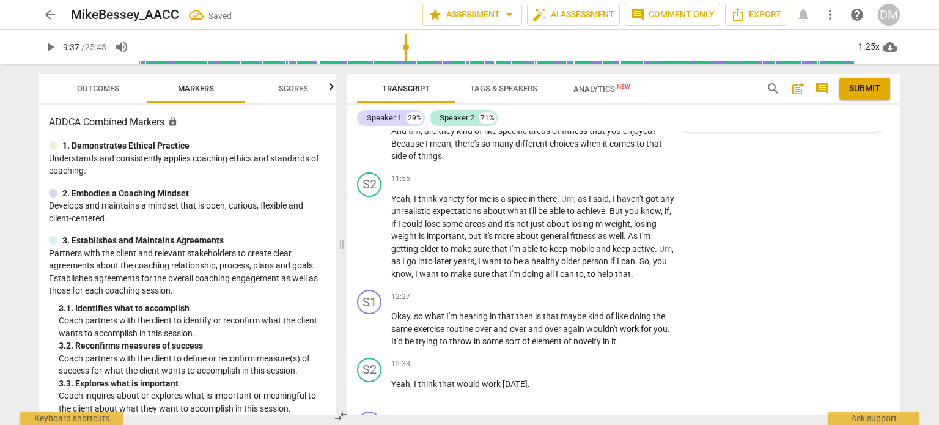
checkbox input "false"
checkbox input "true"
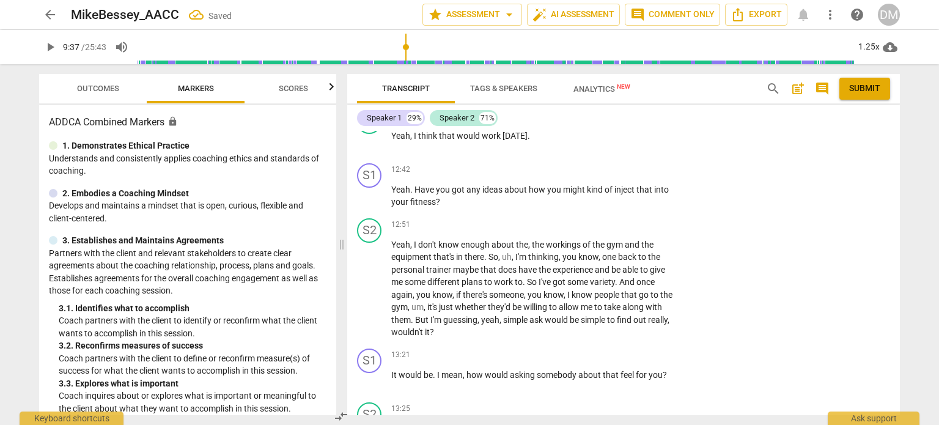
scroll to position [4176, 0]
checkbox input "true"
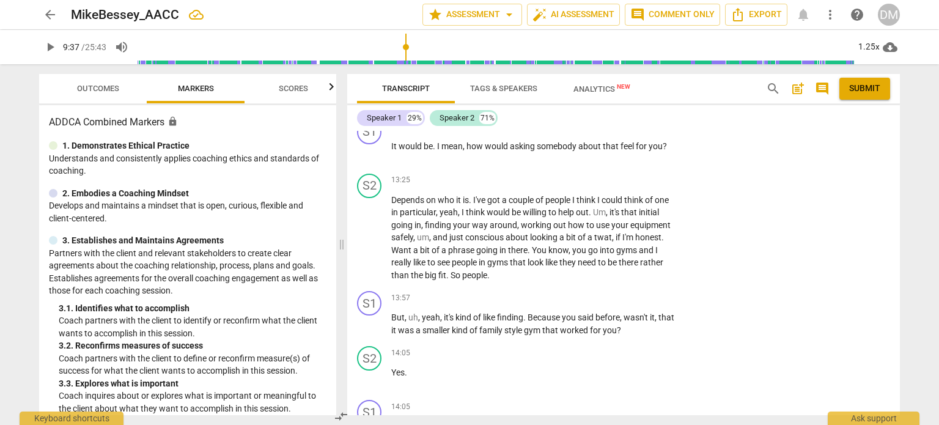
scroll to position [4406, 0]
checkbox input "true"
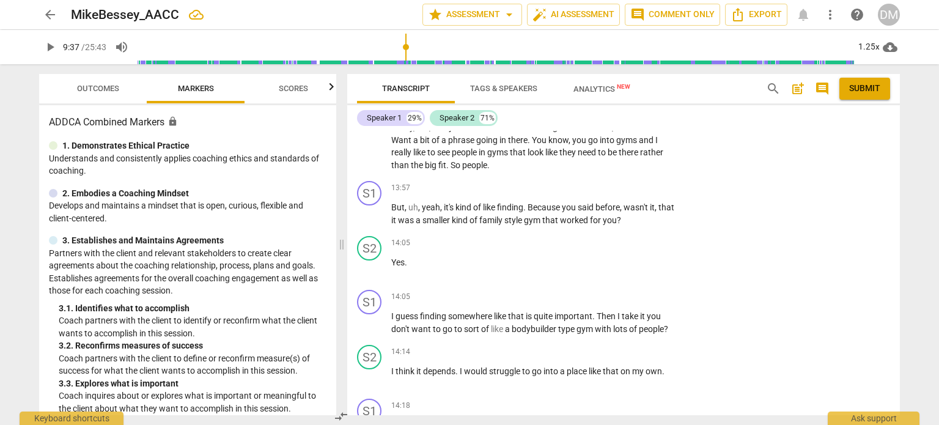
scroll to position [4514, 0]
drag, startPoint x: 458, startPoint y: 115, endPoint x: 408, endPoint y: 127, distance: 52.2
click at [575, 144] on div "Speaker 1 29% Speaker 2 71% S1 play_arrow pause 00:00 + Add competency keyboard…" at bounding box center [623, 260] width 553 height 310
click at [388, 120] on div "Speaker 1" at bounding box center [384, 118] width 35 height 12
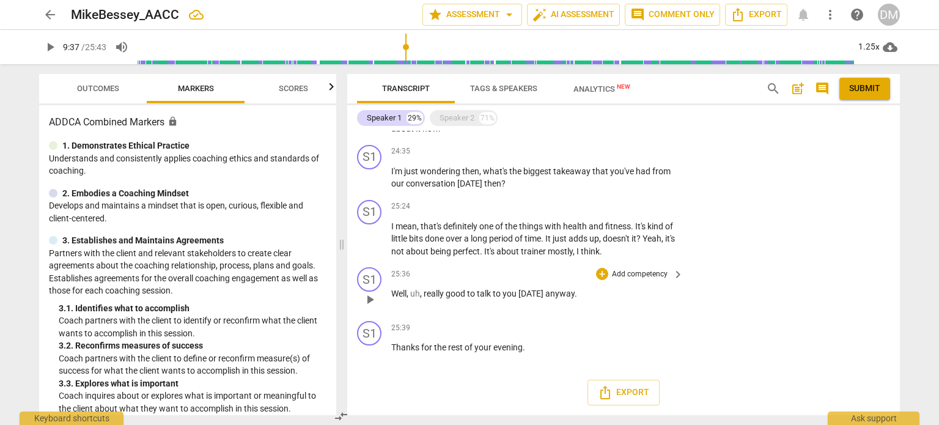
scroll to position [3921, 0]
drag, startPoint x: 467, startPoint y: 312, endPoint x: 388, endPoint y: 270, distance: 89.7
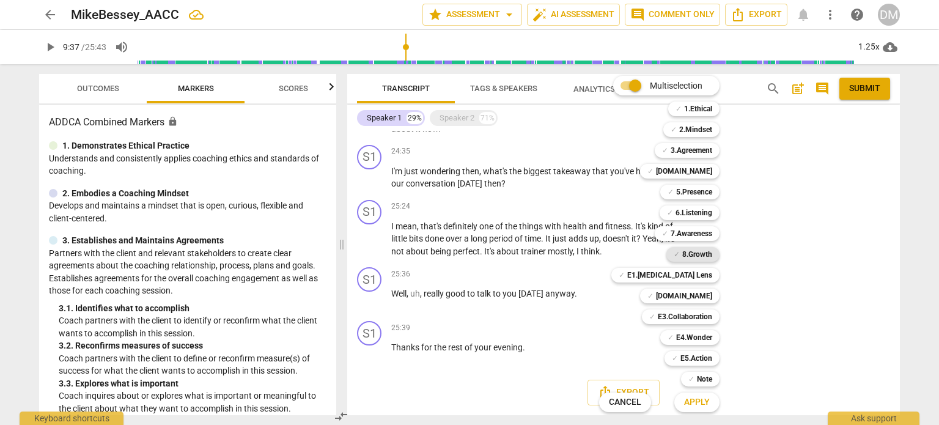
click at [712, 250] on b "8.Growth" at bounding box center [697, 254] width 30 height 15
click at [710, 403] on span "Apply" at bounding box center [697, 402] width 26 height 12
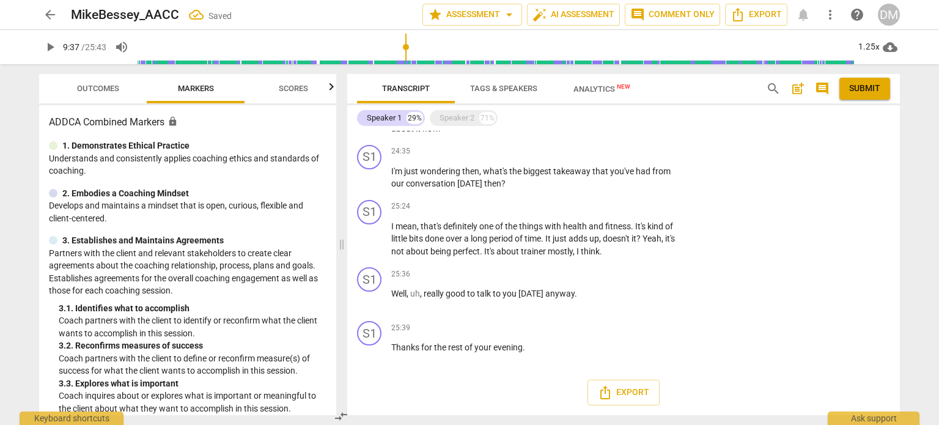
scroll to position [4063, 0]
checkbox input "true"
drag, startPoint x: 392, startPoint y: 232, endPoint x: 577, endPoint y: 252, distance: 186.3
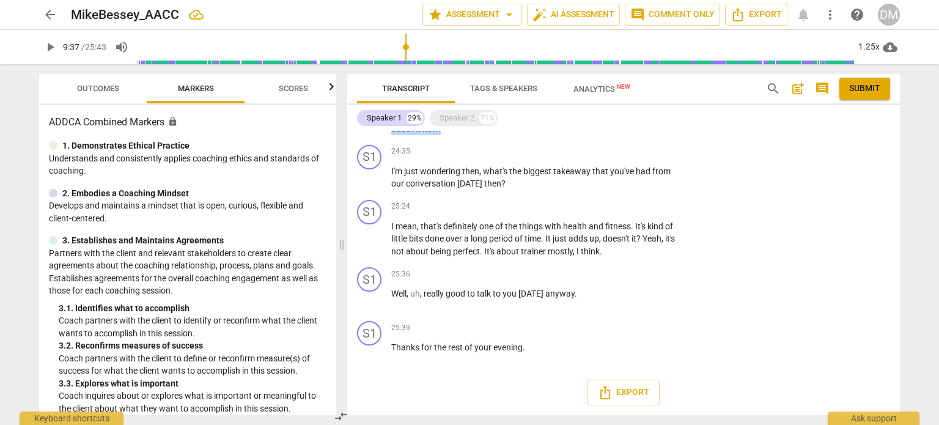
click at [577, 135] on p "That's good . I can definitely feel a positive energy from you when you talk ab…" at bounding box center [534, 122] width 286 height 25
click at [600, 103] on div "+" at bounding box center [602, 96] width 12 height 12
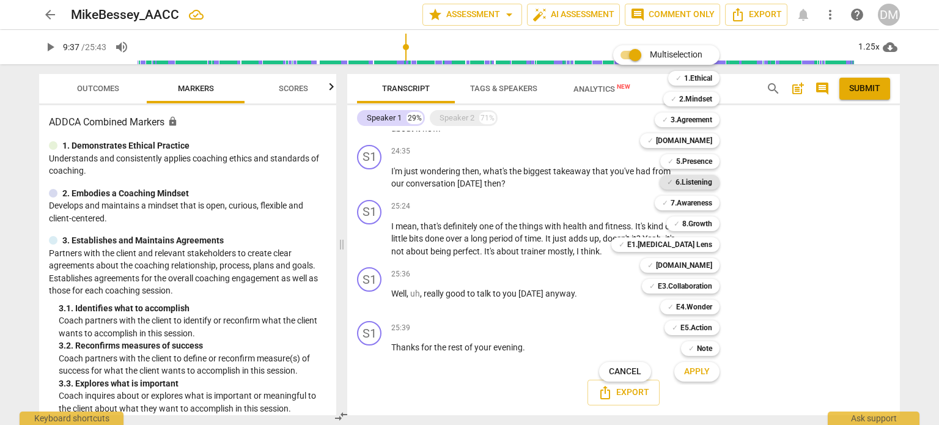
click at [707, 185] on b "6.Listening" at bounding box center [693, 182] width 37 height 15
click at [706, 372] on span "Apply" at bounding box center [697, 372] width 26 height 12
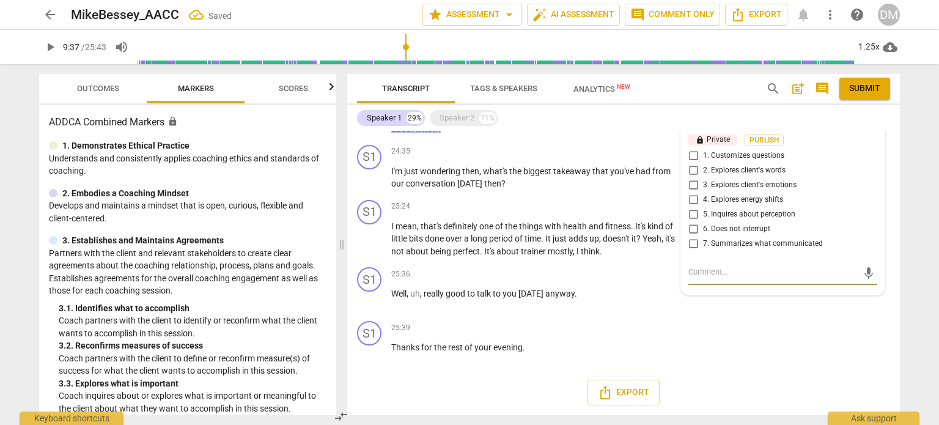
click at [694, 207] on input "4. Explores energy shifts" at bounding box center [693, 200] width 20 height 15
checkbox input "true"
drag, startPoint x: 506, startPoint y: 294, endPoint x: 531, endPoint y: 293, distance: 24.5
click at [509, 176] on span "what's" at bounding box center [496, 171] width 26 height 10
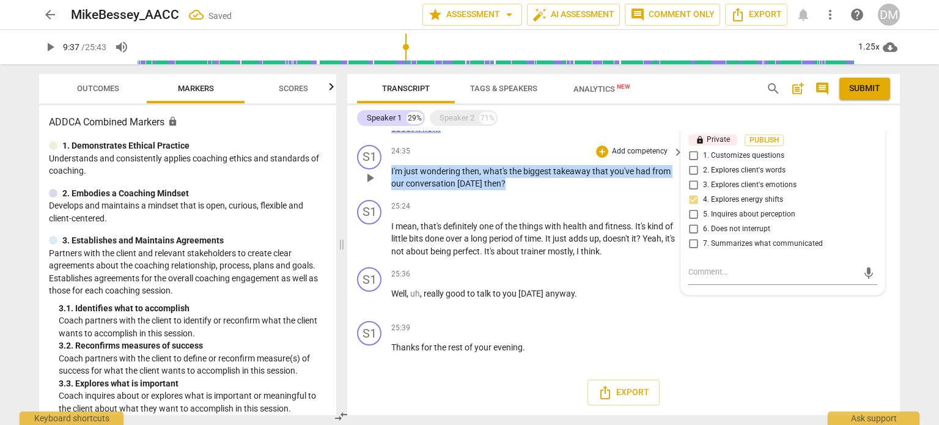
drag, startPoint x: 383, startPoint y: 292, endPoint x: 636, endPoint y: 320, distance: 254.7
click at [636, 195] on div "S1 play_arrow pause 24:35 + Add competency keyboard_arrow_right I'm just wonder…" at bounding box center [623, 167] width 553 height 55
click at [603, 158] on div "+" at bounding box center [602, 151] width 12 height 12
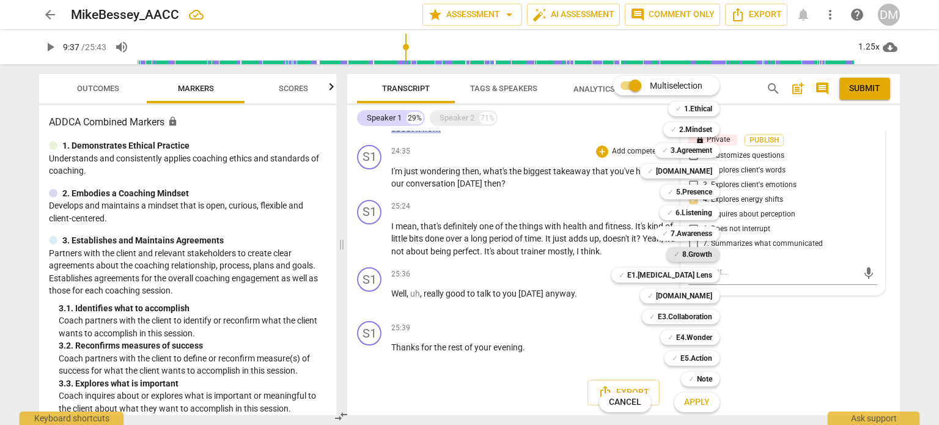
click at [712, 251] on b "8.Growth" at bounding box center [697, 254] width 30 height 15
click at [712, 362] on b "E5.Action" at bounding box center [696, 358] width 32 height 15
click at [710, 401] on span "Apply" at bounding box center [697, 402] width 26 height 12
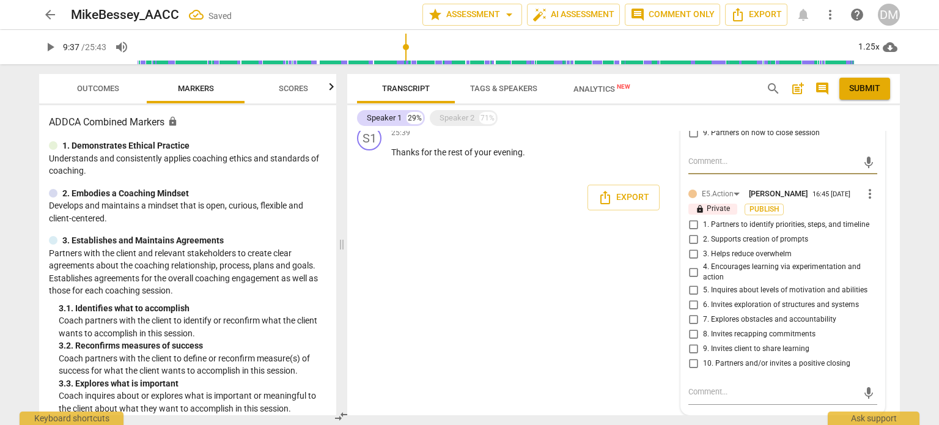
scroll to position [4521, 0]
click at [687, 53] on input "3. Invites to explore learning about situation" at bounding box center [693, 45] width 20 height 15
checkbox input "true"
click at [694, 342] on input "9. Invites client to share learning" at bounding box center [693, 349] width 20 height 15
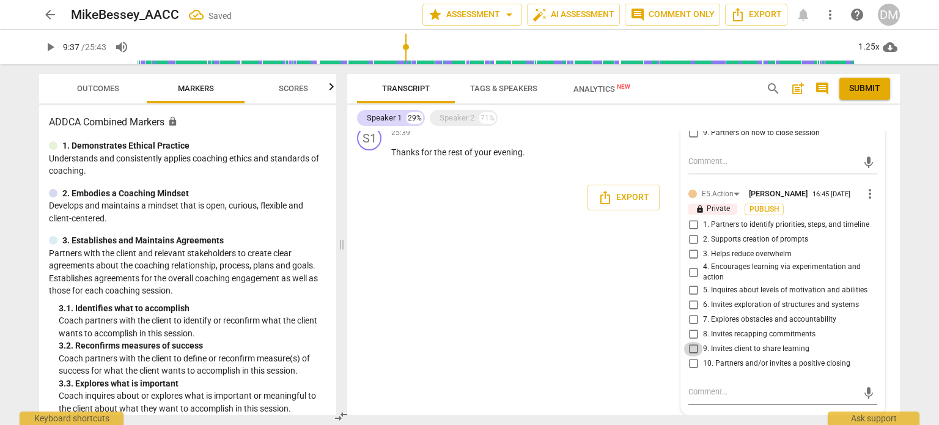
checkbox input "true"
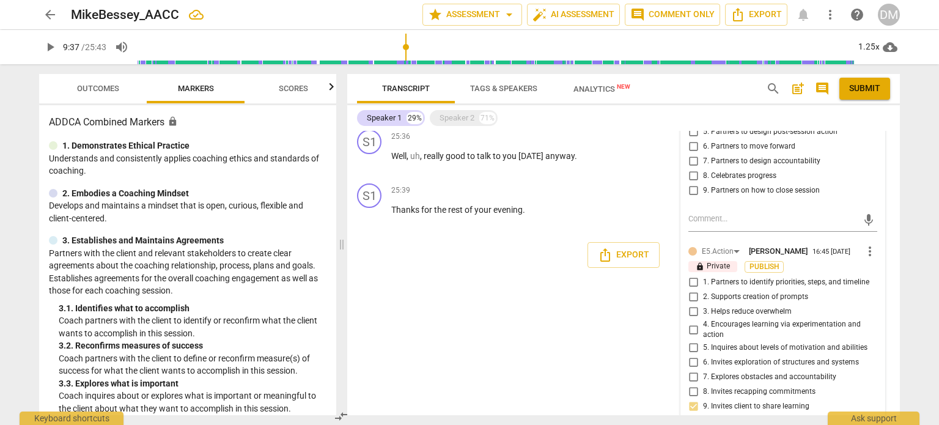
scroll to position [3761, 0]
drag, startPoint x: 389, startPoint y: 249, endPoint x: 440, endPoint y: 282, distance: 59.7
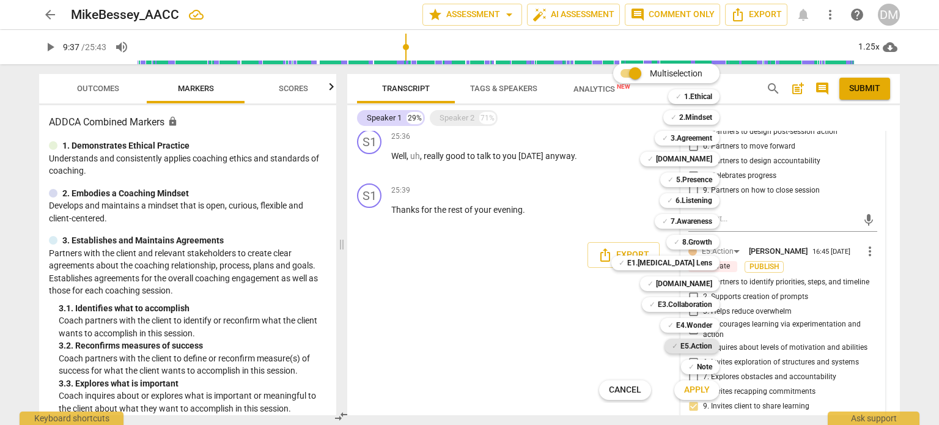
click at [712, 348] on b "E5.Action" at bounding box center [696, 346] width 32 height 15
click at [712, 241] on b "8.Growth" at bounding box center [697, 242] width 30 height 15
click at [710, 396] on span "Apply" at bounding box center [697, 390] width 26 height 12
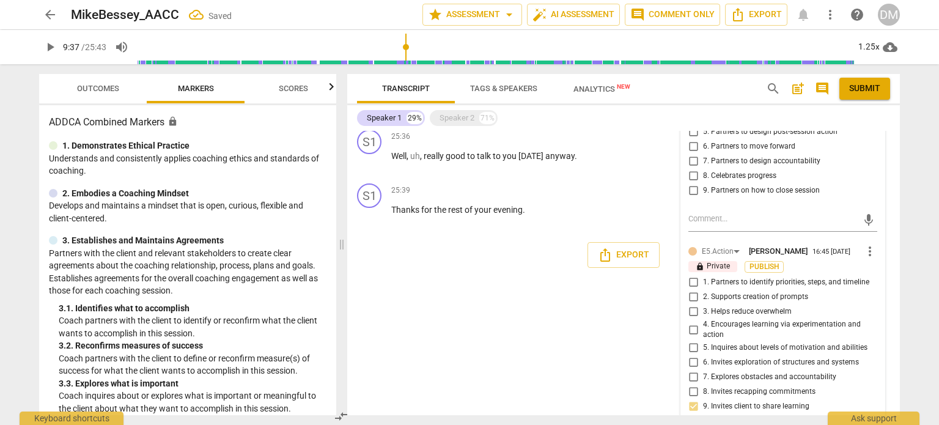
scroll to position [3959, 0]
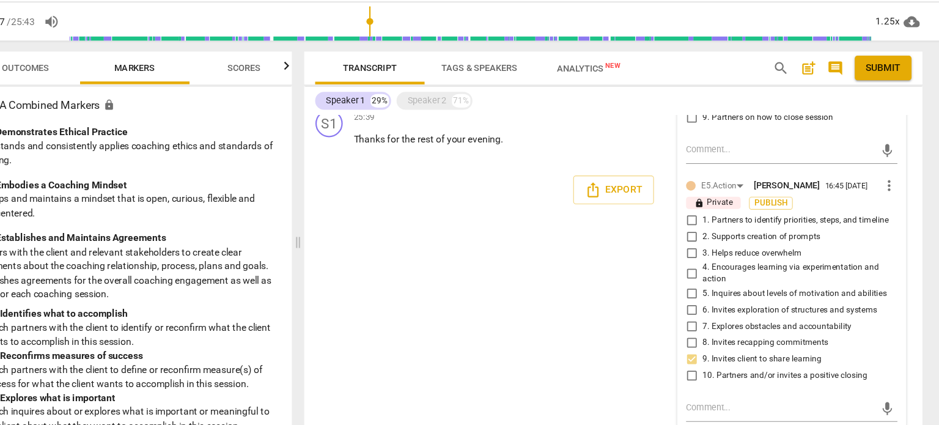
checkbox input "true"
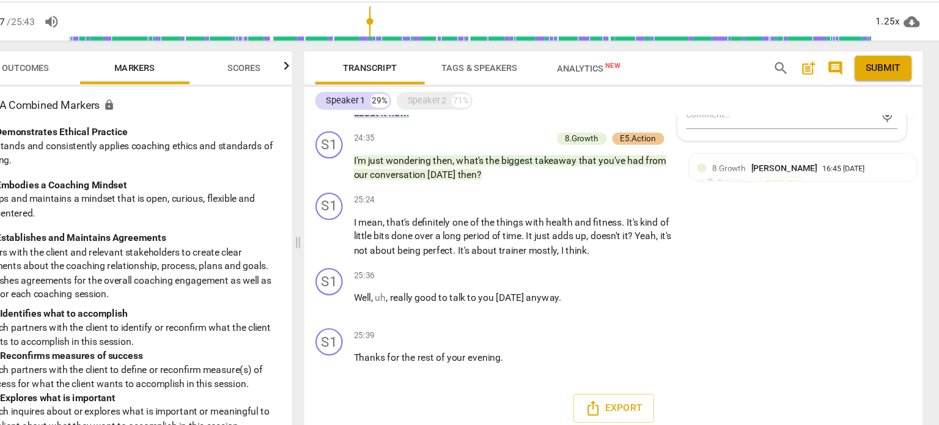
checkbox input "true"
drag, startPoint x: 387, startPoint y: 213, endPoint x: 560, endPoint y: 279, distance: 185.2
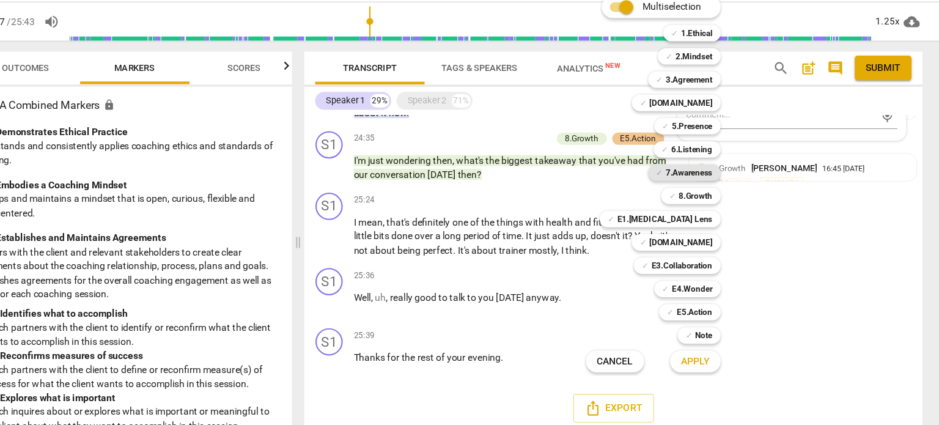
click at [719, 182] on div "✓ 7.Awareness" at bounding box center [687, 182] width 65 height 15
click at [712, 161] on b "6.Listening" at bounding box center [693, 161] width 37 height 15
click at [712, 180] on b "7.Awareness" at bounding box center [692, 182] width 42 height 15
click at [712, 182] on b "7.Awareness" at bounding box center [692, 182] width 42 height 15
click at [705, 183] on b "7.Awareness" at bounding box center [692, 182] width 42 height 15
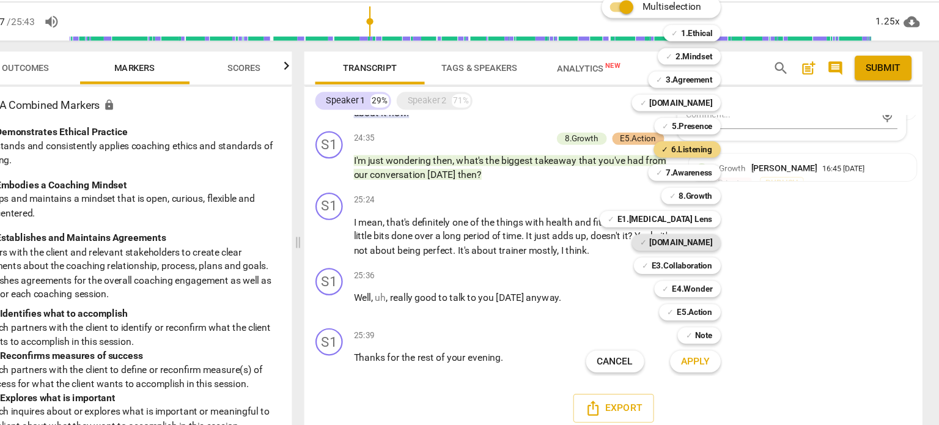
click at [712, 240] on b "[DOMAIN_NAME]" at bounding box center [684, 244] width 56 height 15
click at [710, 349] on span "Apply" at bounding box center [697, 351] width 26 height 12
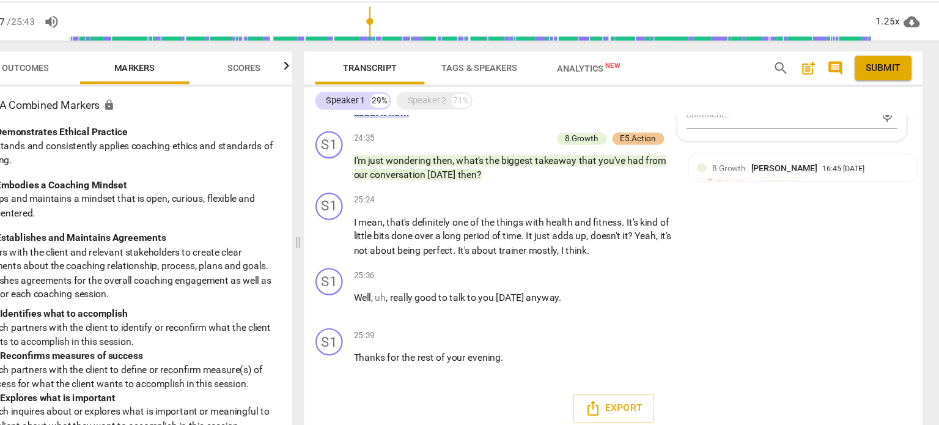
checkbox input "true"
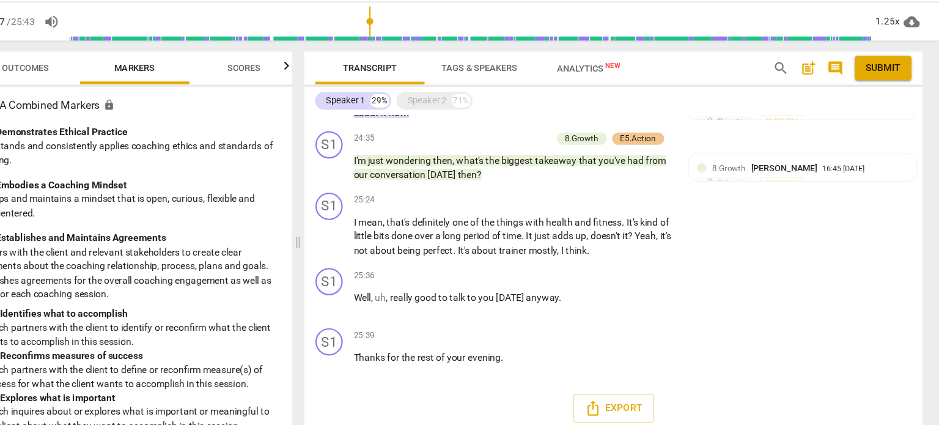
checkbox input "true"
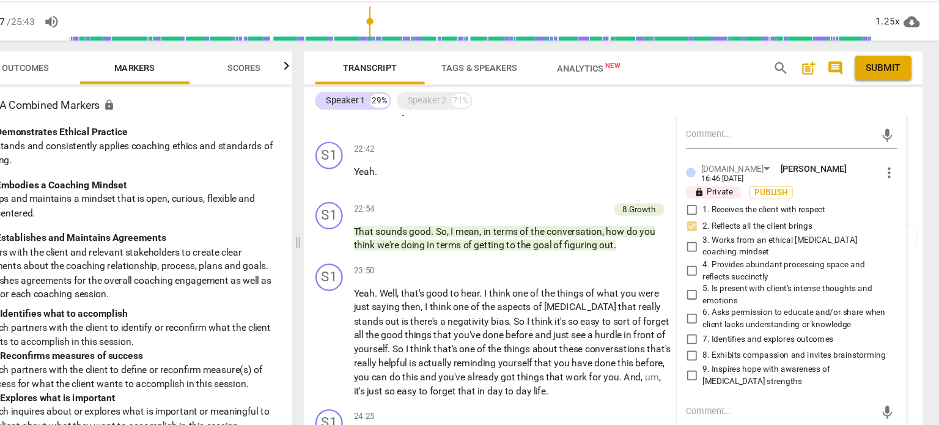
scroll to position [3219, 0]
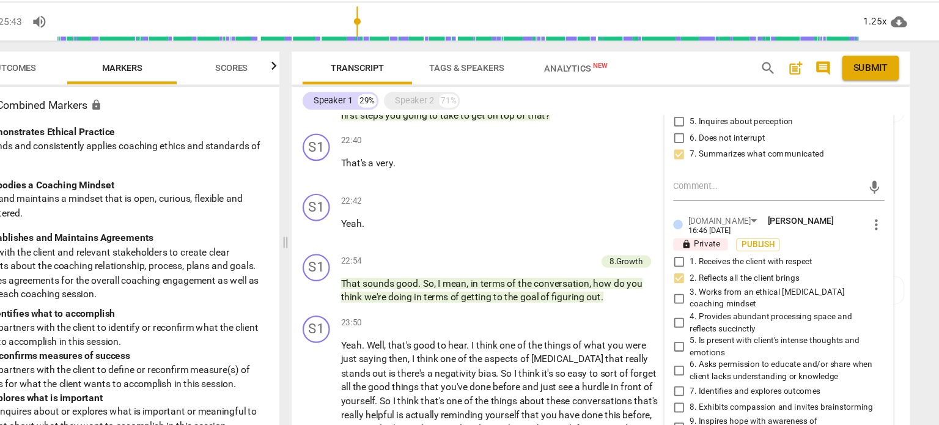
drag, startPoint x: 388, startPoint y: 230, endPoint x: 646, endPoint y: 243, distance: 257.7
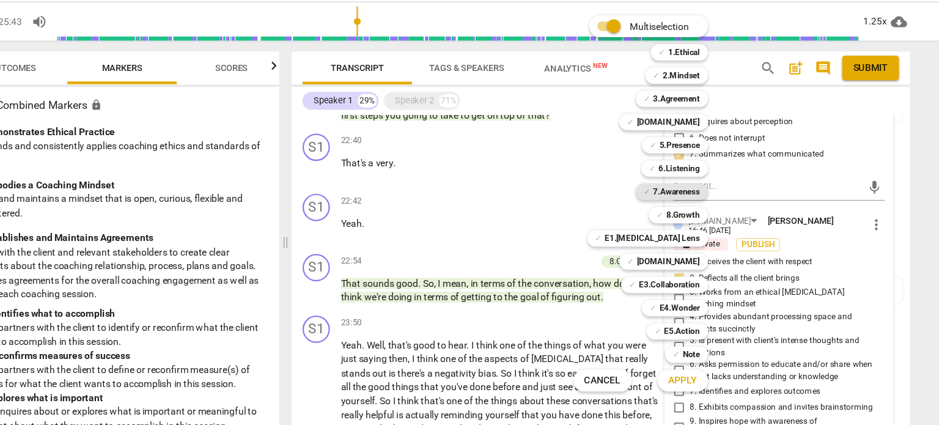
click at [712, 197] on b "7.Awareness" at bounding box center [692, 199] width 42 height 15
click at [710, 367] on span "Apply" at bounding box center [697, 368] width 26 height 12
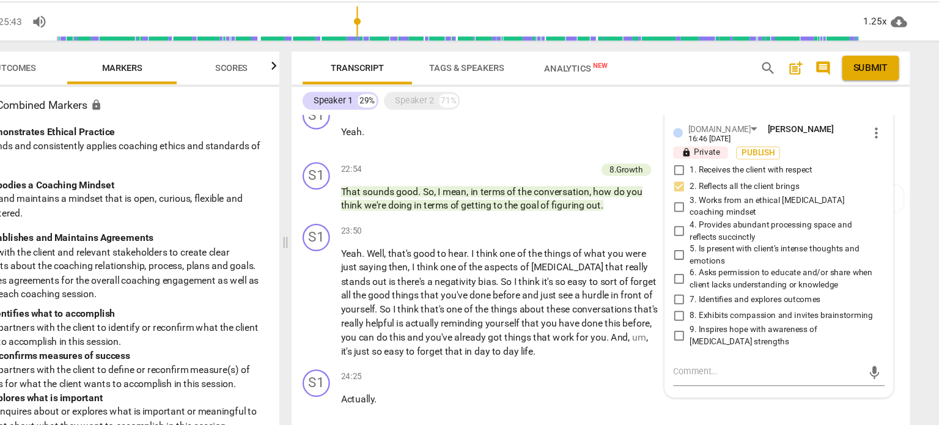
scroll to position [3300, 0]
checkbox input "true"
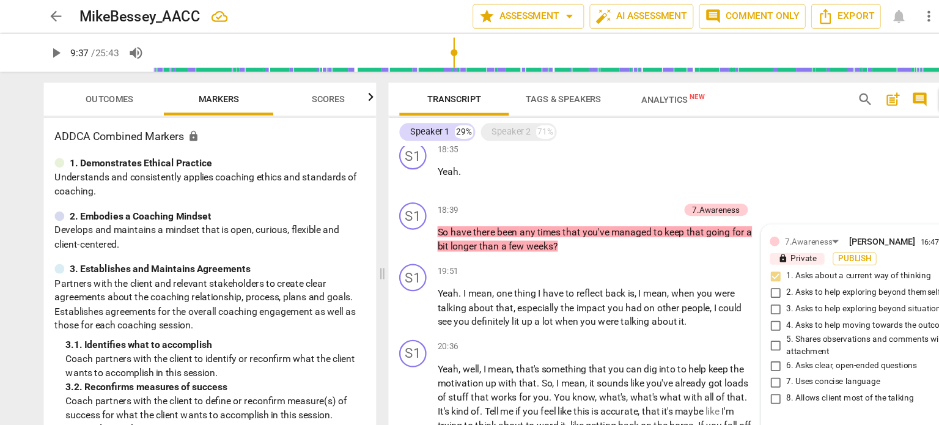
scroll to position [2692, 0]
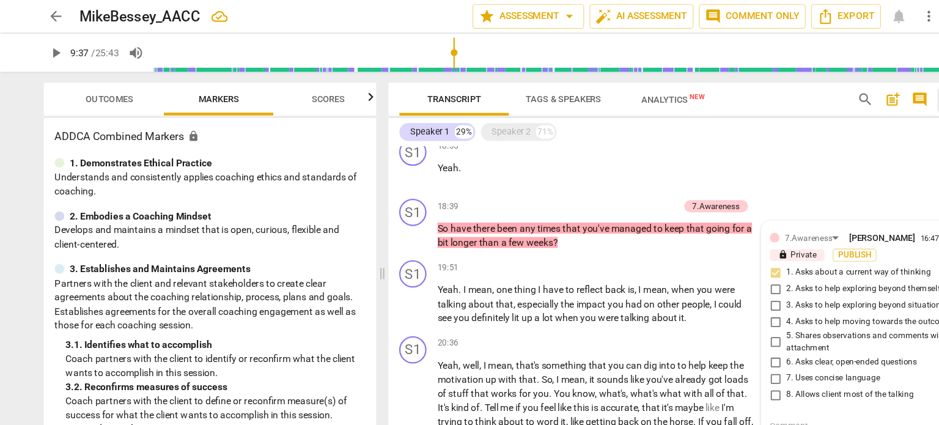
drag, startPoint x: 391, startPoint y: 194, endPoint x: 662, endPoint y: 211, distance: 271.3
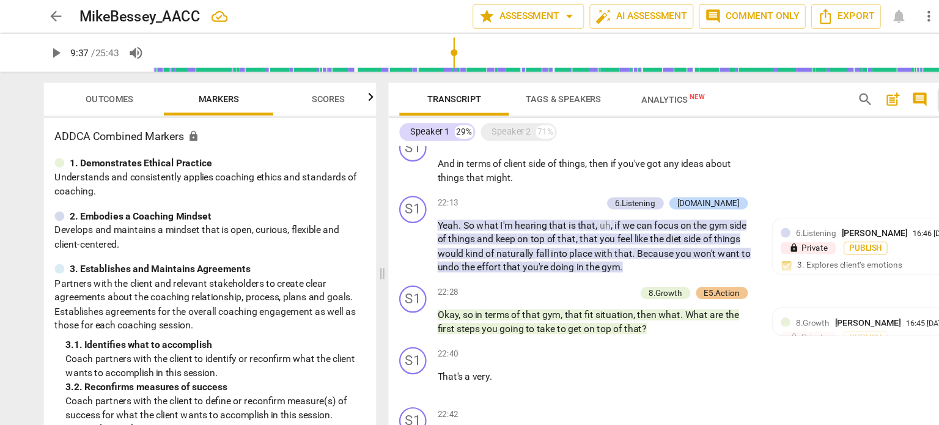
scroll to position [3058, 0]
click at [50, 12] on span "arrow_back" at bounding box center [50, 14] width 15 height 15
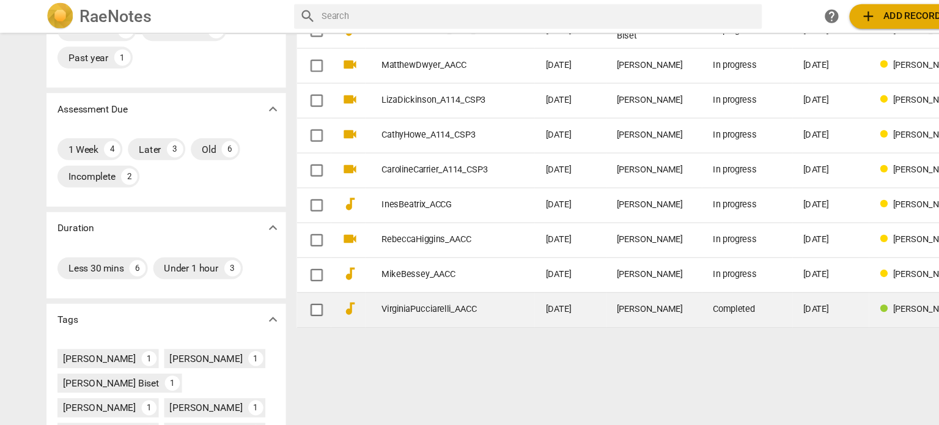
scroll to position [144, 0]
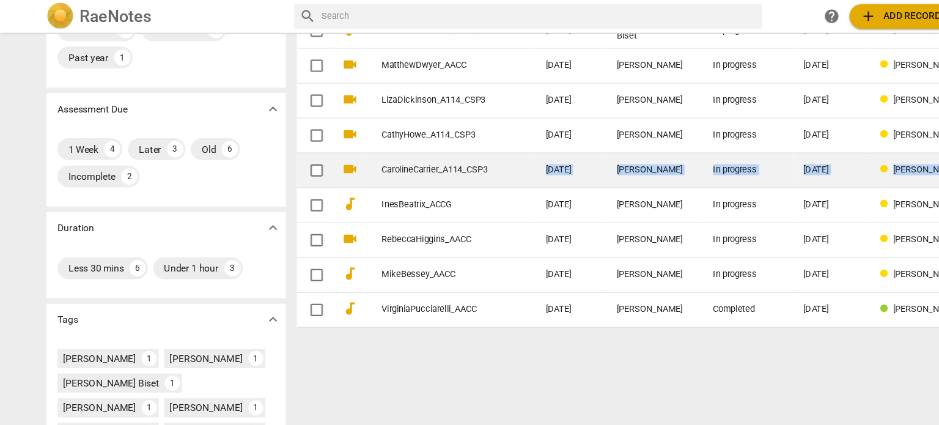
drag, startPoint x: 493, startPoint y: 176, endPoint x: 495, endPoint y: 137, distance: 39.2
click at [495, 137] on tbody "audiotrack ElenaTorresBiset_A114_CSP3 [DATE] [PERSON_NAME] Biset In progress [D…" at bounding box center [581, 152] width 632 height 281
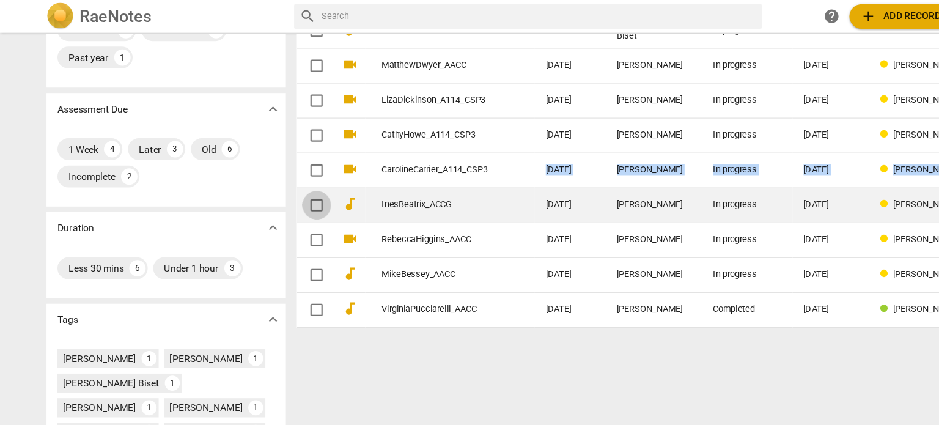
click at [270, 182] on input "checkbox" at bounding box center [283, 183] width 26 height 15
checkbox input "false"
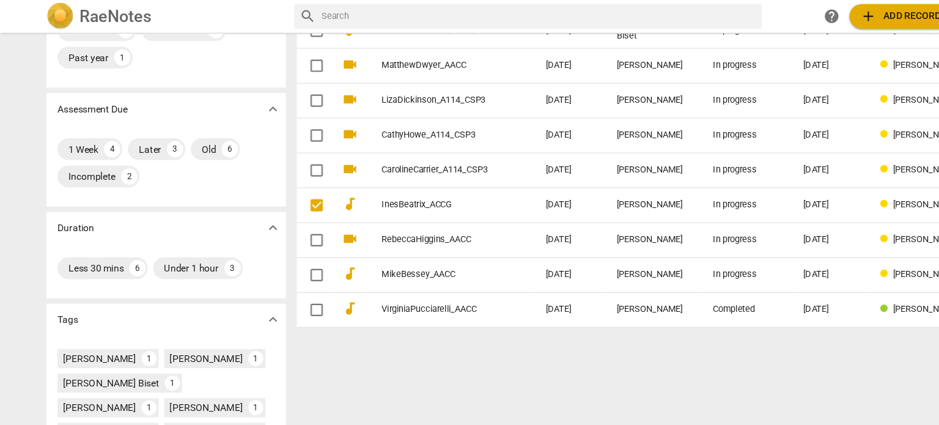
click at [339, 298] on div "home Home / add Add folder Selected: 1 Compare Delete folder Completed Assessme…" at bounding box center [586, 113] width 642 height 379
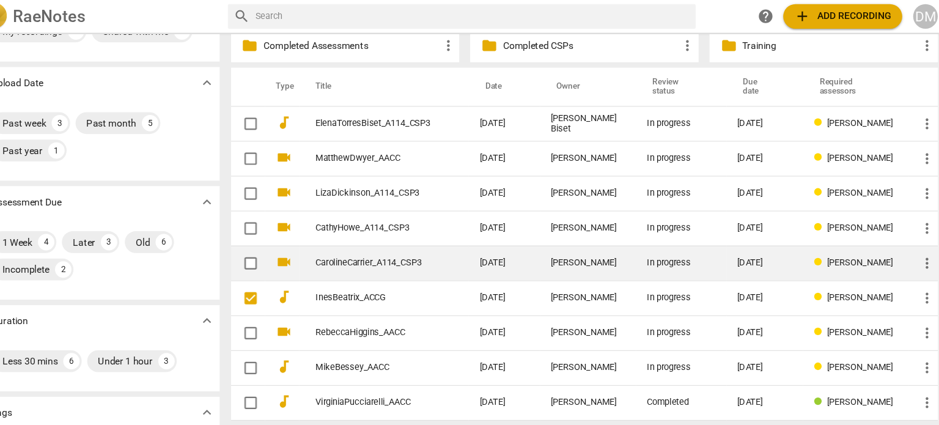
scroll to position [0, 0]
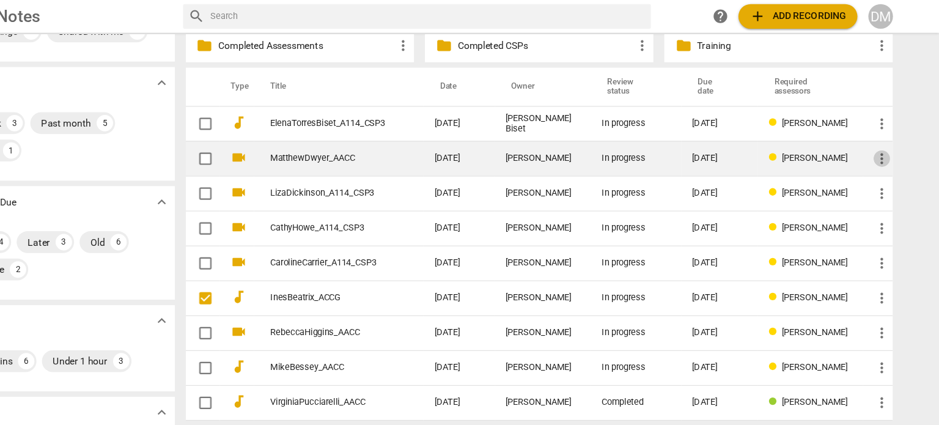
click at [885, 136] on span "more_vert" at bounding box center [887, 141] width 15 height 15
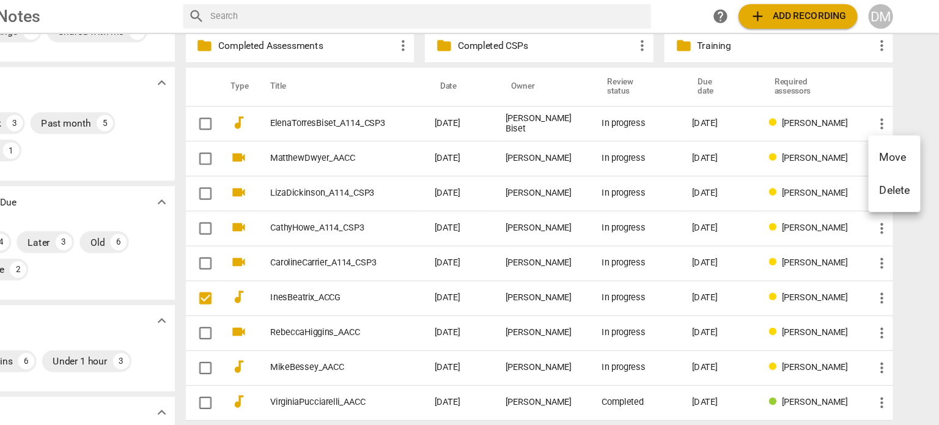
drag, startPoint x: 896, startPoint y: 138, endPoint x: 891, endPoint y: 72, distance: 65.6
click at [891, 72] on div "Move Delete" at bounding box center [469, 212] width 939 height 425
click at [898, 141] on li "Move" at bounding box center [898, 140] width 46 height 29
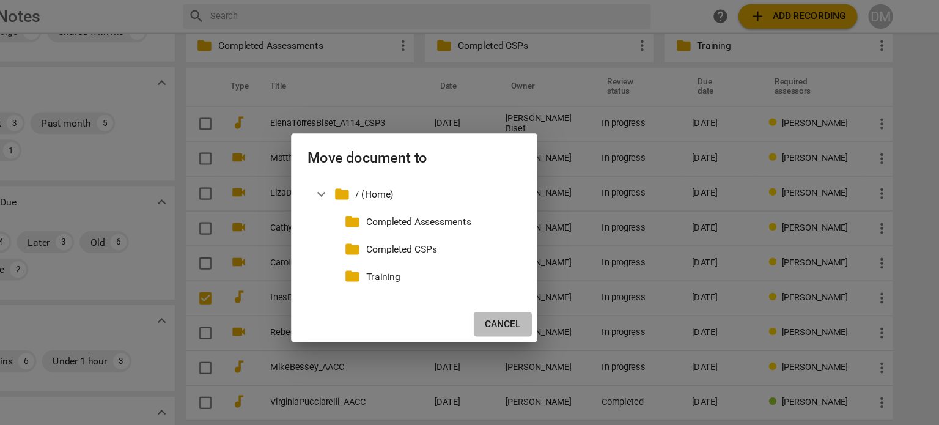
click at [550, 292] on span "Cancel" at bounding box center [548, 290] width 32 height 12
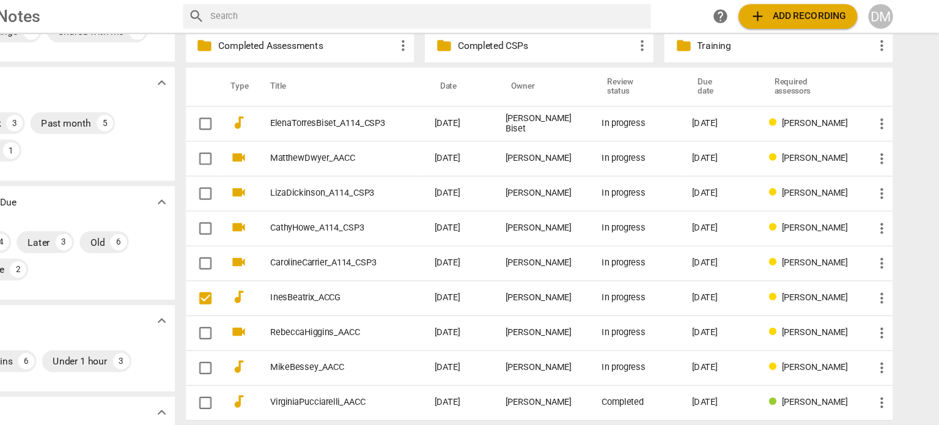
click at [426, 83] on th "Title" at bounding box center [402, 78] width 152 height 34
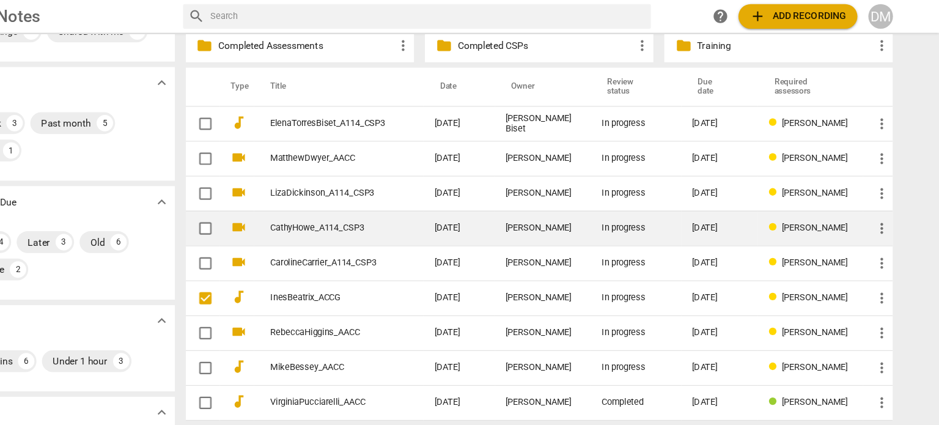
click at [345, 207] on link "CathyHowe_A114_CSP3" at bounding box center [392, 203] width 103 height 9
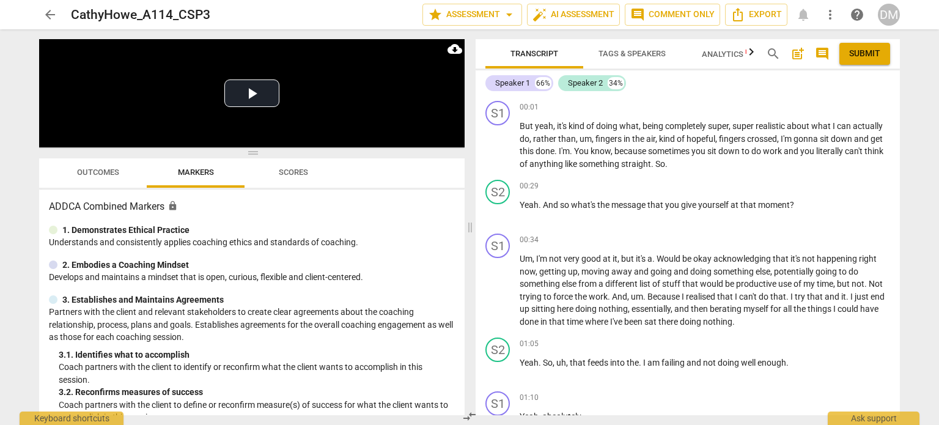
click at [51, 13] on span "arrow_back" at bounding box center [50, 14] width 15 height 15
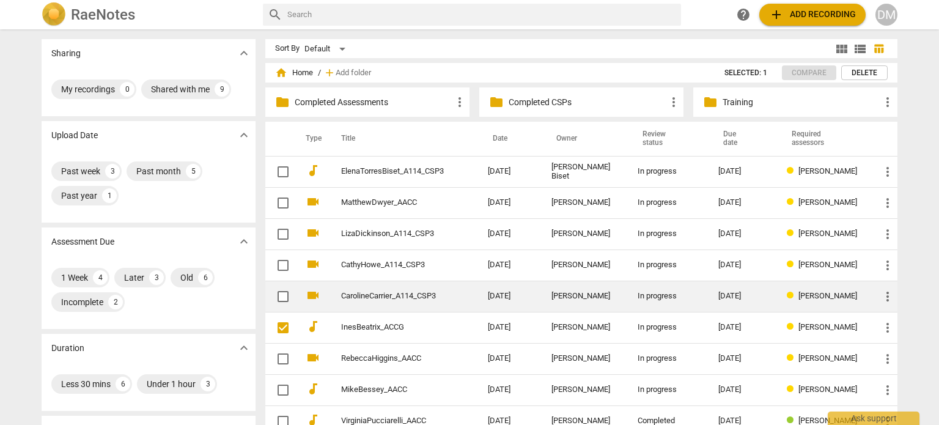
click at [358, 296] on link "CarolineCarrier_A114_CSP3" at bounding box center [392, 296] width 103 height 9
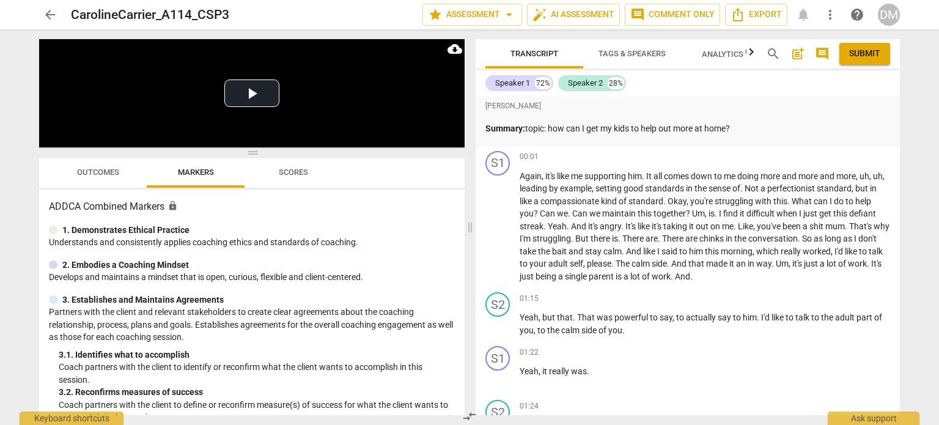
click at [50, 15] on span "arrow_back" at bounding box center [50, 14] width 15 height 15
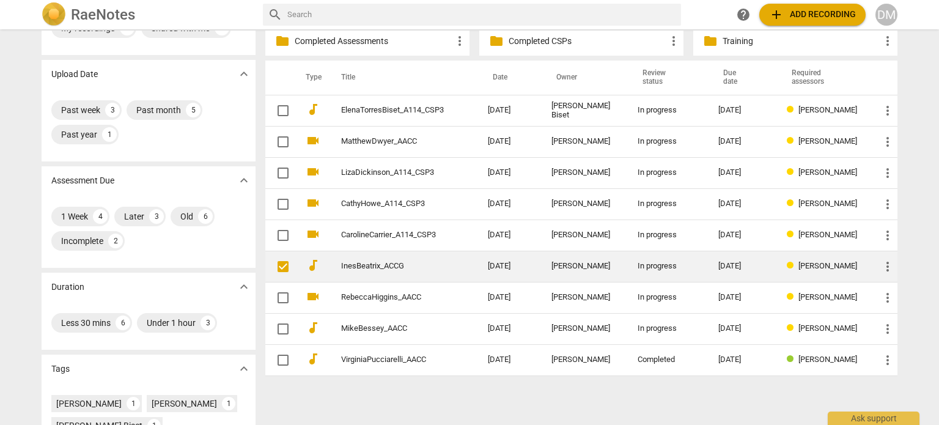
scroll to position [61, 0]
